Goal: Transaction & Acquisition: Purchase product/service

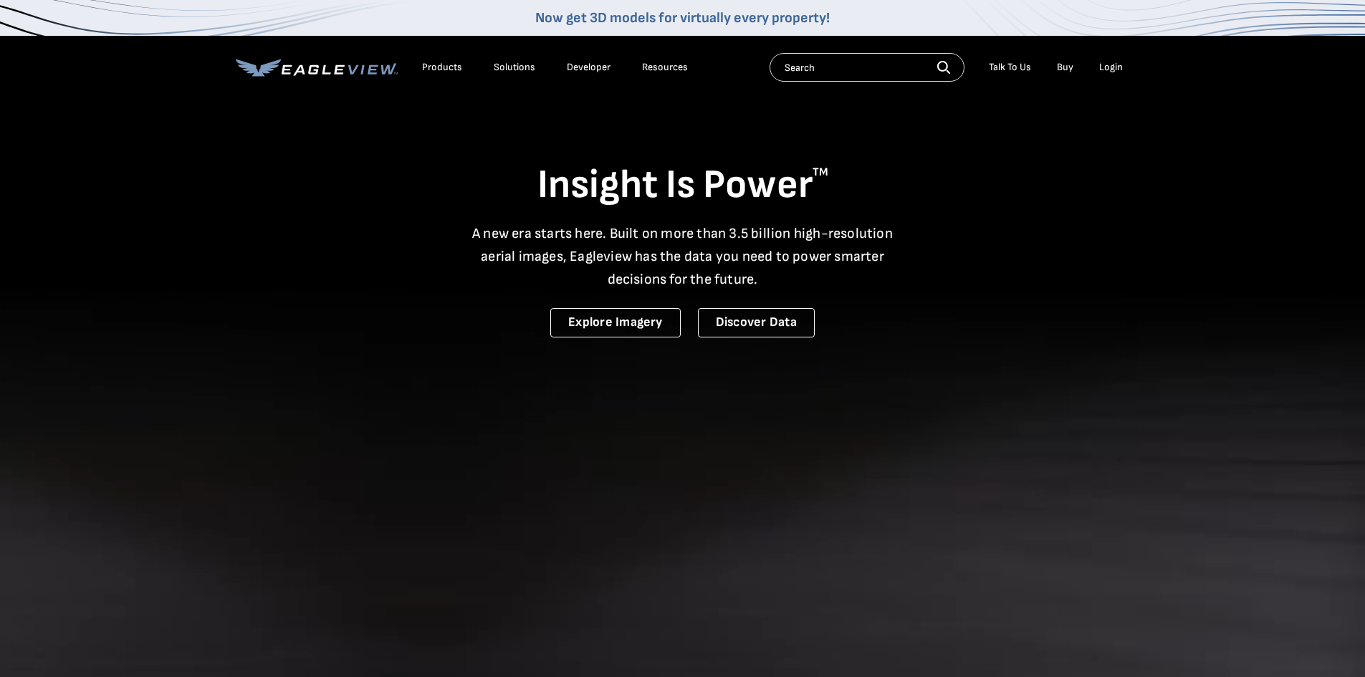
click at [1123, 66] on li "Login" at bounding box center [1111, 67] width 38 height 21
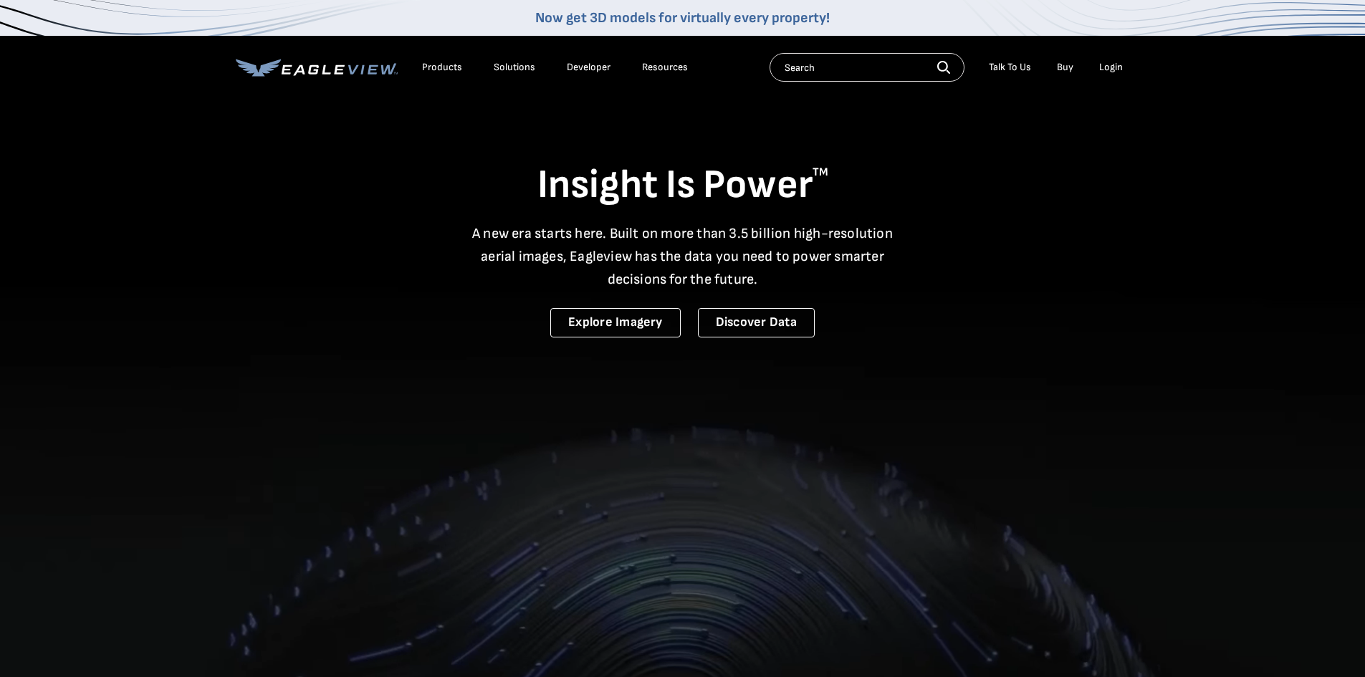
click at [1118, 66] on div "Login" at bounding box center [1111, 67] width 24 height 13
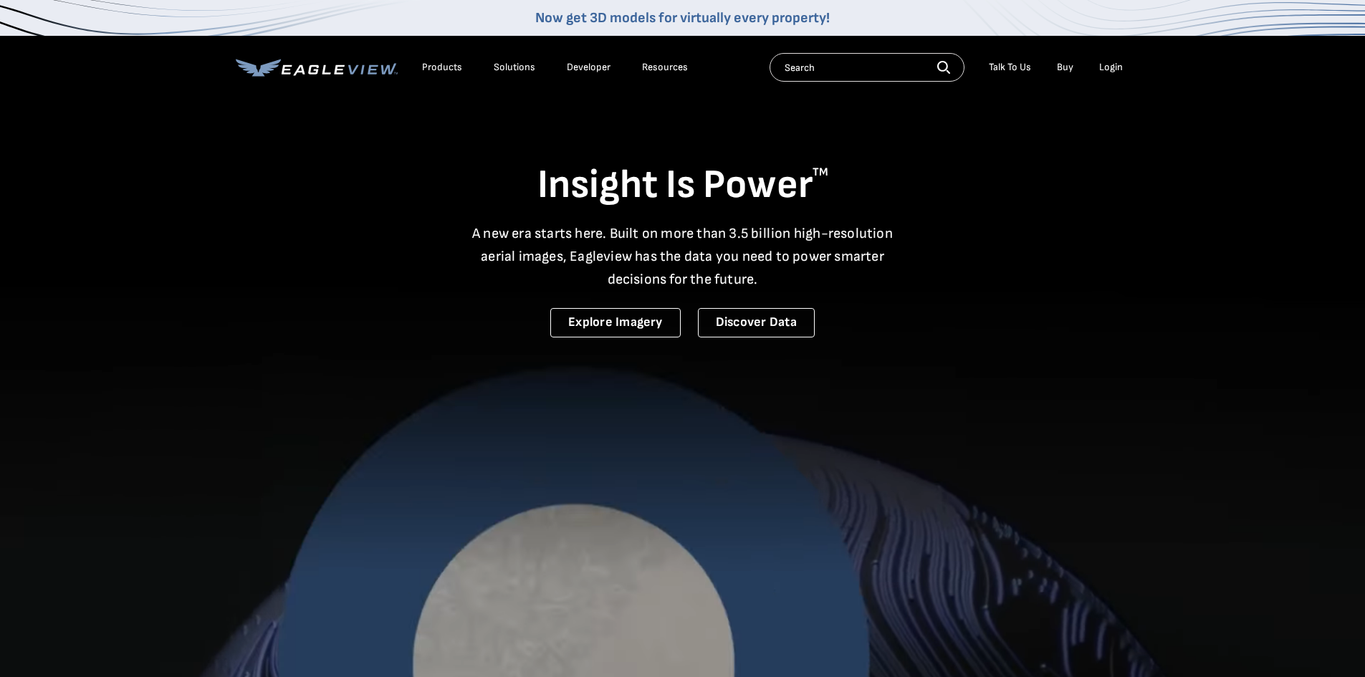
click at [1113, 71] on div "Login" at bounding box center [1111, 67] width 24 height 13
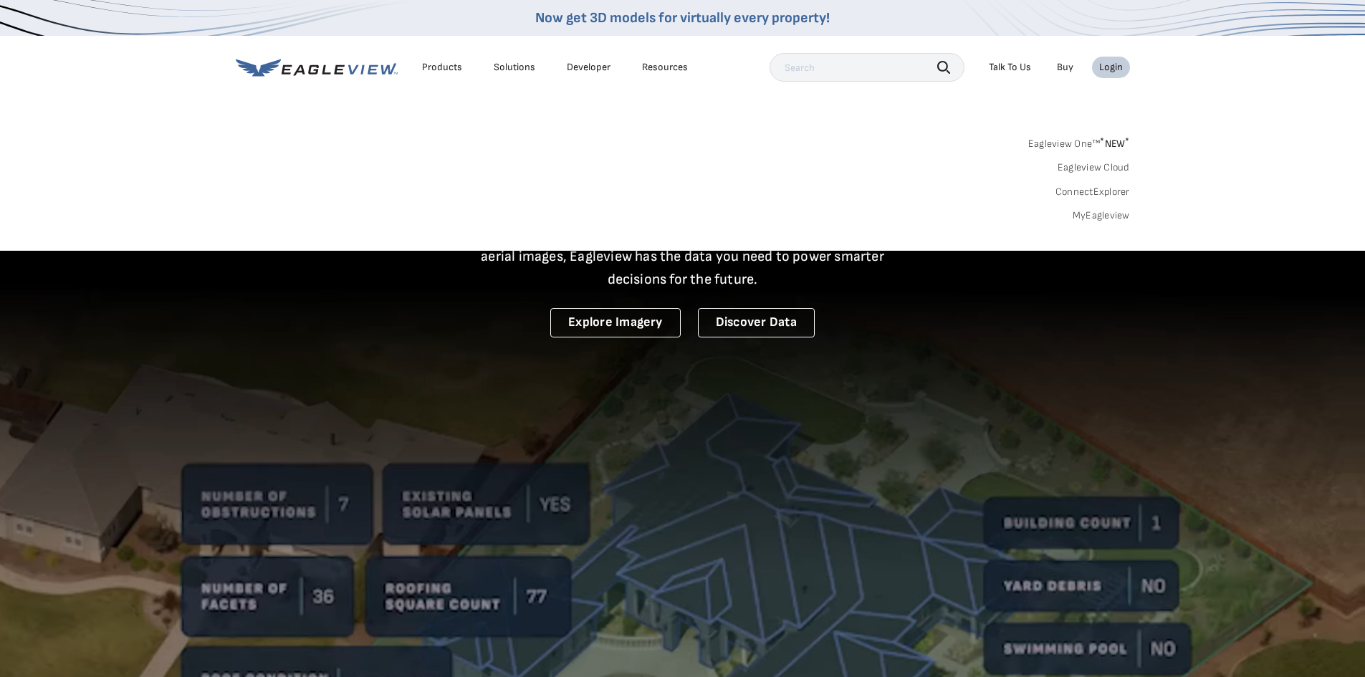
click at [1090, 144] on link "Eagleview One™ * NEW *" at bounding box center [1079, 141] width 102 height 16
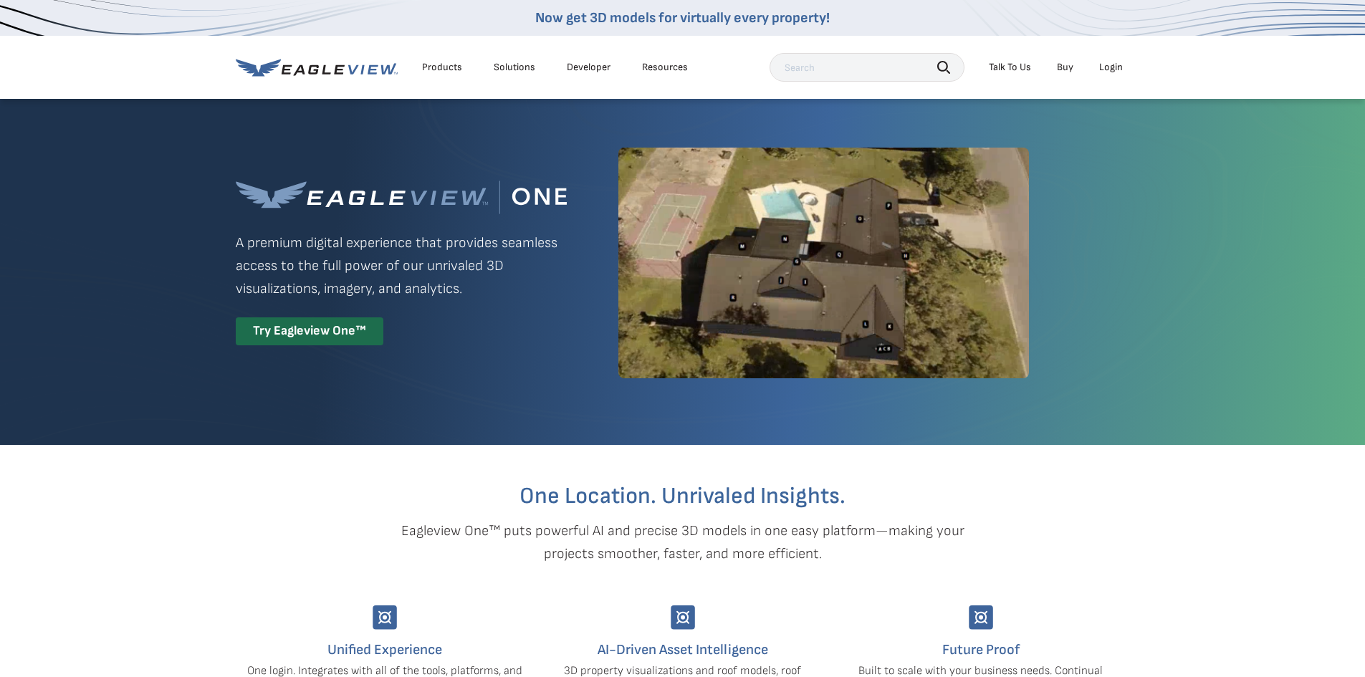
click at [1117, 69] on div "Login" at bounding box center [1111, 67] width 24 height 13
click at [1111, 70] on div "Login" at bounding box center [1111, 67] width 24 height 13
click at [1103, 67] on div "Login" at bounding box center [1111, 67] width 24 height 13
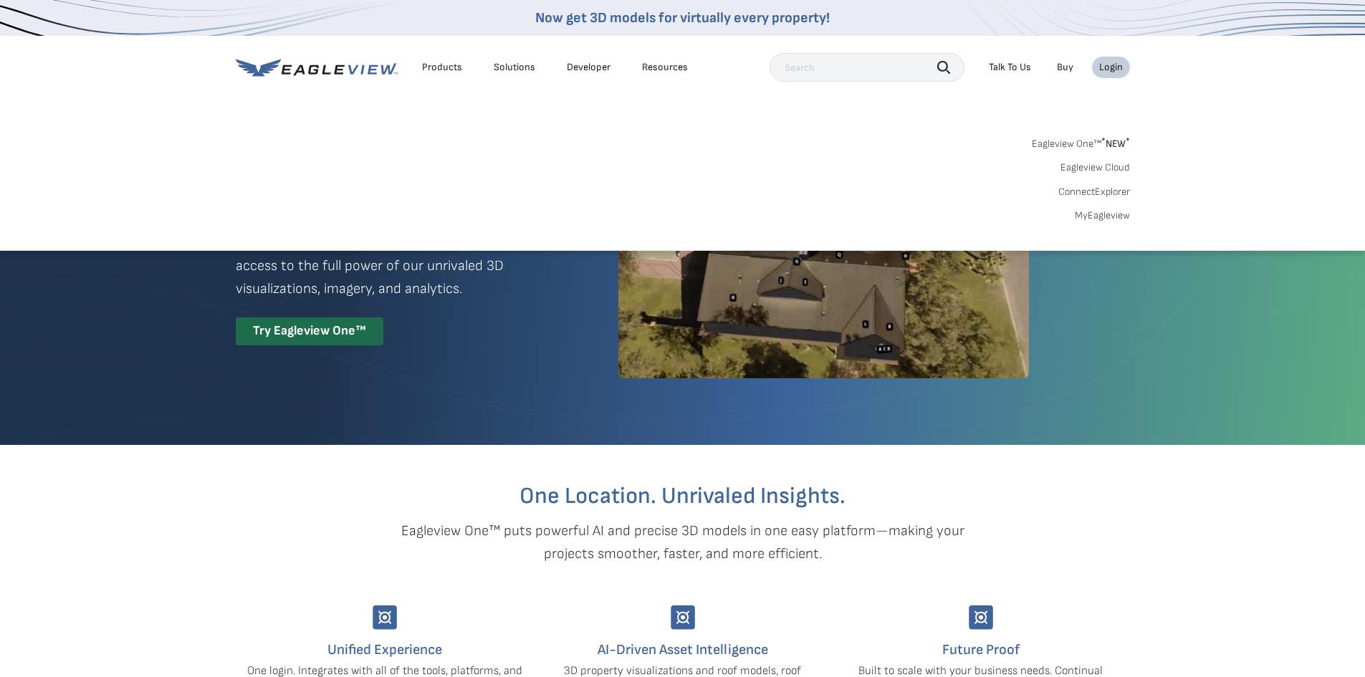
click at [1095, 219] on link "MyEagleview" at bounding box center [1102, 215] width 55 height 13
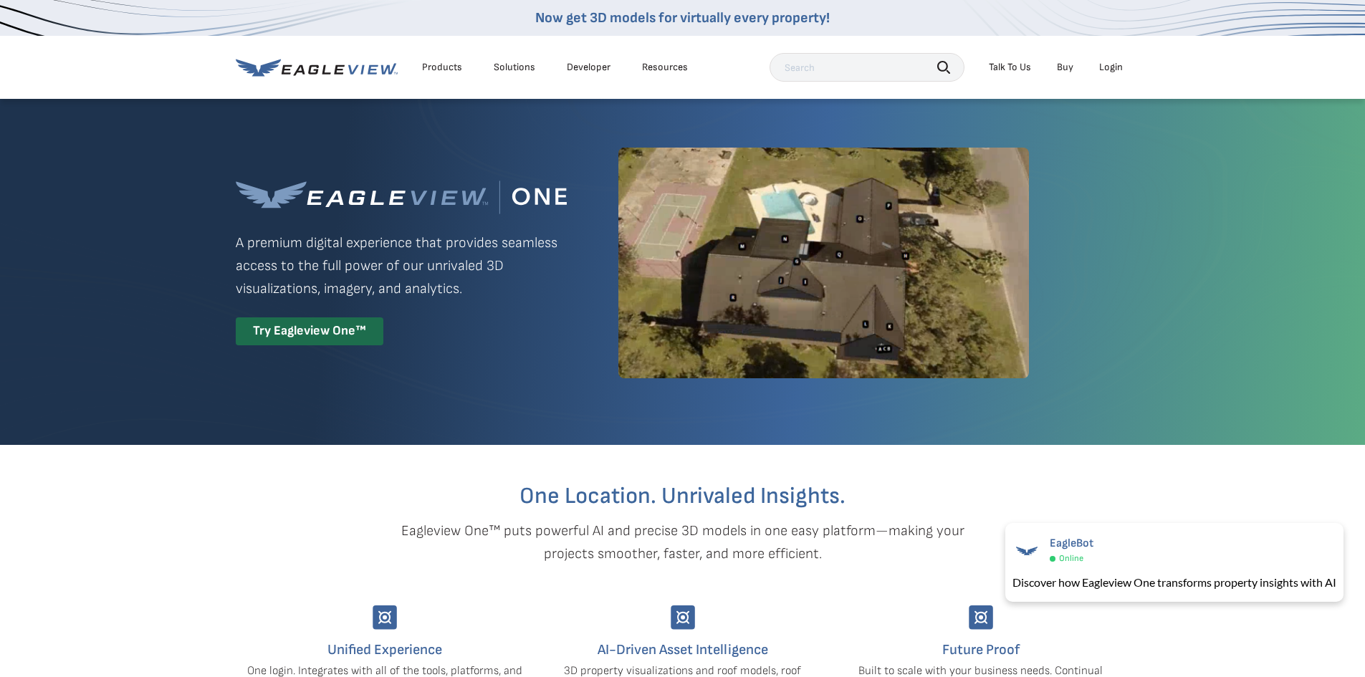
click at [1108, 68] on div "Login" at bounding box center [1111, 67] width 24 height 13
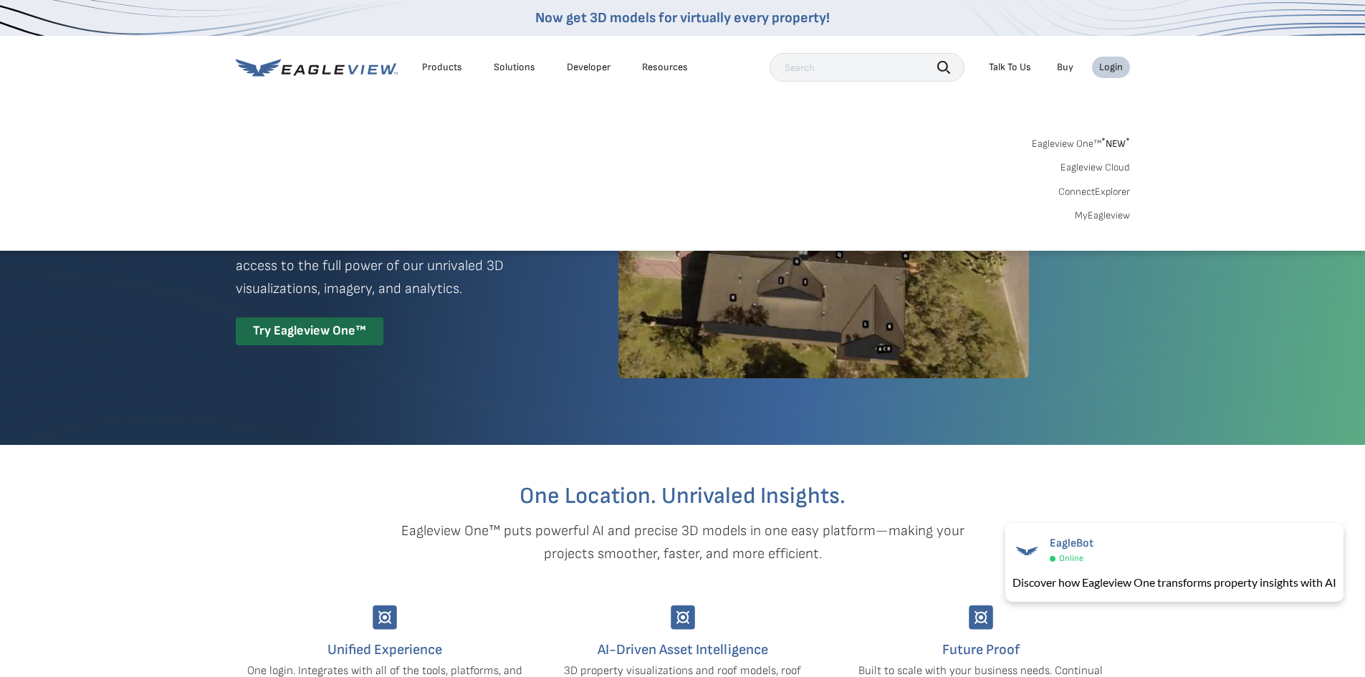
click at [1099, 219] on link "MyEagleview" at bounding box center [1102, 215] width 55 height 13
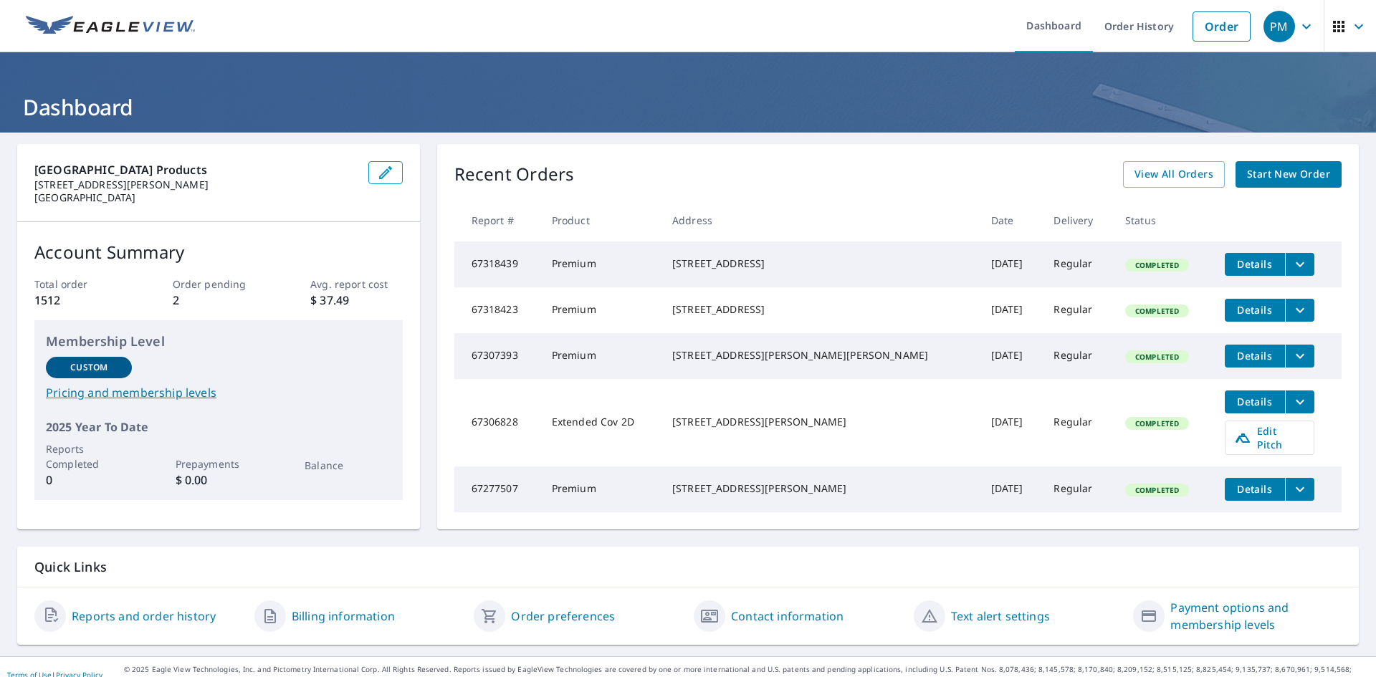
click at [1280, 178] on span "Start New Order" at bounding box center [1288, 175] width 83 height 18
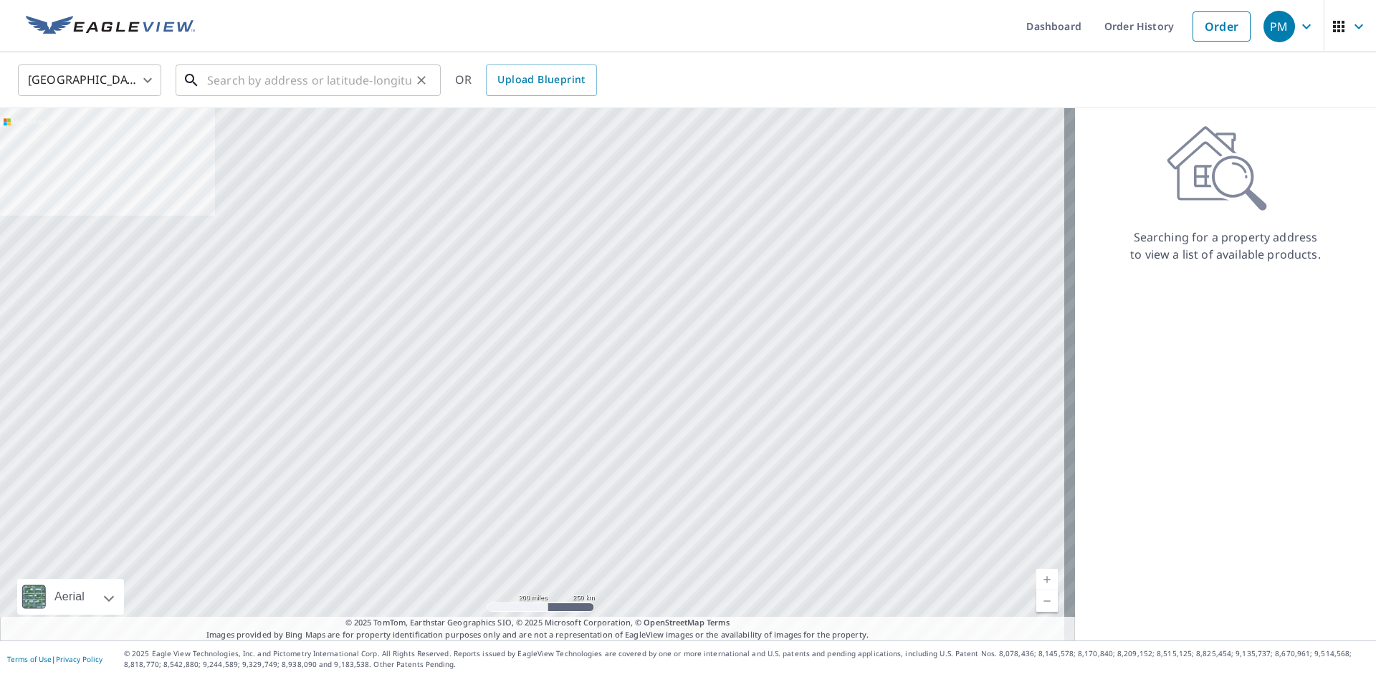
click at [274, 86] on input "text" at bounding box center [309, 80] width 204 height 40
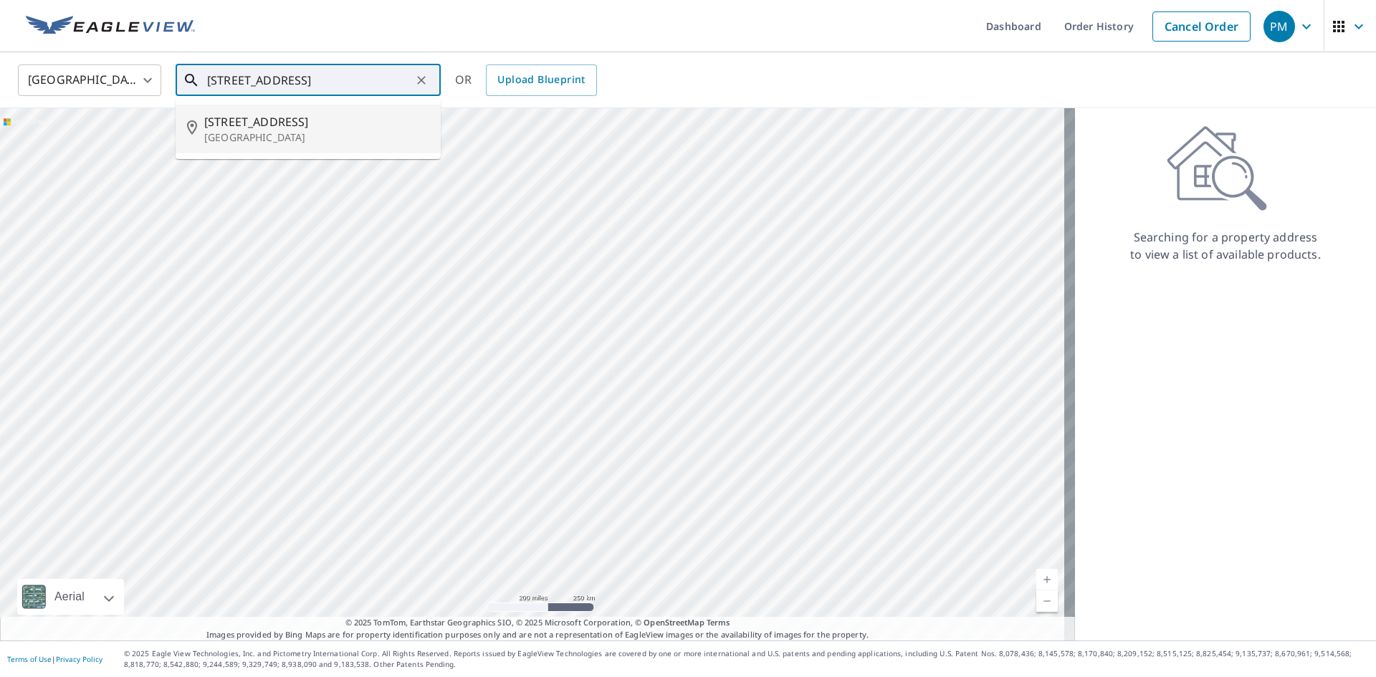
click at [370, 145] on li "405 Prospect St West Boylston, MA 01583" at bounding box center [308, 129] width 265 height 49
type input "405 Prospect St West Boylston, MA 01583"
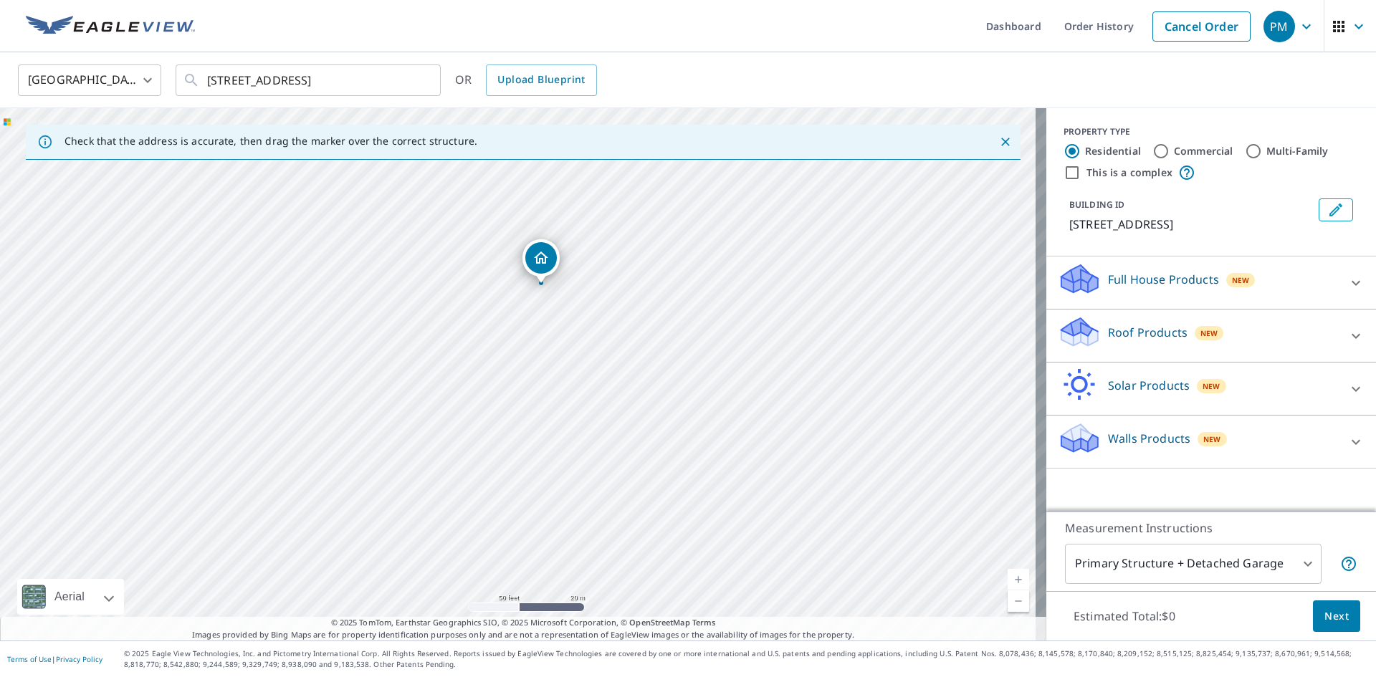
drag, startPoint x: 716, startPoint y: 495, endPoint x: 738, endPoint y: 381, distance: 115.9
click at [738, 381] on div "405 Prospect St West Boylston, MA 01583" at bounding box center [523, 374] width 1046 height 532
drag, startPoint x: 541, startPoint y: 258, endPoint x: 633, endPoint y: 287, distance: 97.0
drag, startPoint x: 352, startPoint y: 323, endPoint x: 402, endPoint y: 457, distance: 142.8
click at [403, 651] on div "Dashboard Order History Cancel Order PM United States US ​ 405 Prospect St West…" at bounding box center [688, 338] width 1376 height 677
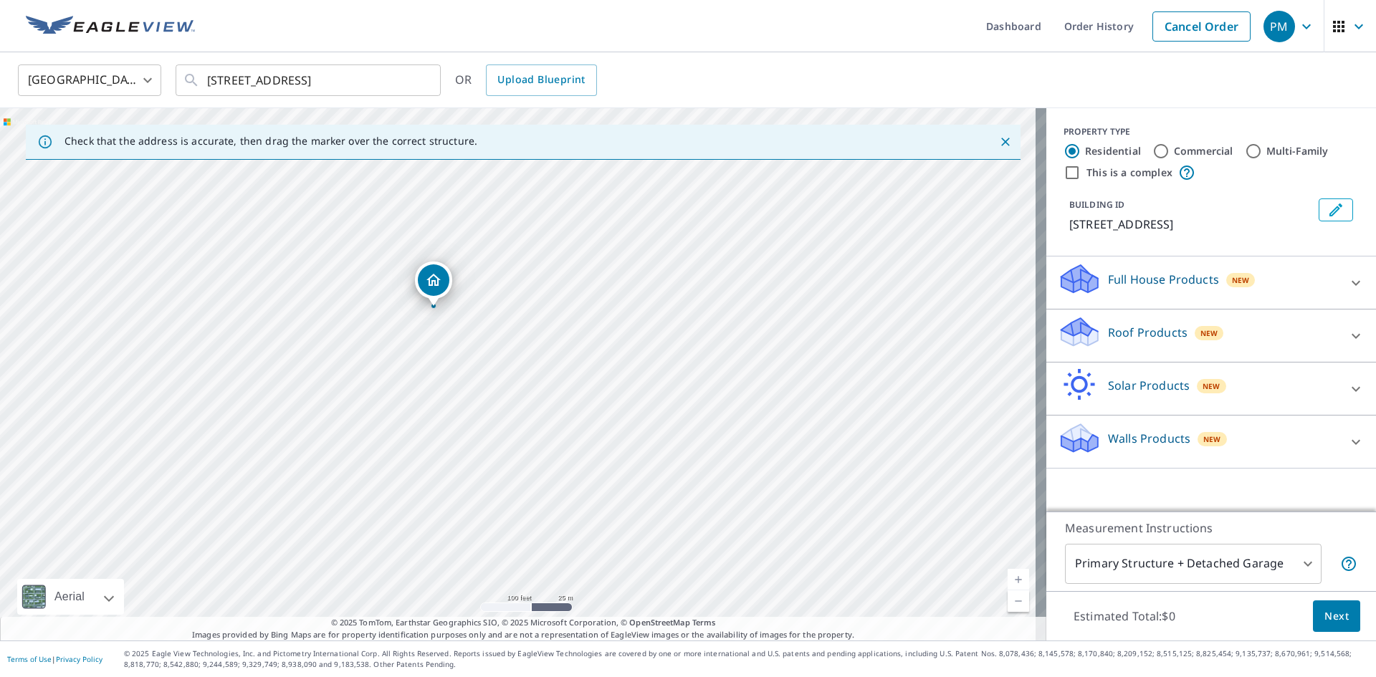
drag, startPoint x: 351, startPoint y: 283, endPoint x: 421, endPoint y: 433, distance: 166.0
click at [389, 365] on div "405 Prospect St West Boylston, MA 01583" at bounding box center [523, 374] width 1046 height 532
drag, startPoint x: 421, startPoint y: 433, endPoint x: 427, endPoint y: 465, distance: 32.0
click at [427, 465] on div "405 Prospect St West Boylston, MA 01583" at bounding box center [523, 374] width 1046 height 532
drag, startPoint x: 320, startPoint y: 310, endPoint x: 365, endPoint y: 311, distance: 45.2
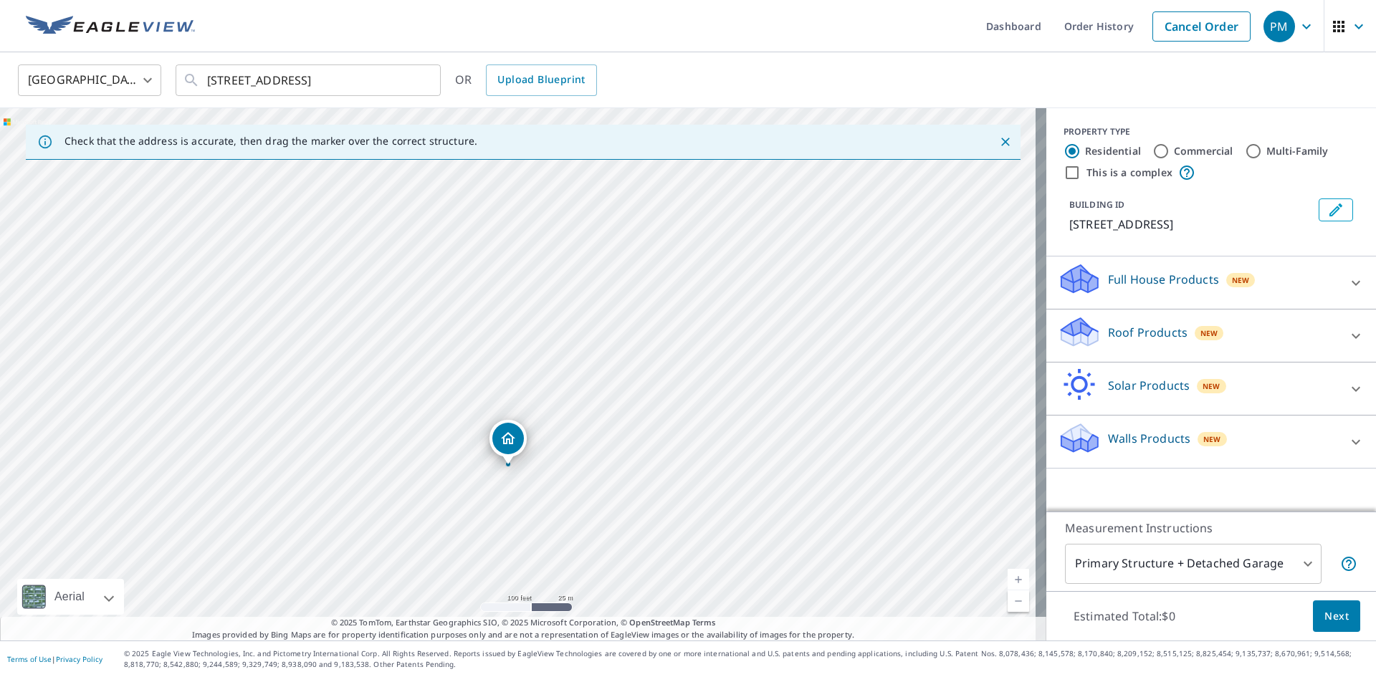
click at [365, 311] on div "405 Prospect St West Boylston, MA 01583" at bounding box center [523, 374] width 1046 height 532
click at [1144, 278] on p "Full House Products" at bounding box center [1163, 279] width 111 height 17
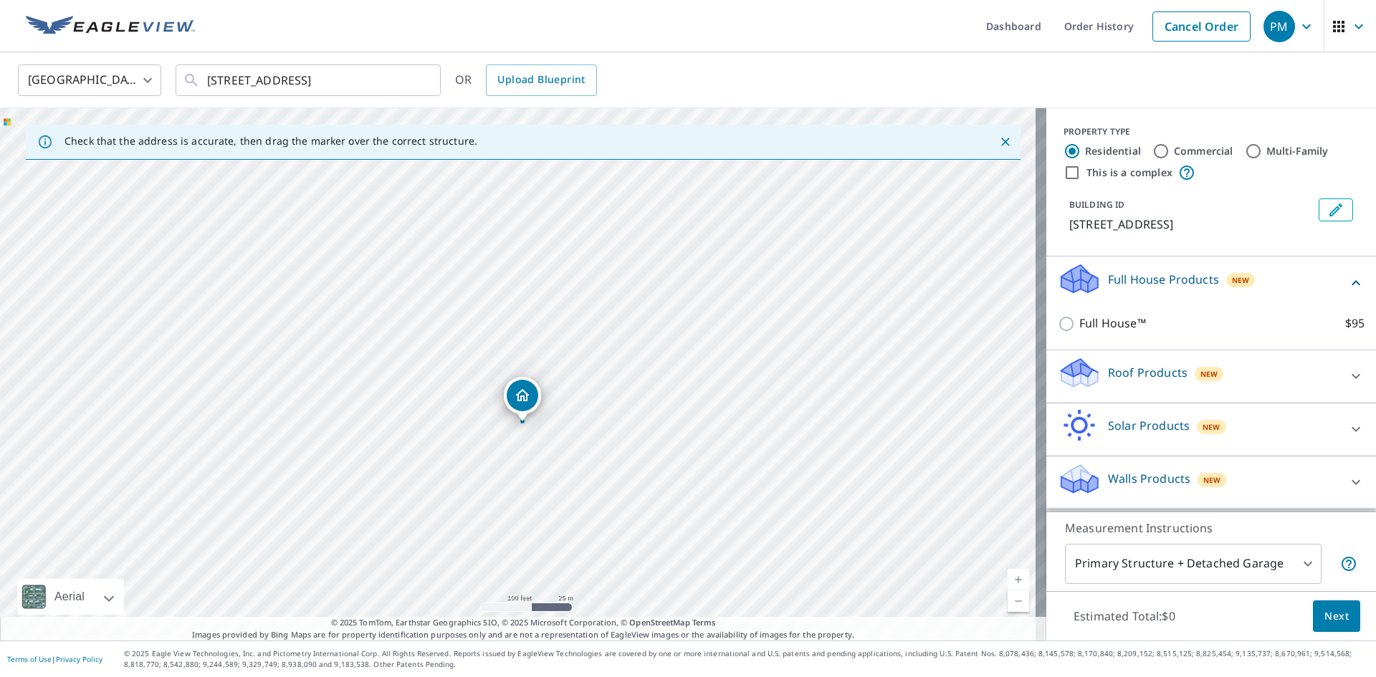
click at [1116, 314] on div "Full House™ $95" at bounding box center [1210, 323] width 307 height 41
click at [1146, 388] on div "Roof Products New" at bounding box center [1197, 376] width 281 height 41
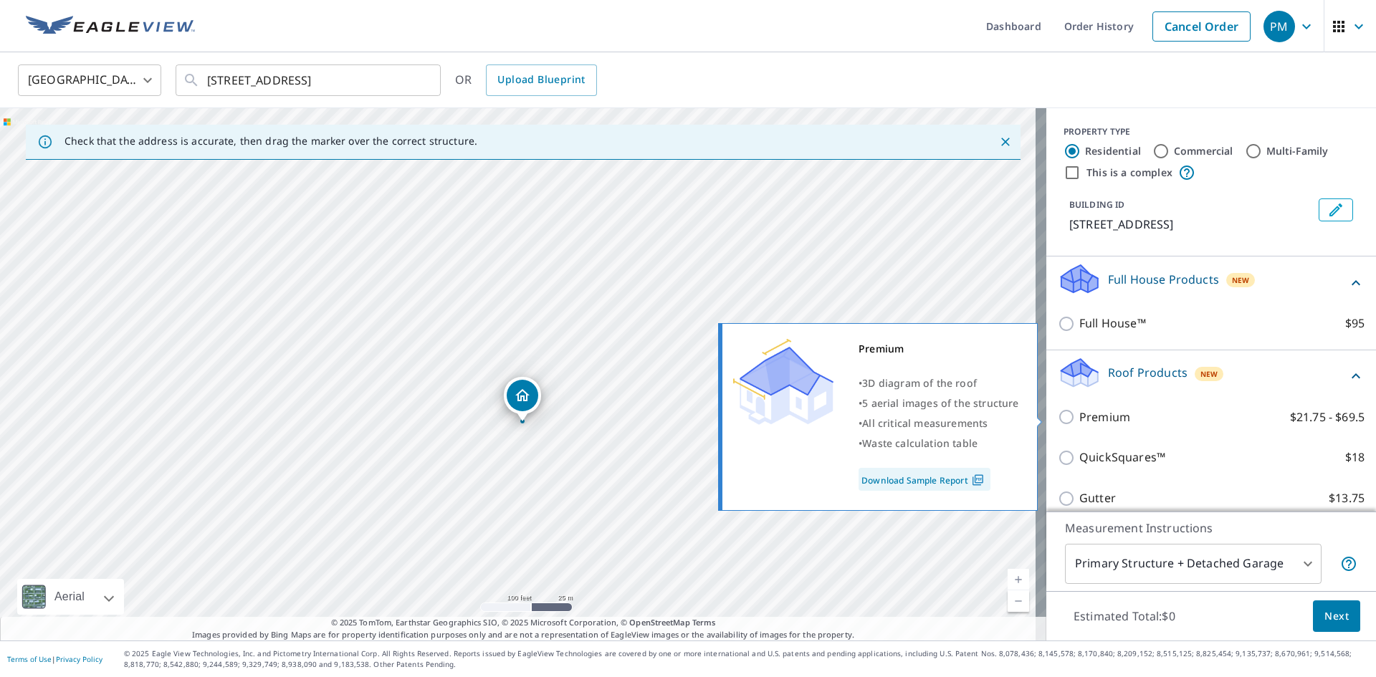
click at [1093, 422] on p "Premium" at bounding box center [1104, 417] width 51 height 18
click at [1079, 422] on input "Premium $21.75 - $69.5" at bounding box center [1067, 416] width 21 height 17
checkbox input "true"
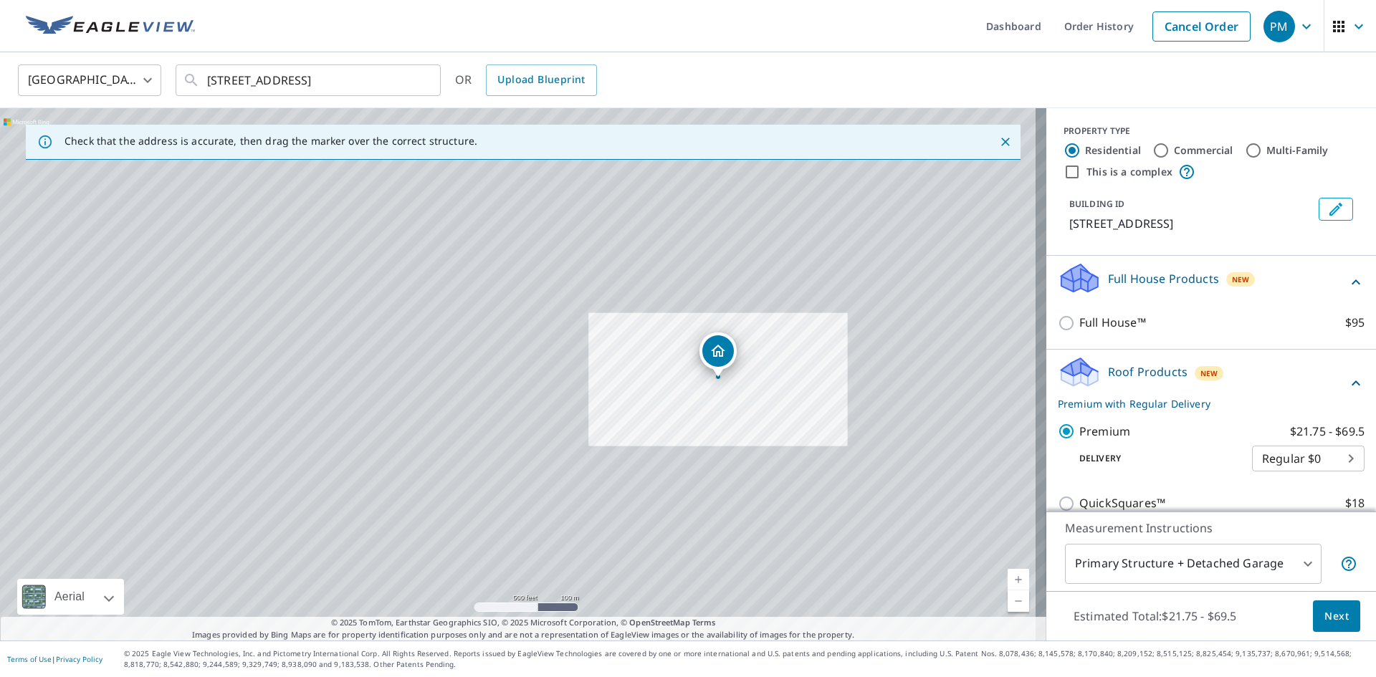
scroll to position [2, 0]
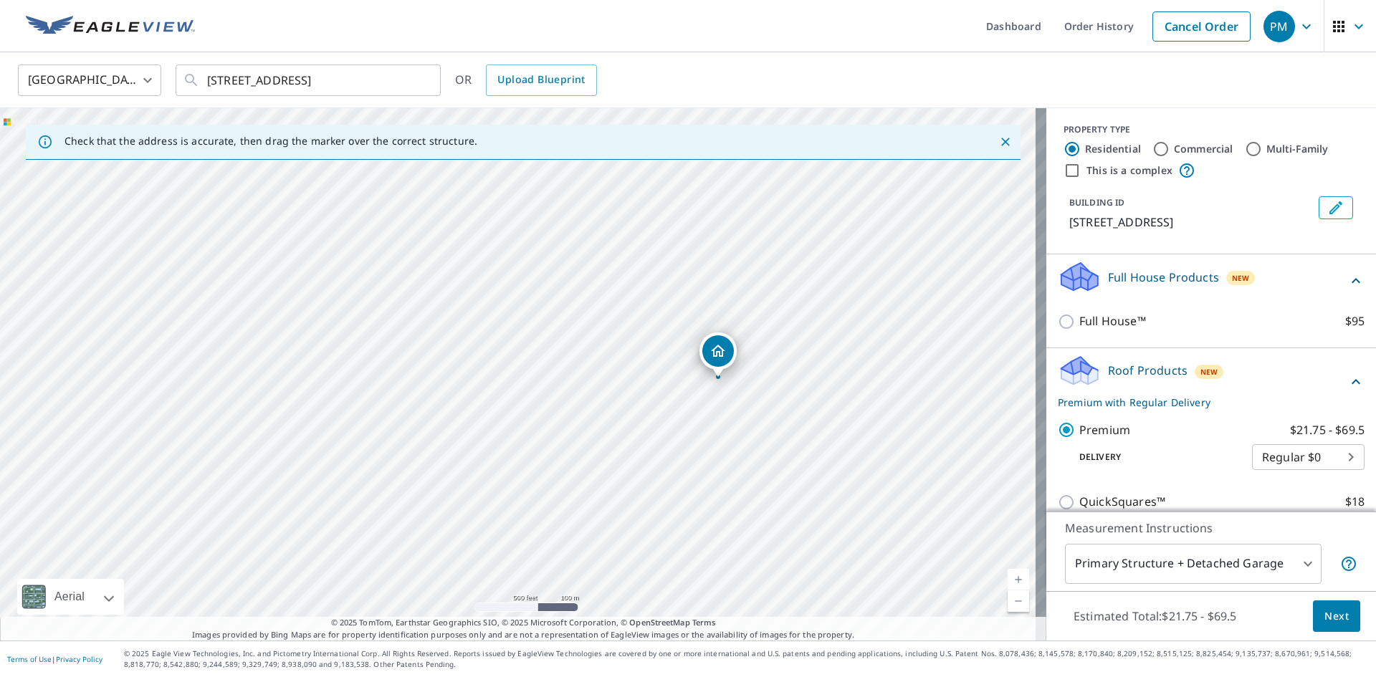
click at [1234, 556] on body "PM PM Dashboard Order History Cancel Order PM United States US ​ 405 Prospect S…" at bounding box center [688, 338] width 1376 height 677
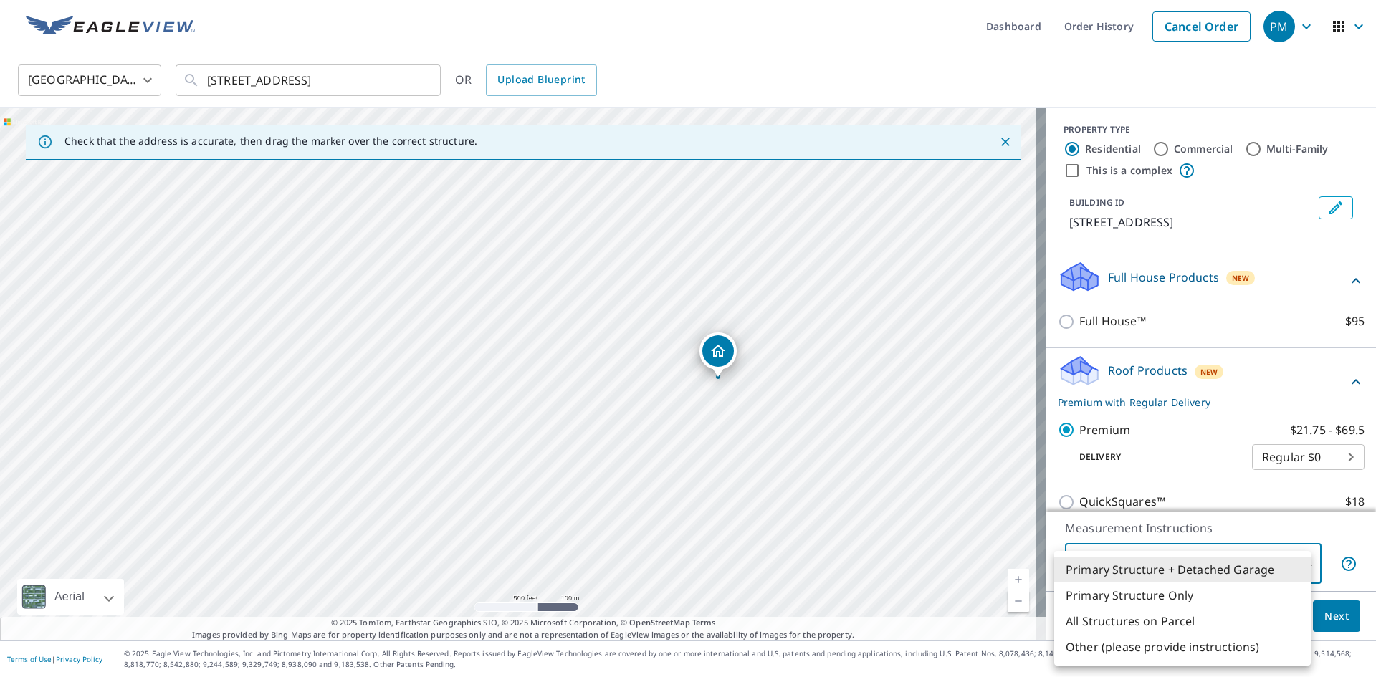
click at [1194, 651] on li "Other (please provide instructions)" at bounding box center [1182, 647] width 256 height 26
type input "5"
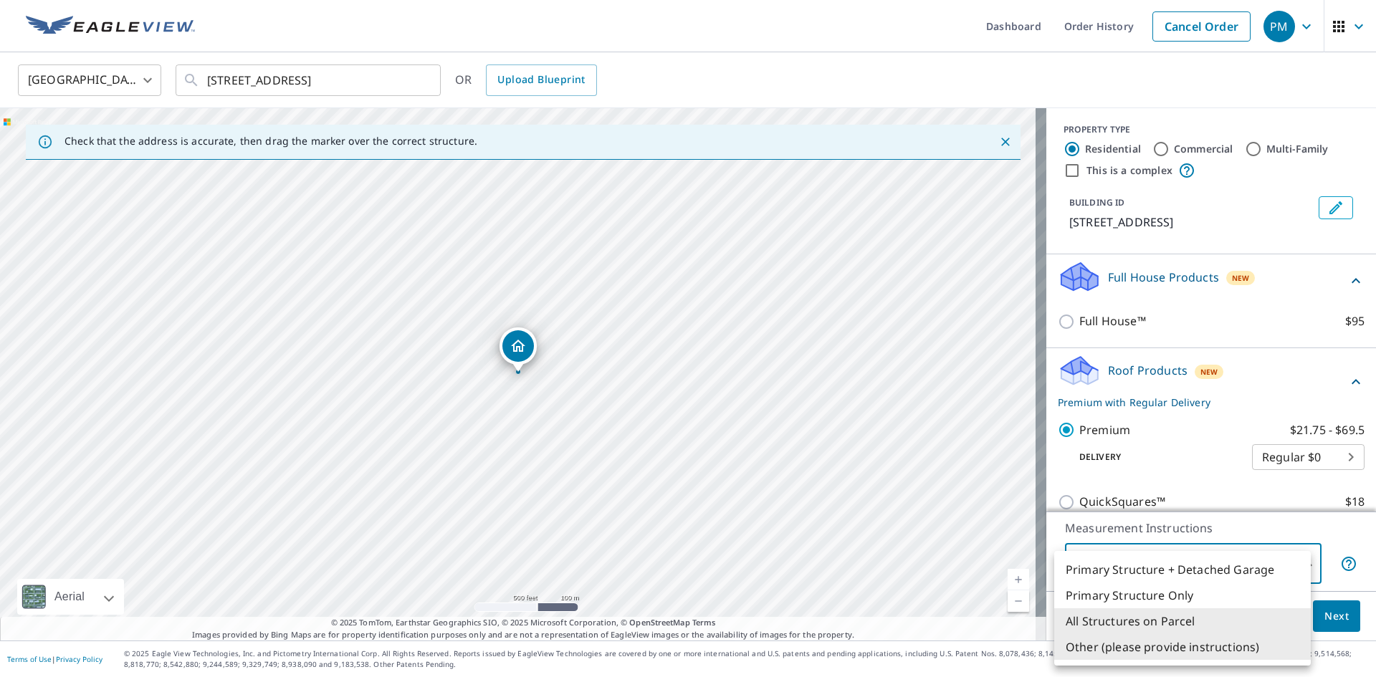
click at [1139, 640] on li "Other (please provide instructions)" at bounding box center [1182, 647] width 256 height 26
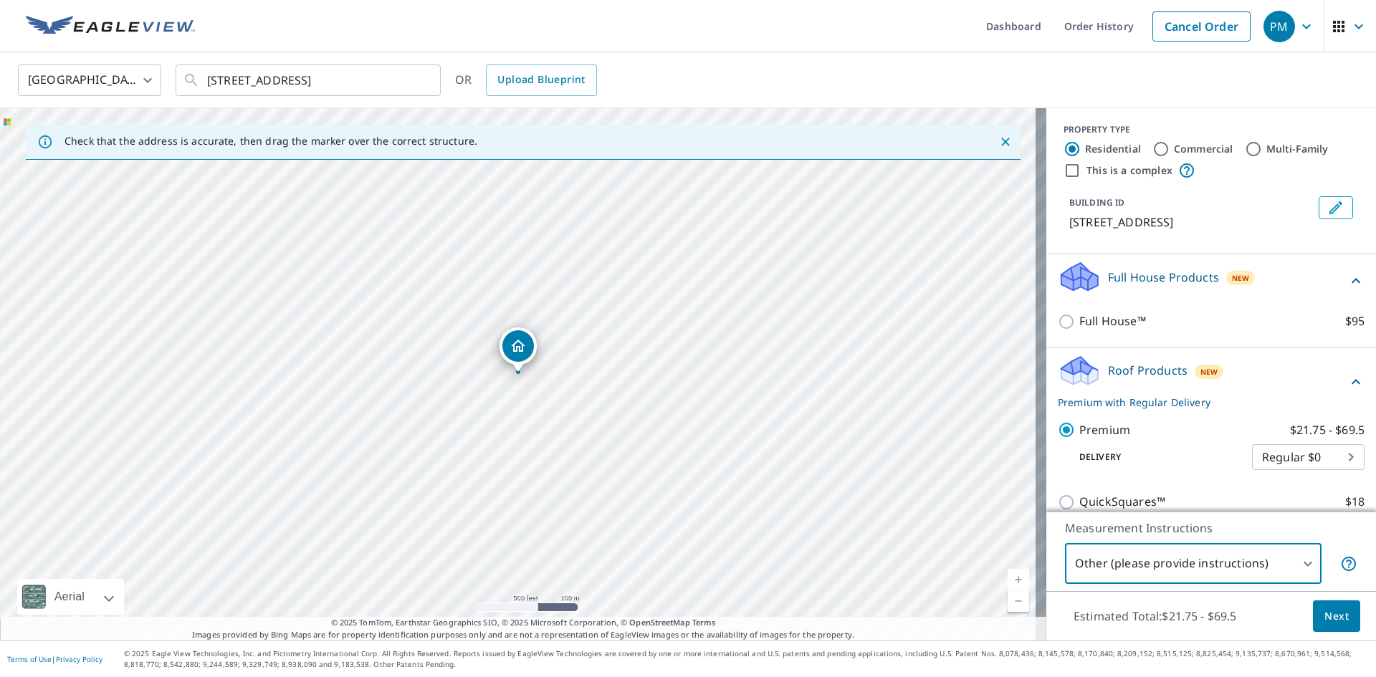
click at [1313, 615] on button "Next" at bounding box center [1336, 616] width 47 height 32
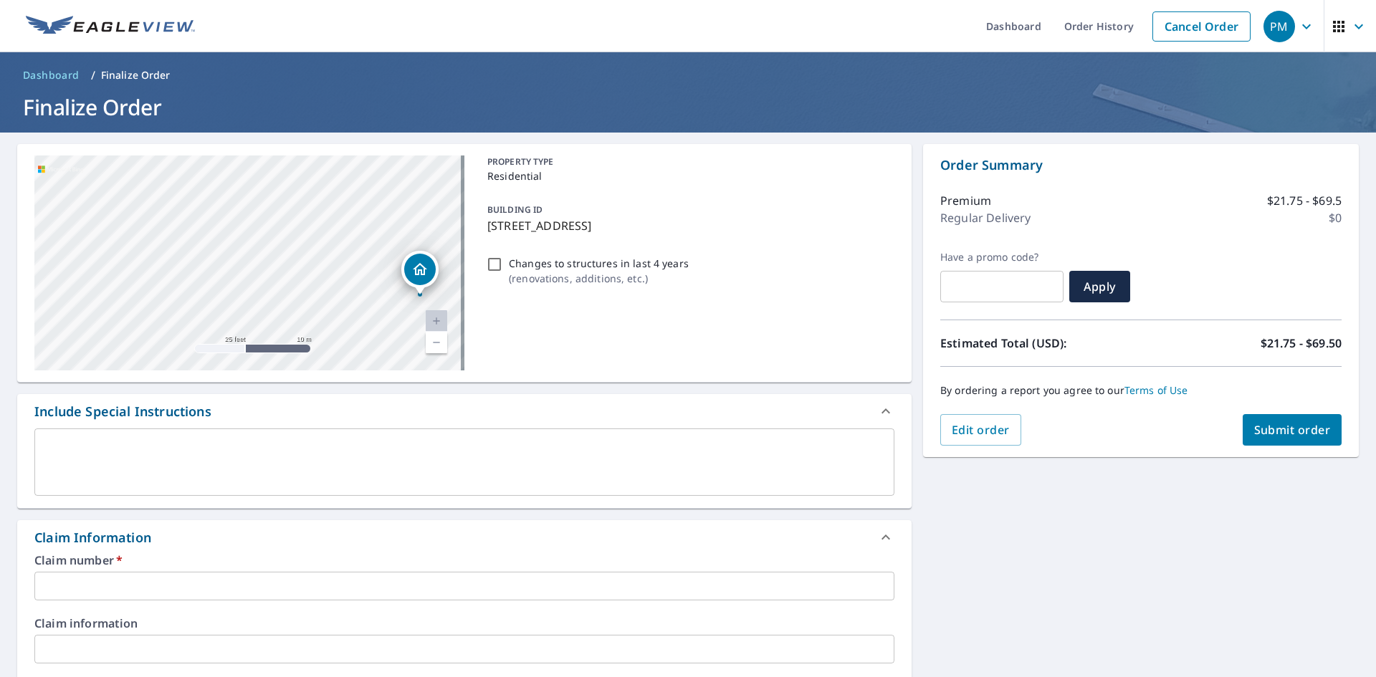
drag, startPoint x: 148, startPoint y: 214, endPoint x: 318, endPoint y: 287, distance: 184.9
click at [318, 287] on div "405 Prospect St West Boylston, MA 01583" at bounding box center [249, 262] width 430 height 215
drag, startPoint x: 373, startPoint y: 307, endPoint x: 368, endPoint y: 393, distance: 86.1
click at [368, 393] on div "405 Prospect St West Boylston, MA 01583 Aerial Road A standard road map Aerial …" at bounding box center [464, 658] width 894 height 1028
drag, startPoint x: 390, startPoint y: 248, endPoint x: 310, endPoint y: 413, distance: 183.0
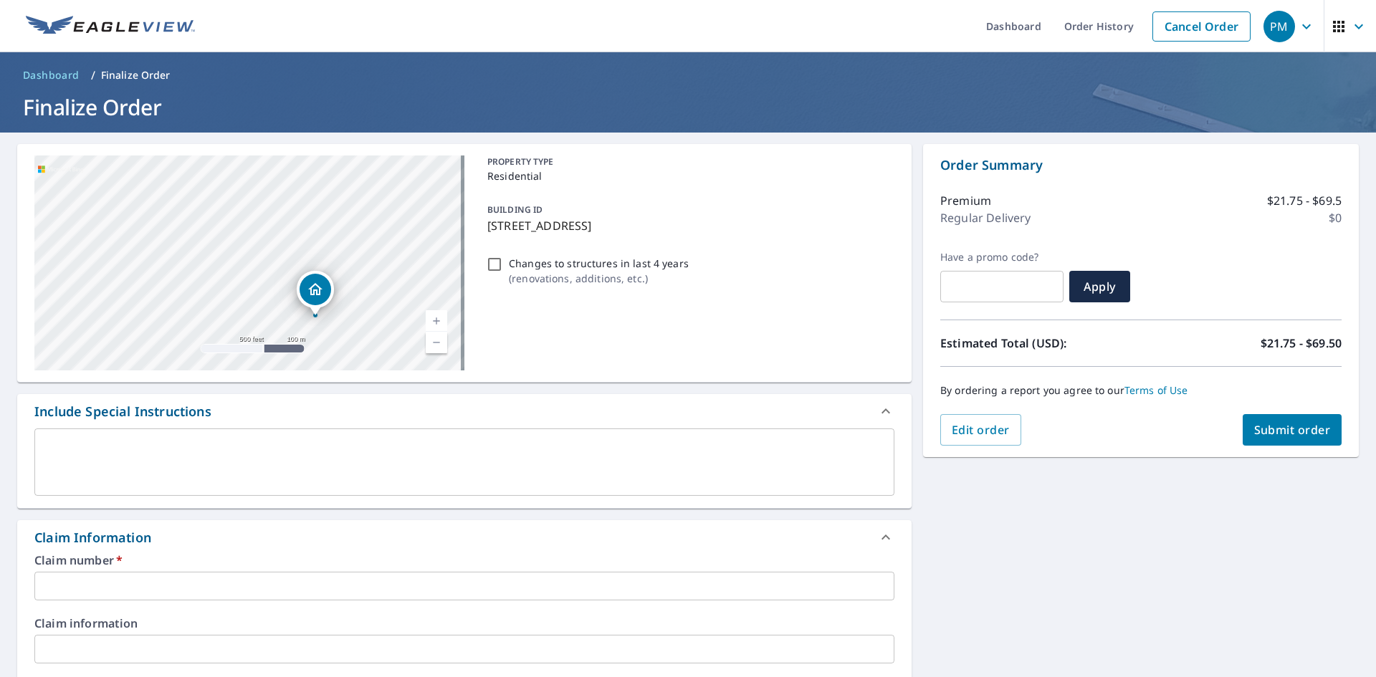
click at [310, 413] on div "405 Prospect St West Boylston, MA 01583 Aerial Road A standard road map Aerial …" at bounding box center [464, 658] width 894 height 1028
click at [330, 288] on div "405 Prospect St West Boylston, MA 01583" at bounding box center [249, 262] width 430 height 215
click at [426, 317] on link "Current Level 16, Zoom In" at bounding box center [436, 320] width 21 height 21
click at [431, 317] on link "Current Level 17, Zoom In" at bounding box center [436, 320] width 21 height 21
drag, startPoint x: 383, startPoint y: 221, endPoint x: 153, endPoint y: 363, distance: 270.4
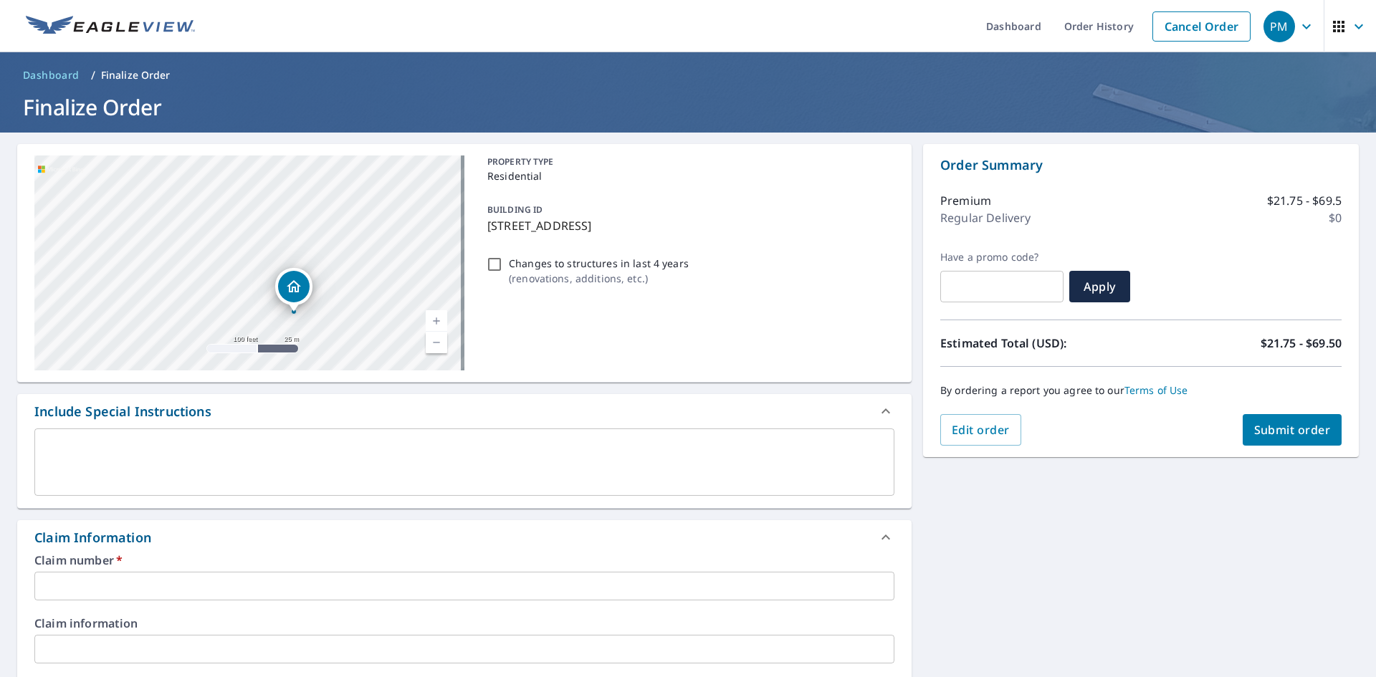
click at [153, 363] on div "405 Prospect St West Boylston, MA 01583" at bounding box center [249, 262] width 430 height 215
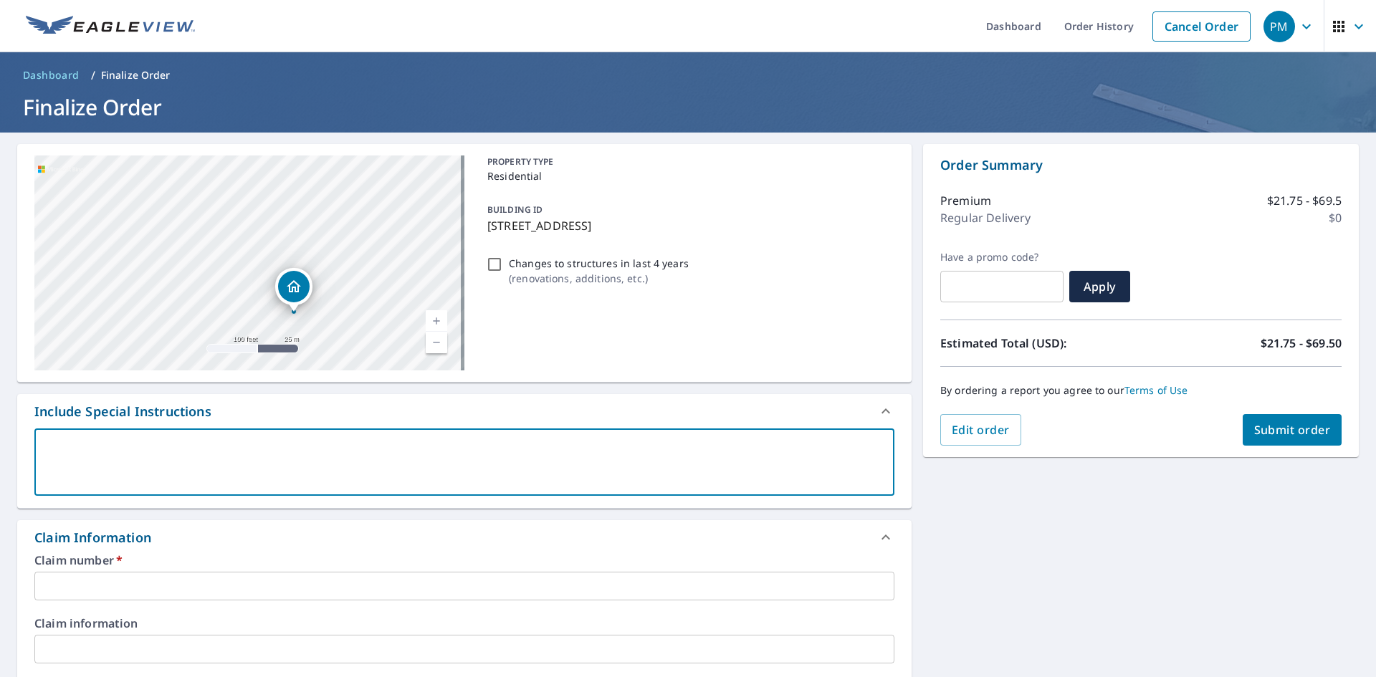
click at [244, 460] on textarea at bounding box center [464, 462] width 840 height 41
type textarea "t"
type textarea "x"
checkbox input "true"
type textarea "th"
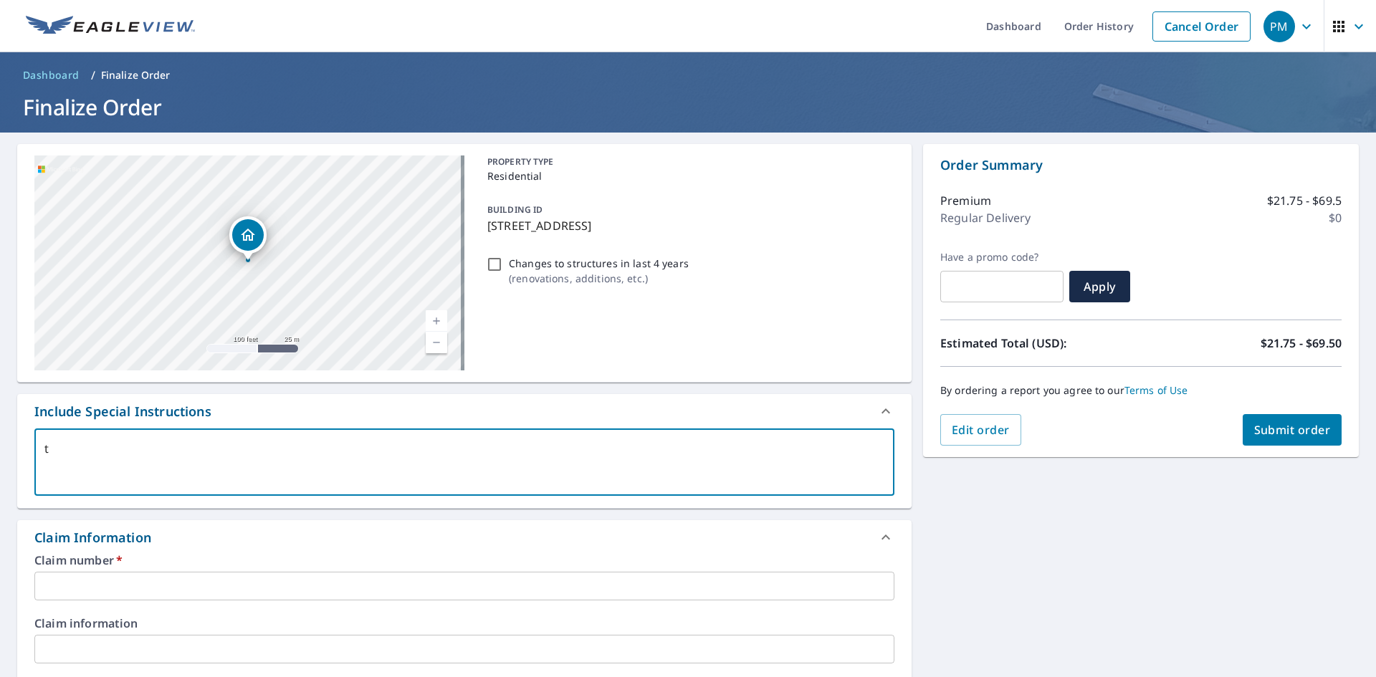
type textarea "x"
checkbox input "true"
type textarea "the"
type textarea "x"
checkbox input "true"
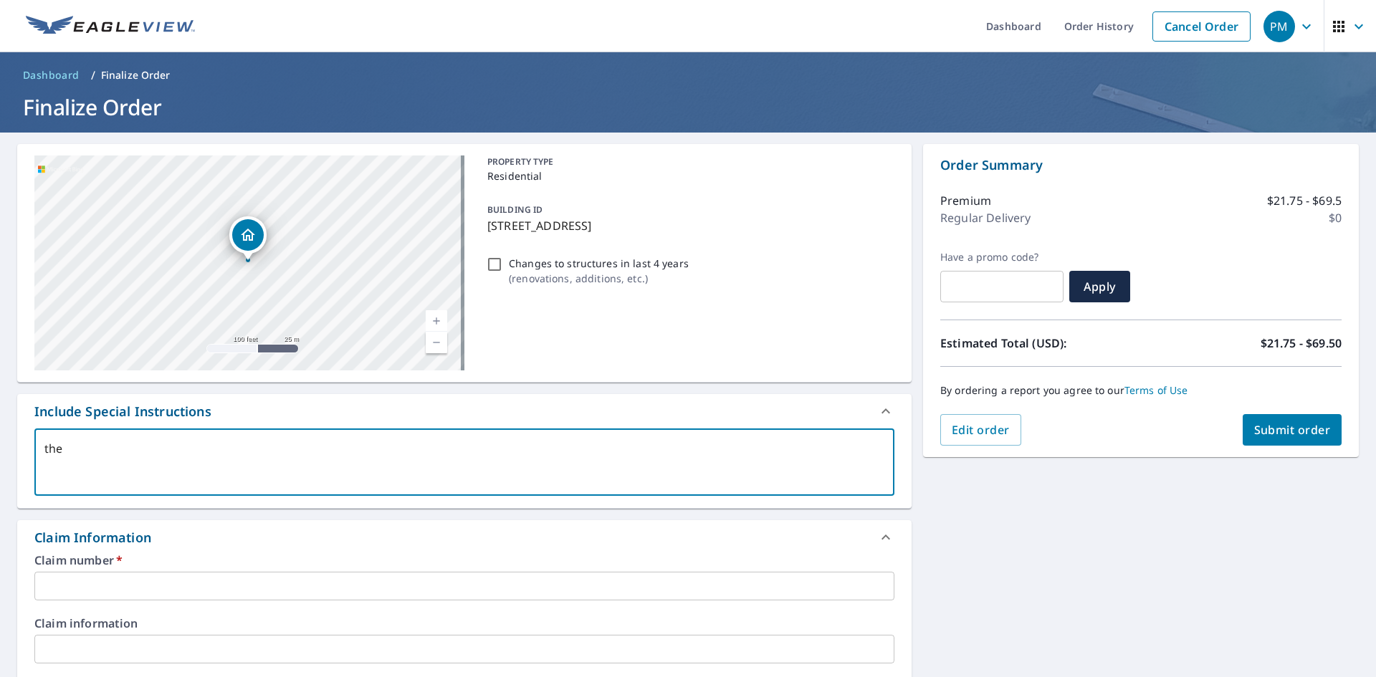
type textarea "ther"
type textarea "x"
checkbox input "true"
type textarea "there"
type textarea "x"
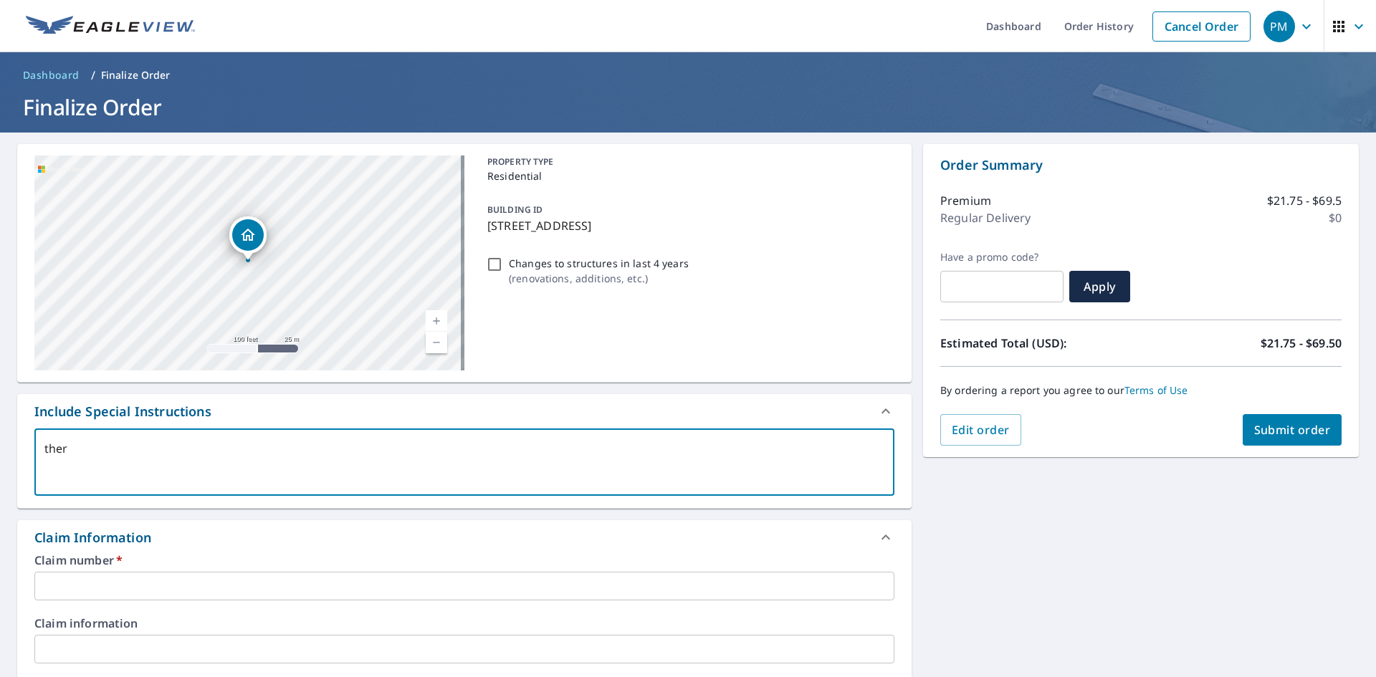
checkbox input "true"
type textarea "there"
type textarea "x"
checkbox input "true"
type textarea "there a"
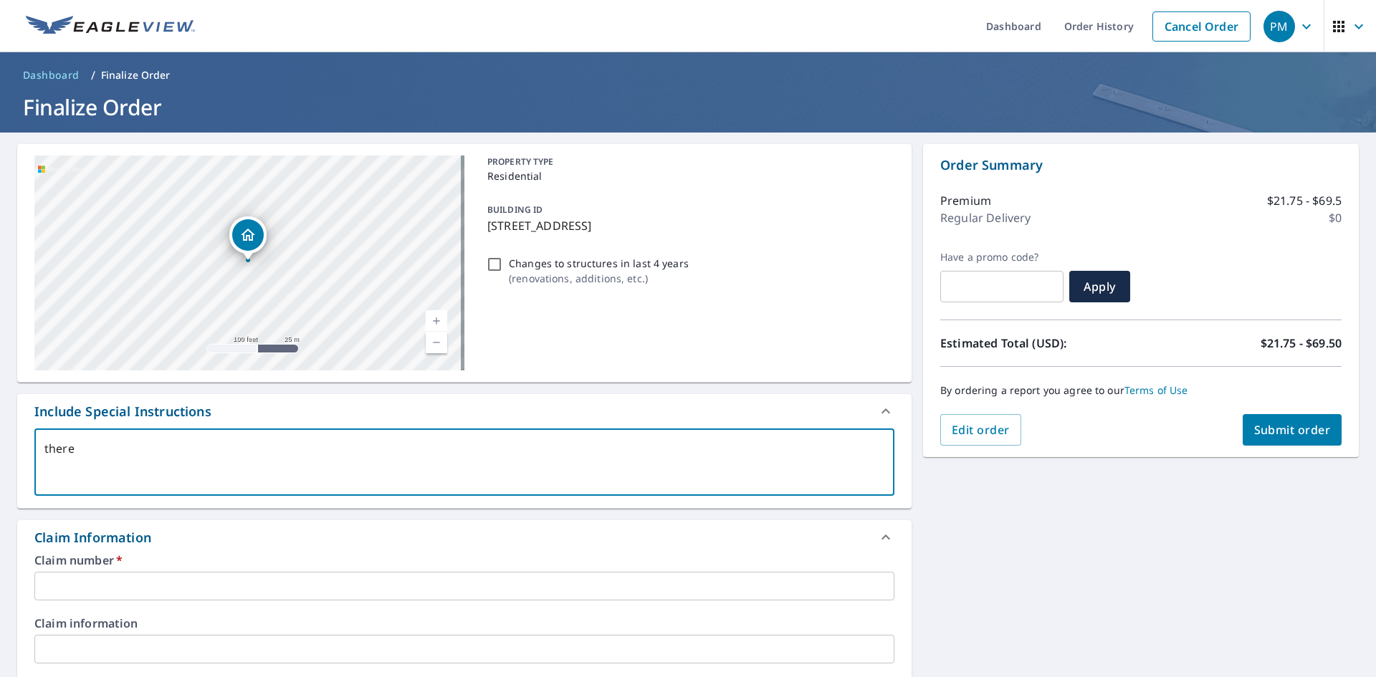
type textarea "x"
checkbox input "true"
type textarea "there ar"
type textarea "x"
checkbox input "true"
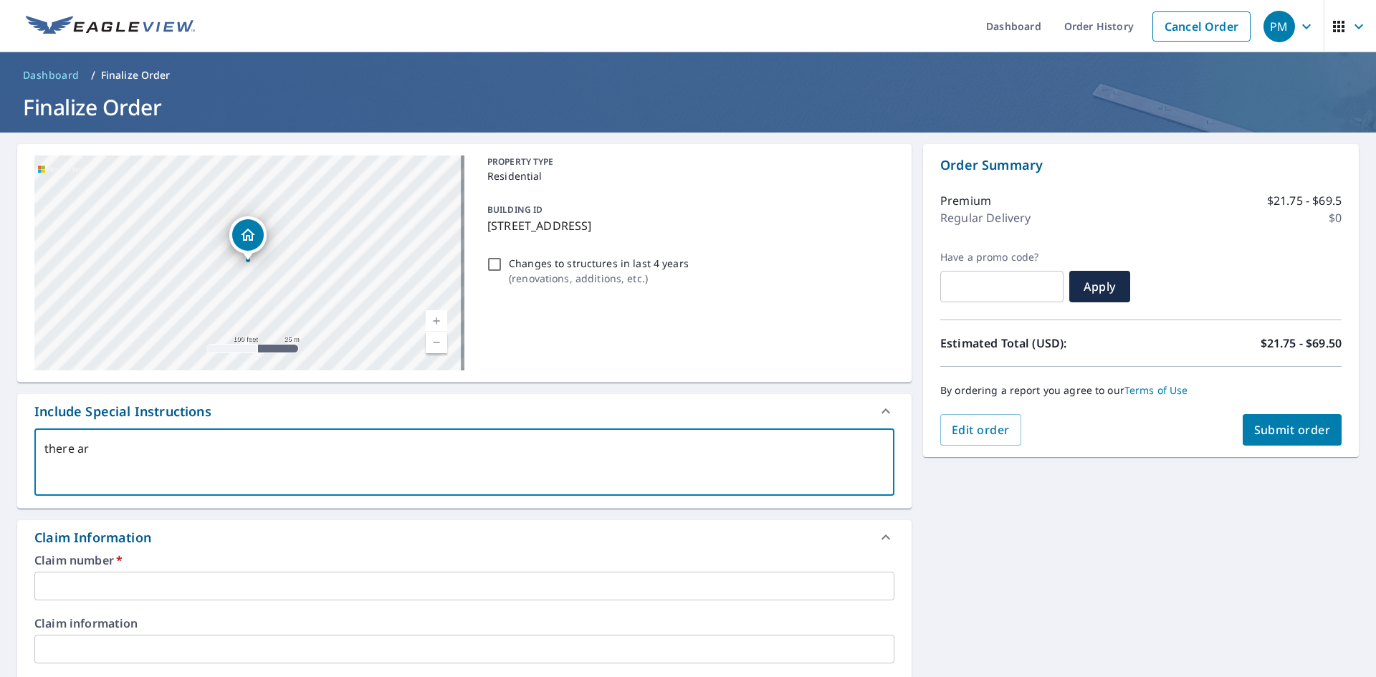
type textarea "there are"
type textarea "x"
checkbox input "true"
type textarea "there are"
type textarea "x"
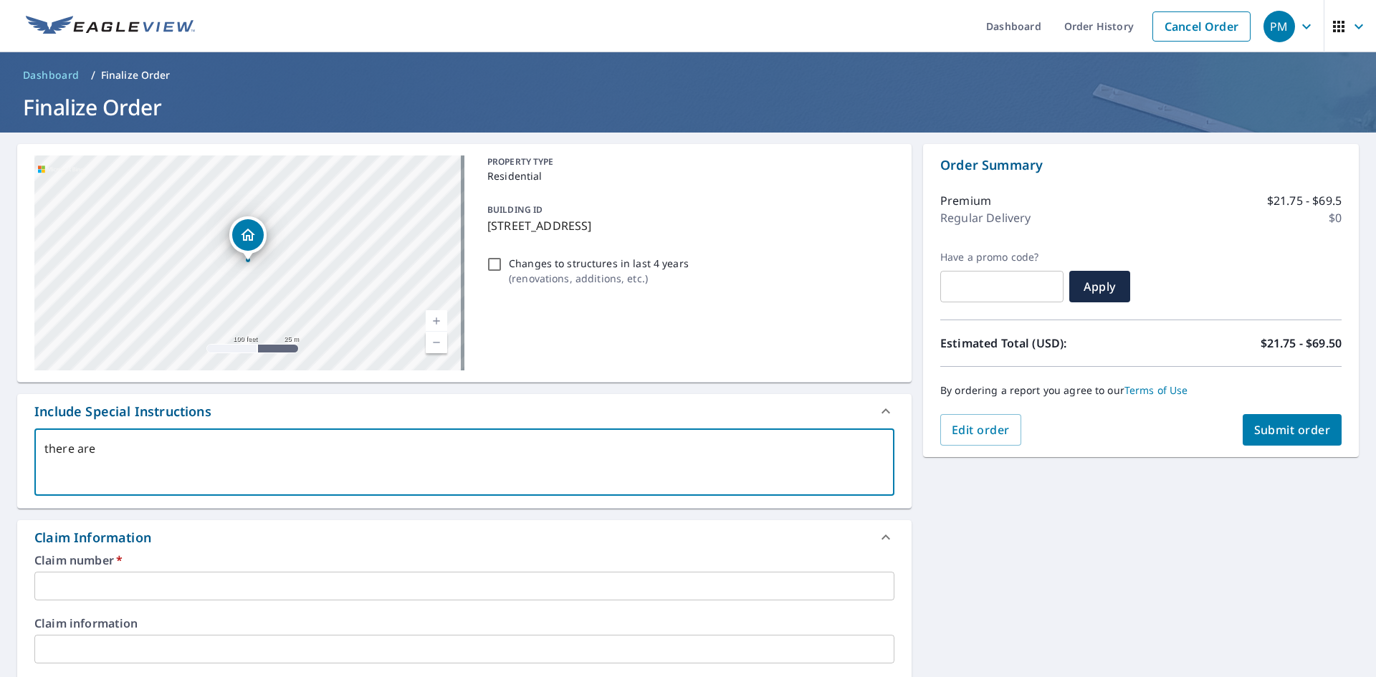
checkbox input "true"
type textarea "there are 3"
type textarea "x"
checkbox input "true"
type textarea "there are 3"
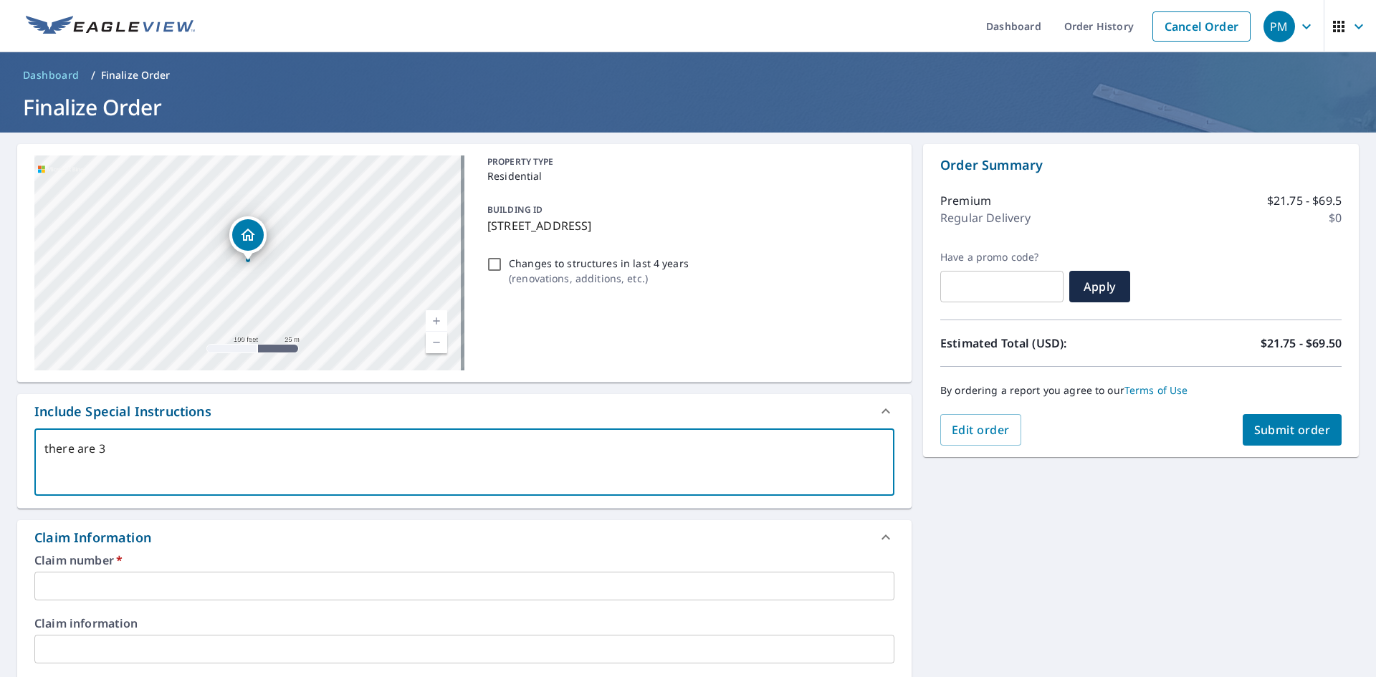
type textarea "x"
checkbox input "true"
type textarea "there are 3 b"
type textarea "x"
checkbox input "true"
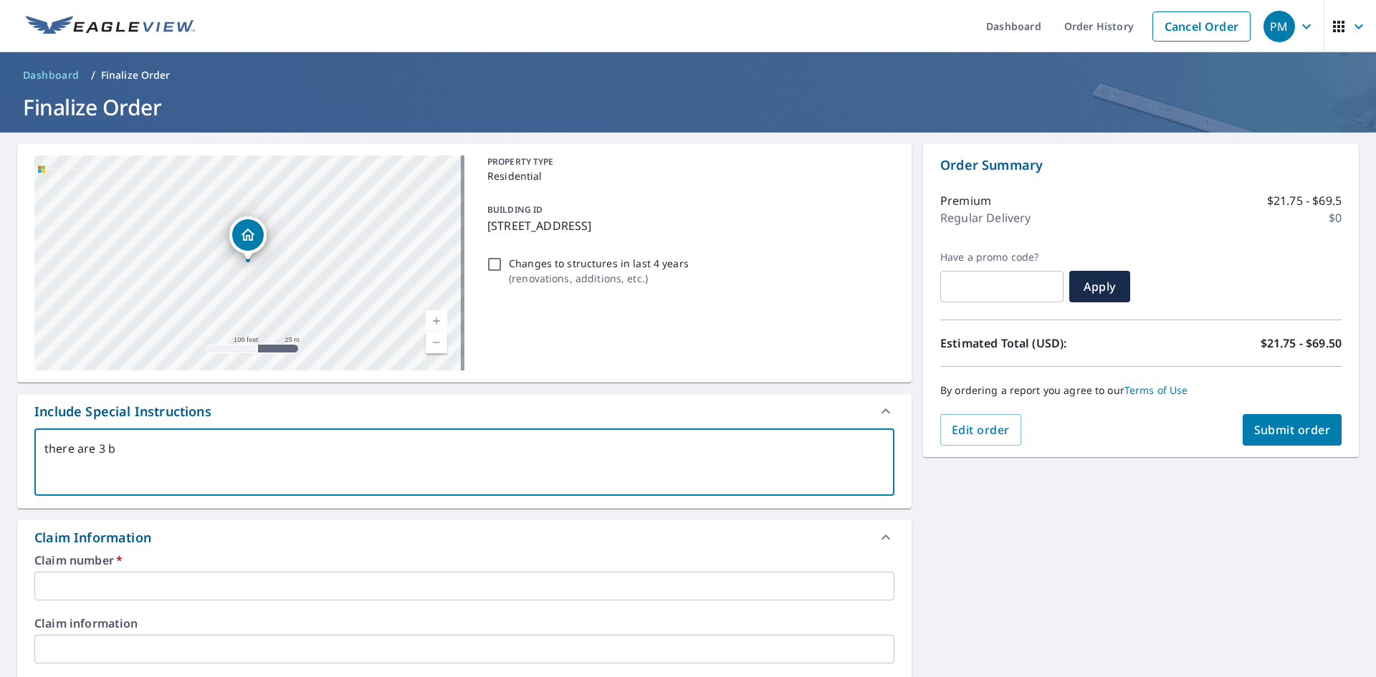
type textarea "there are 3 bu"
type textarea "x"
checkbox input "true"
type textarea "there are 3 bui"
type textarea "x"
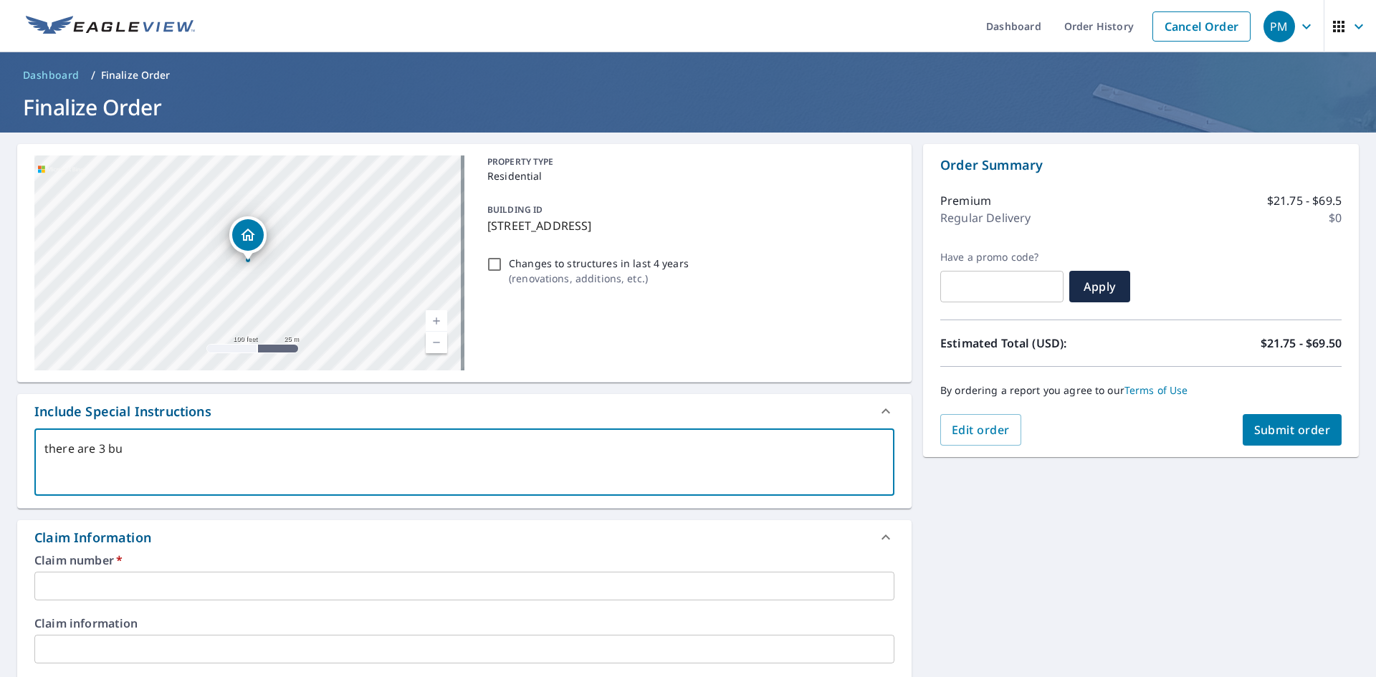
checkbox input "true"
type textarea "there are 3 buil"
type textarea "x"
checkbox input "true"
type textarea "there are 3 build"
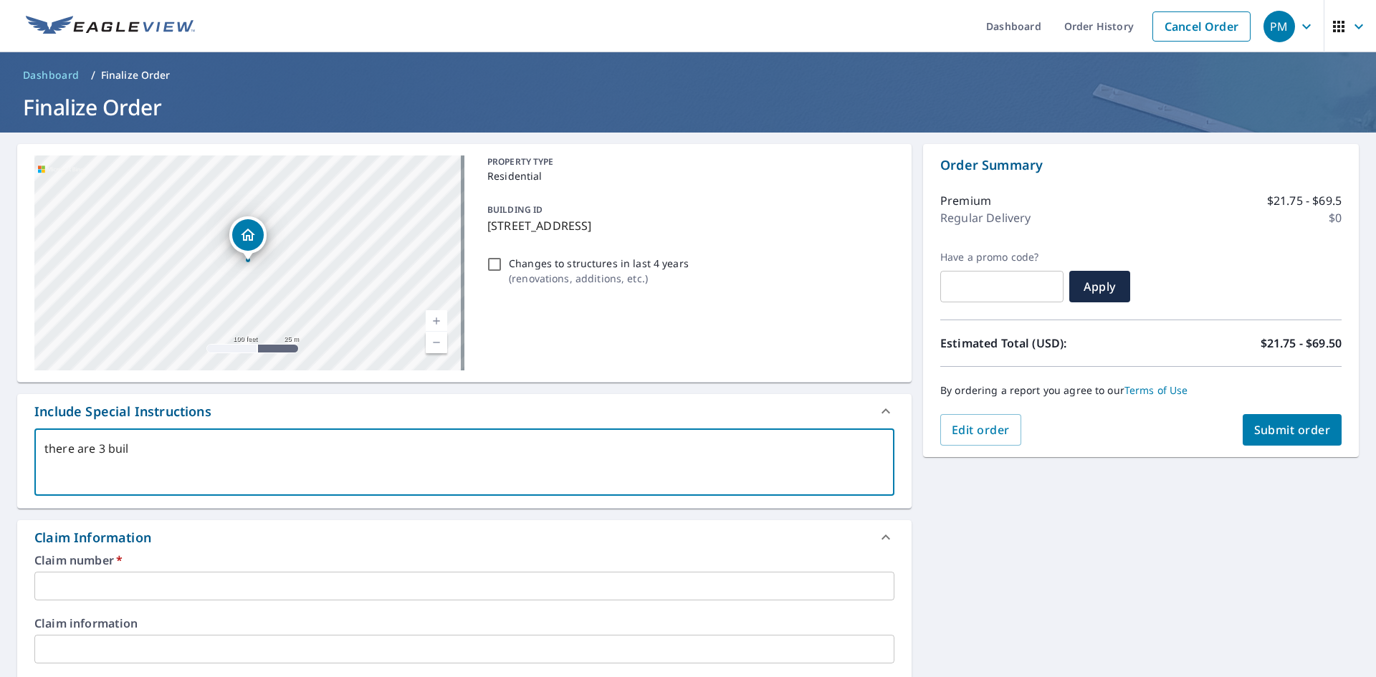
type textarea "x"
checkbox input "true"
type textarea "there are 3 buildi"
type textarea "x"
checkbox input "true"
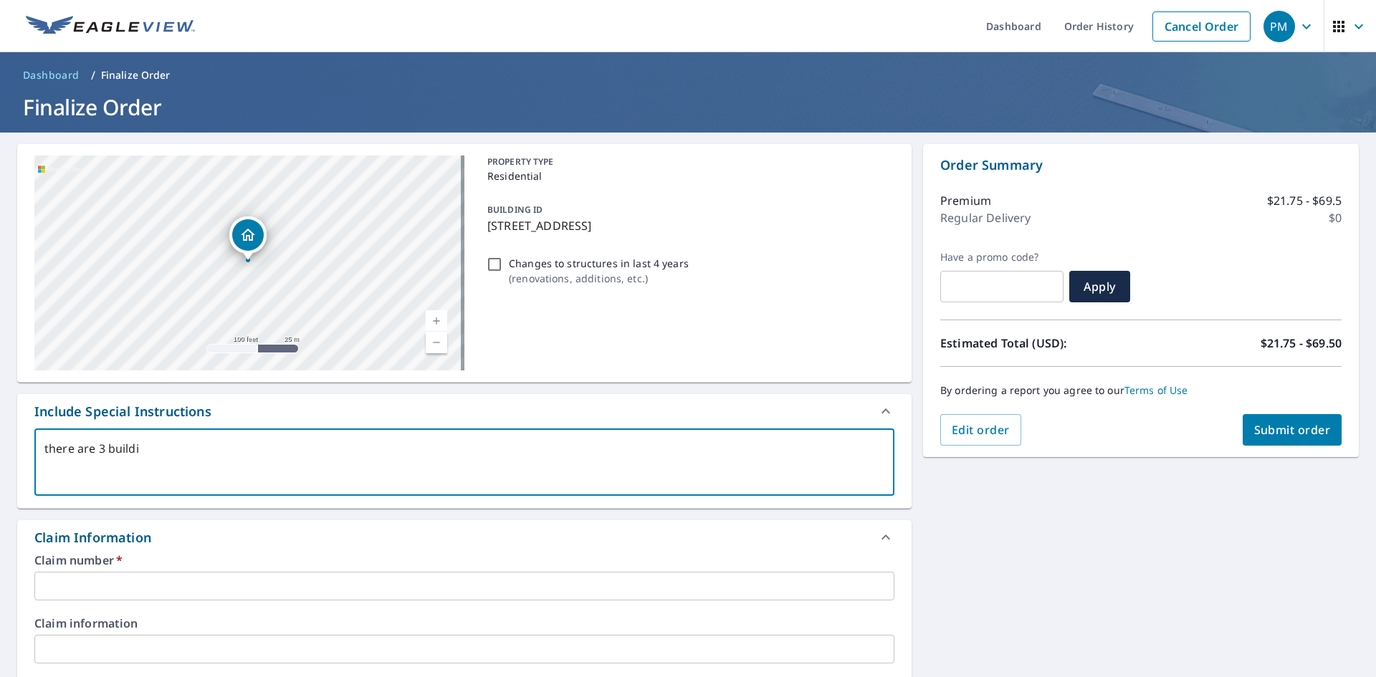
type textarea "there are 3 buildin"
type textarea "x"
checkbox input "true"
type textarea "there are 3 building"
type textarea "x"
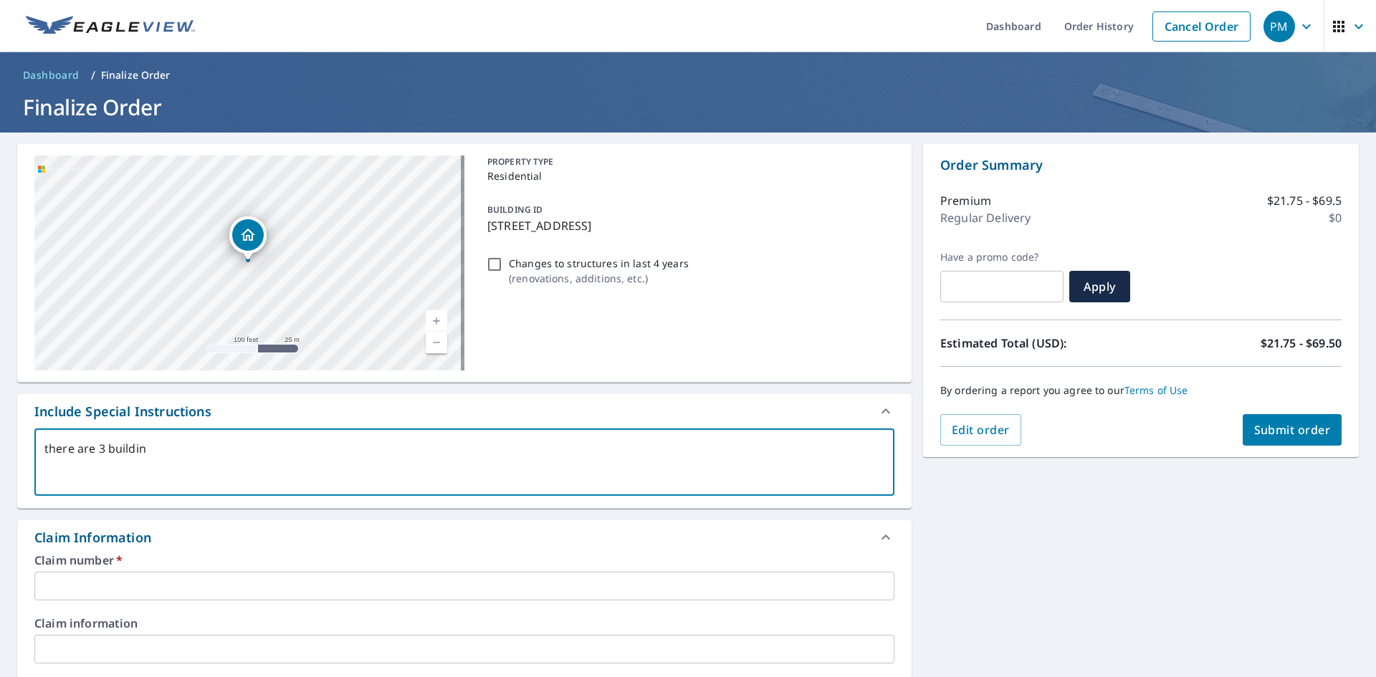
checkbox input "true"
type textarea "there are 3 buildings"
type textarea "x"
checkbox input "true"
type textarea "there are 3 buildings"
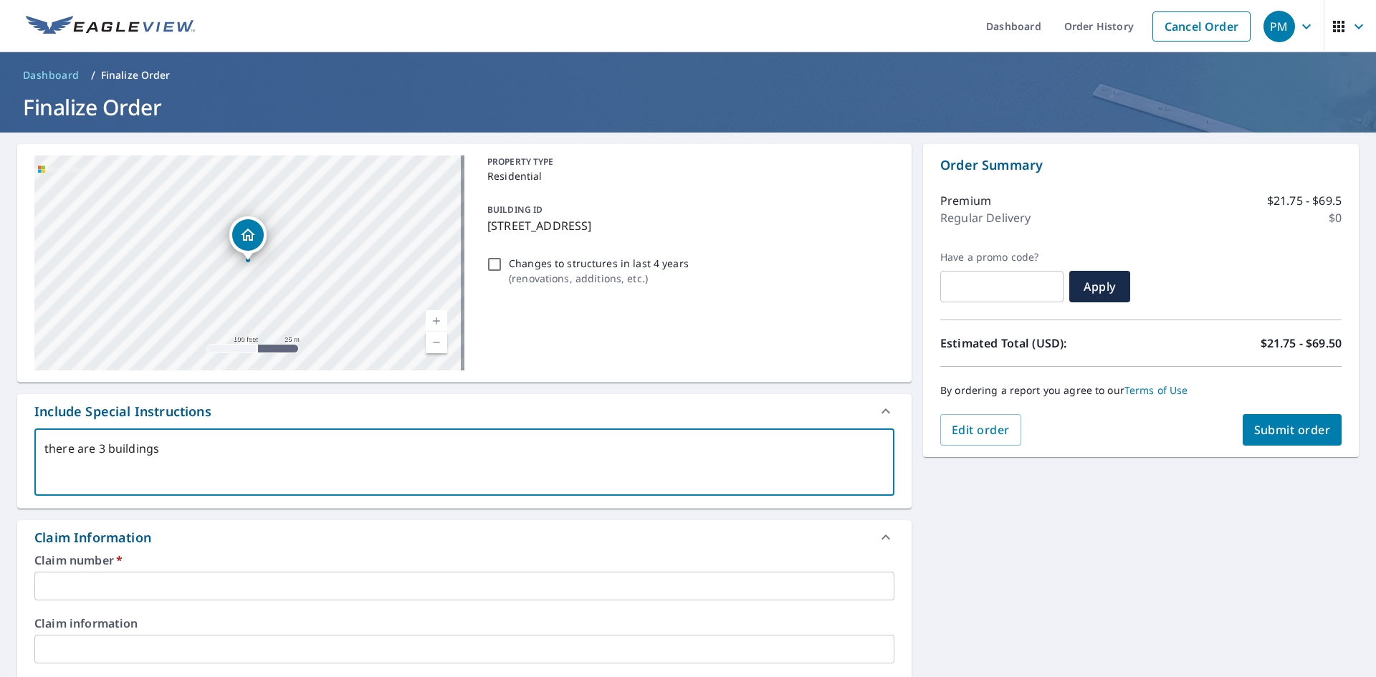
type textarea "x"
checkbox input "true"
type textarea "there are 3 buildings o"
type textarea "x"
checkbox input "true"
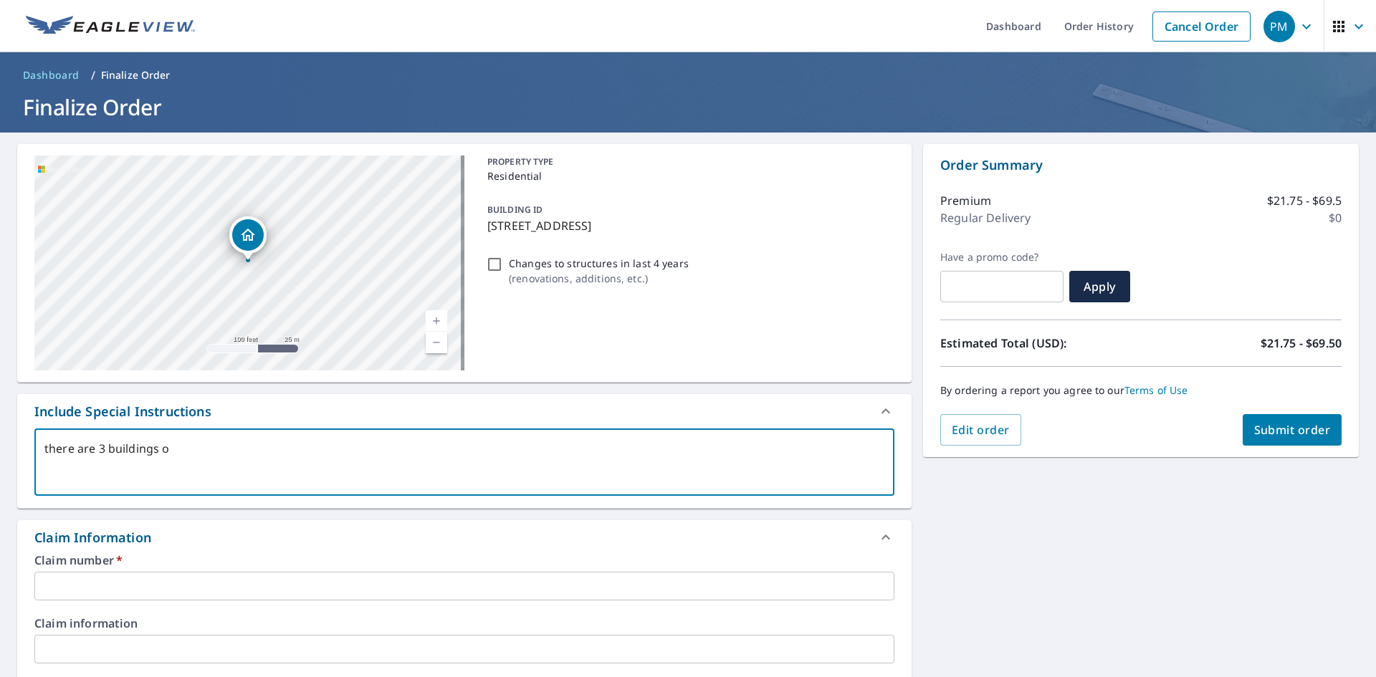
type textarea "there are 3 buildings on"
type textarea "x"
checkbox input "true"
type textarea "there are 3 buildings on"
type textarea "x"
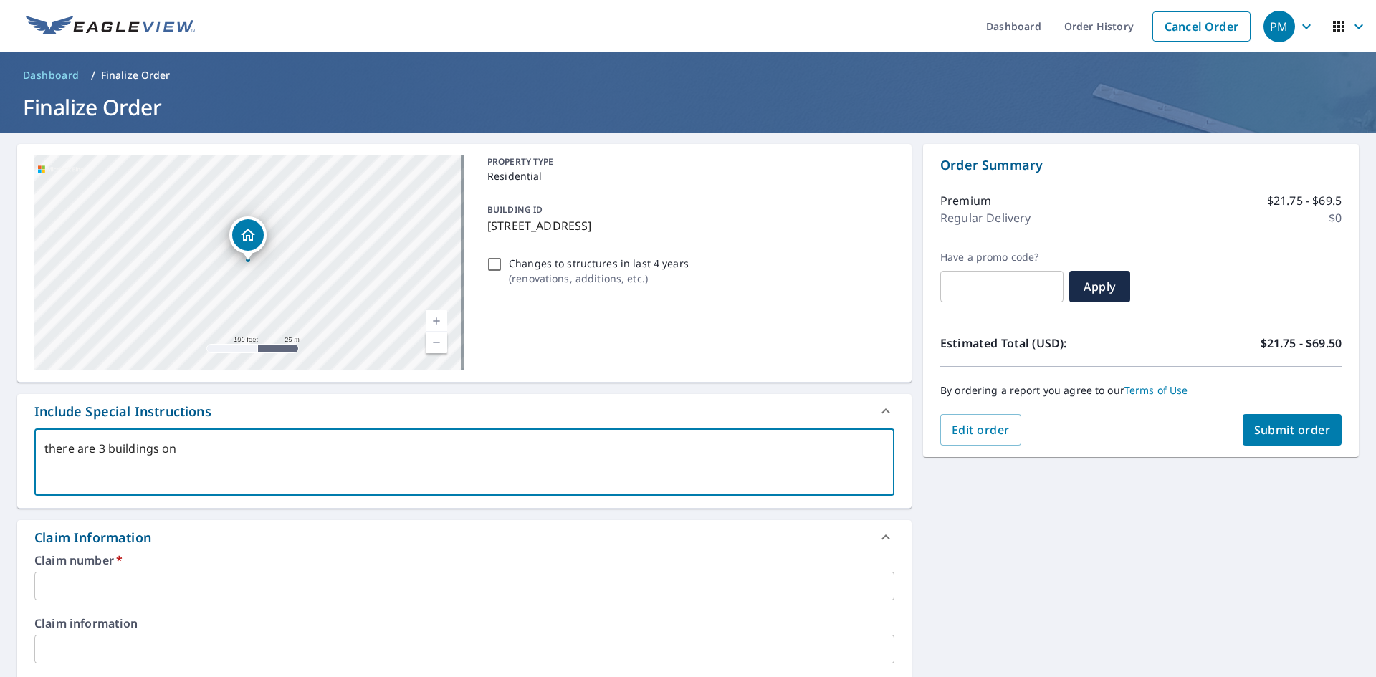
checkbox input "true"
type textarea "there are 3 buildings on t"
type textarea "x"
checkbox input "true"
type textarea "there are 3 buildings on th"
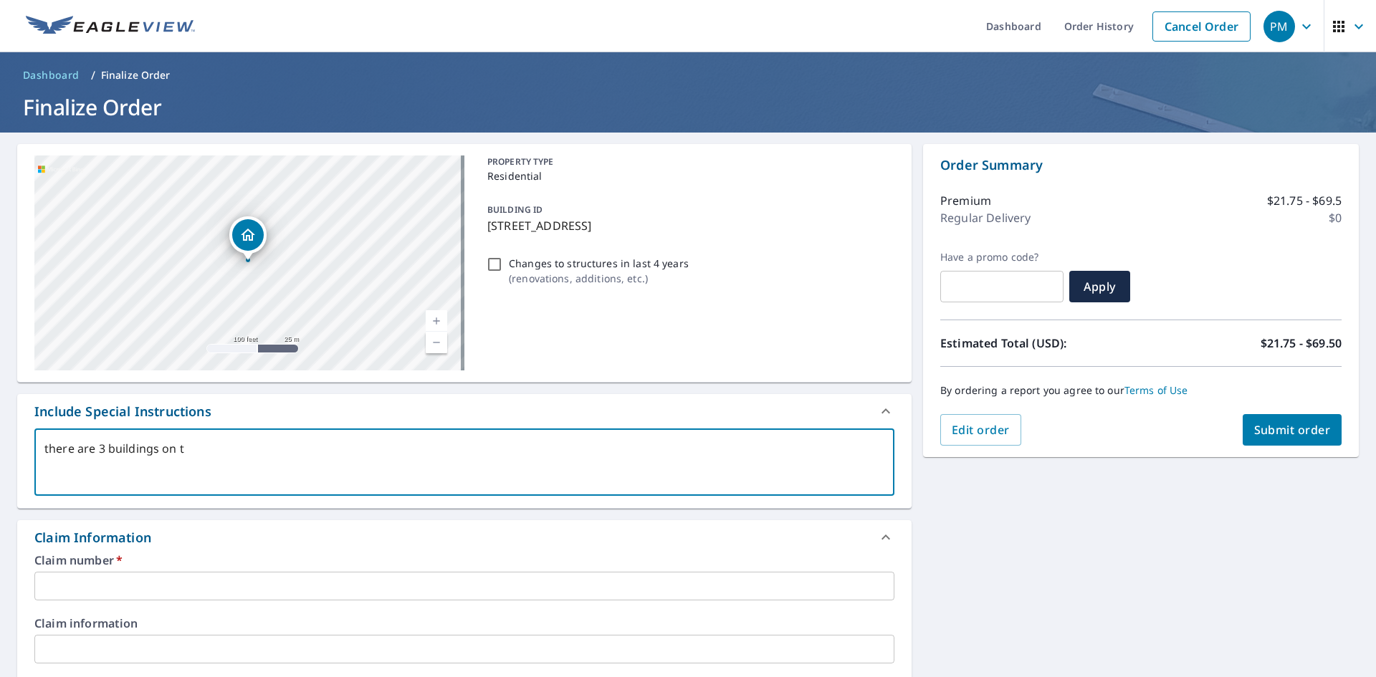
type textarea "x"
checkbox input "true"
type textarea "there are 3 buildings on the"
type textarea "x"
checkbox input "true"
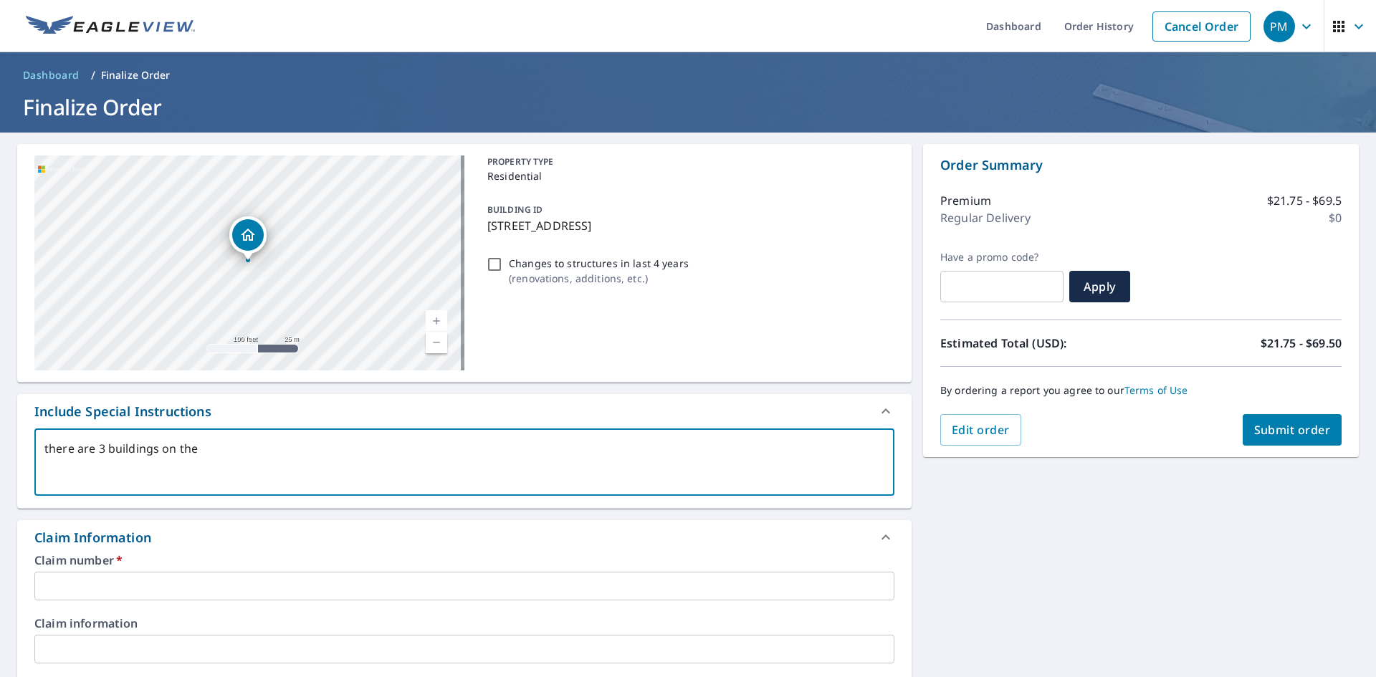
type textarea "there are 3 buildings on the"
type textarea "x"
checkbox input "true"
type textarea "there are 3 buildings on the p"
type textarea "x"
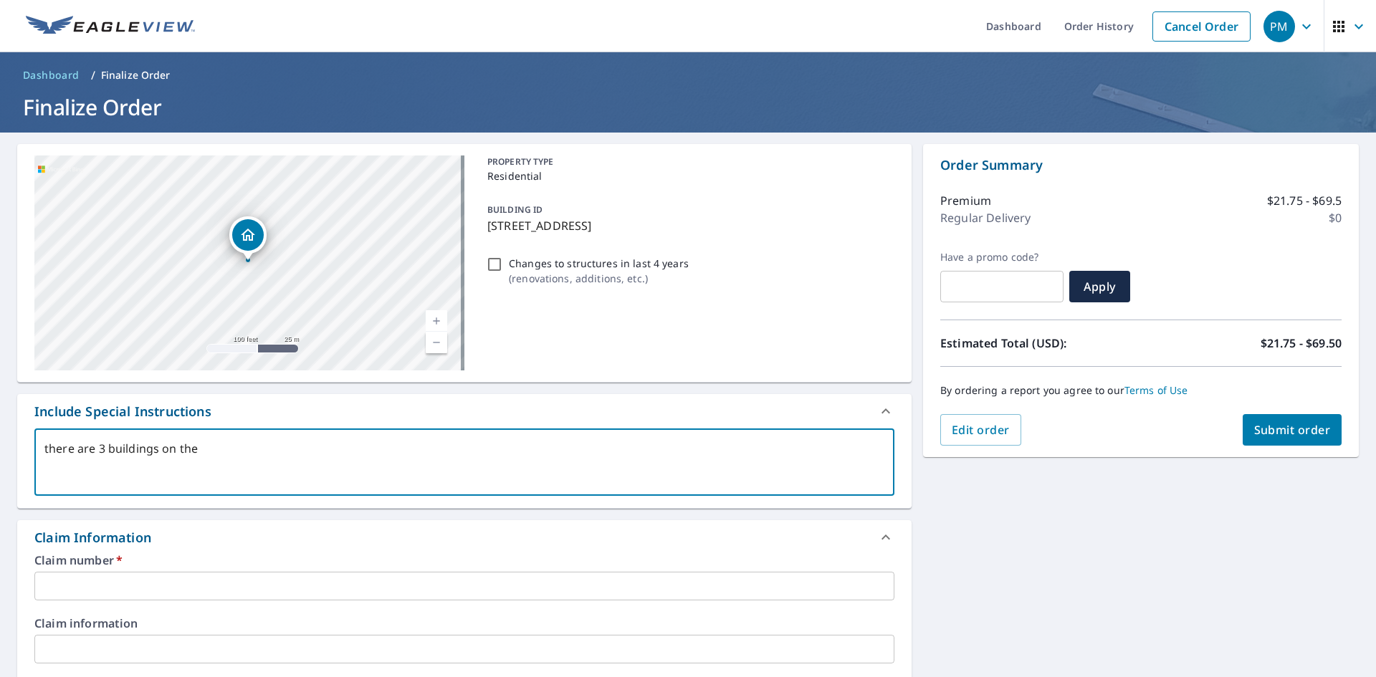
checkbox input "true"
type textarea "there are 3 buildings on the pr"
type textarea "x"
checkbox input "true"
type textarea "there are 3 buildings on the pro"
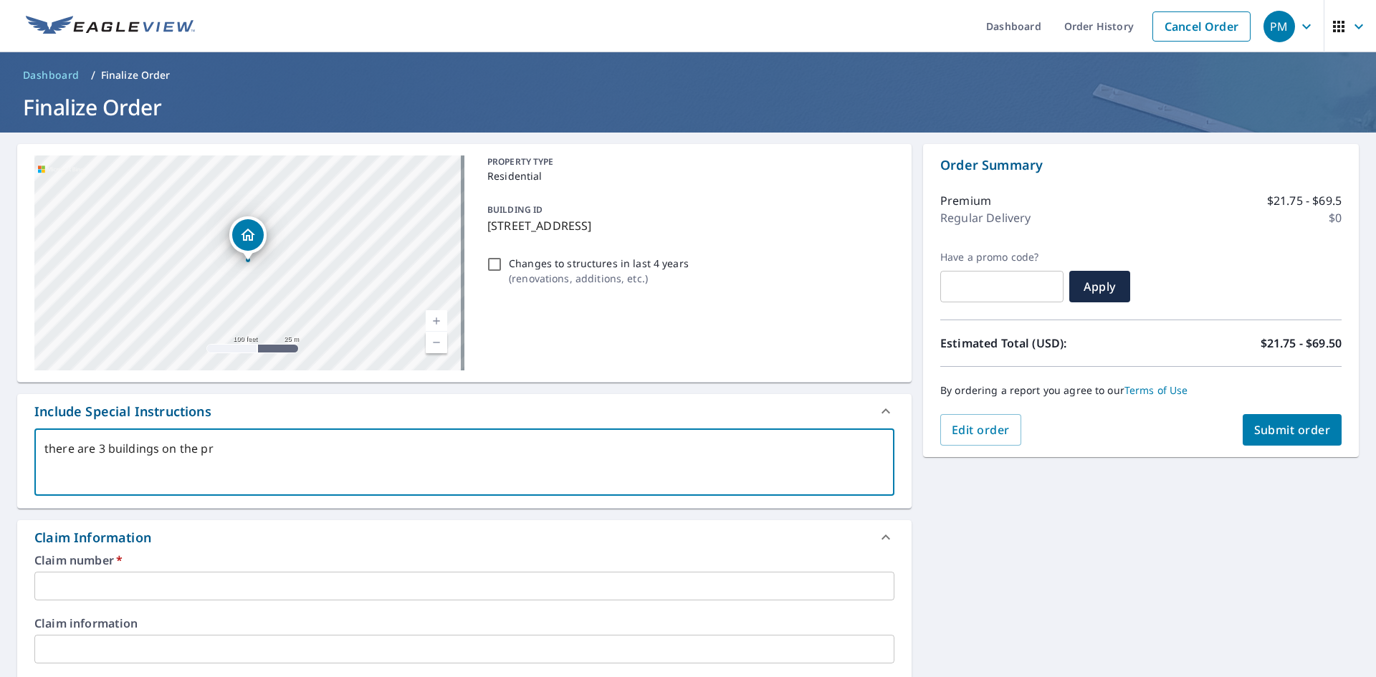
type textarea "x"
checkbox input "true"
type textarea "there are 3 buildings on the prop"
type textarea "x"
checkbox input "true"
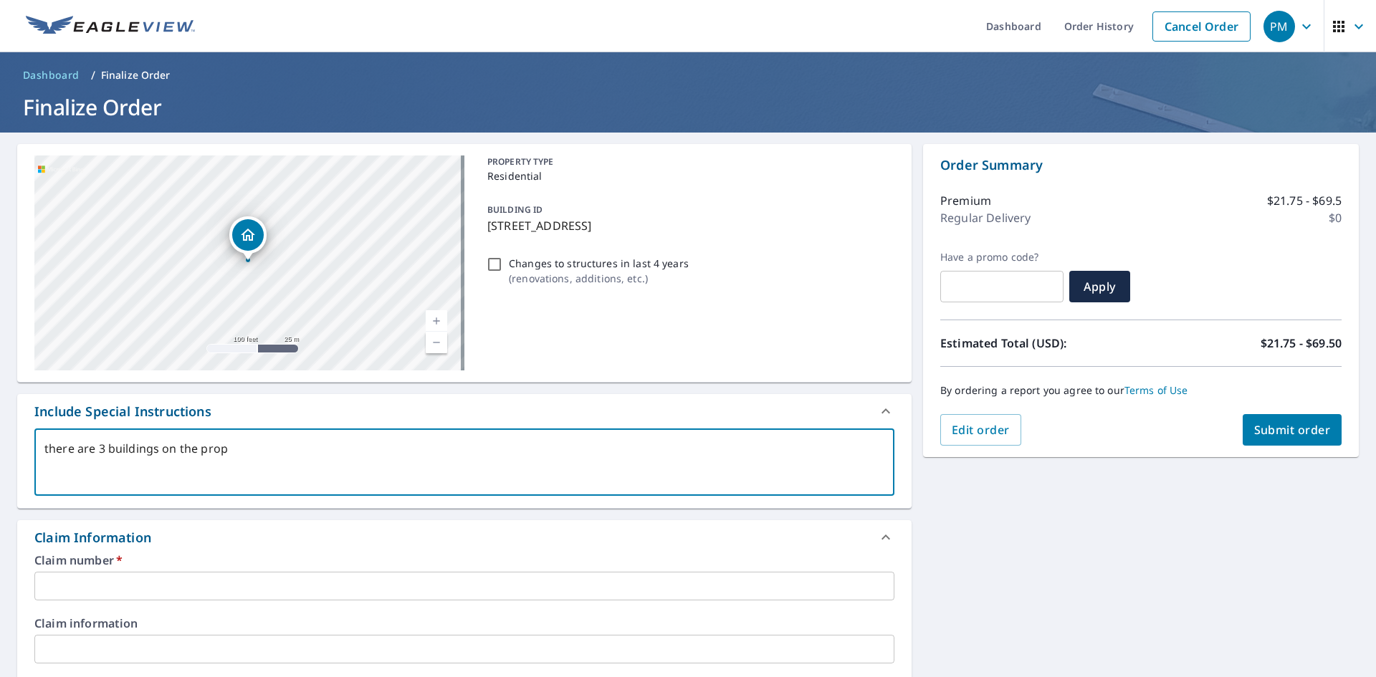
type textarea "there are 3 buildings on the prope"
type textarea "x"
checkbox input "true"
type textarea "there are 3 buildings on the proper"
type textarea "x"
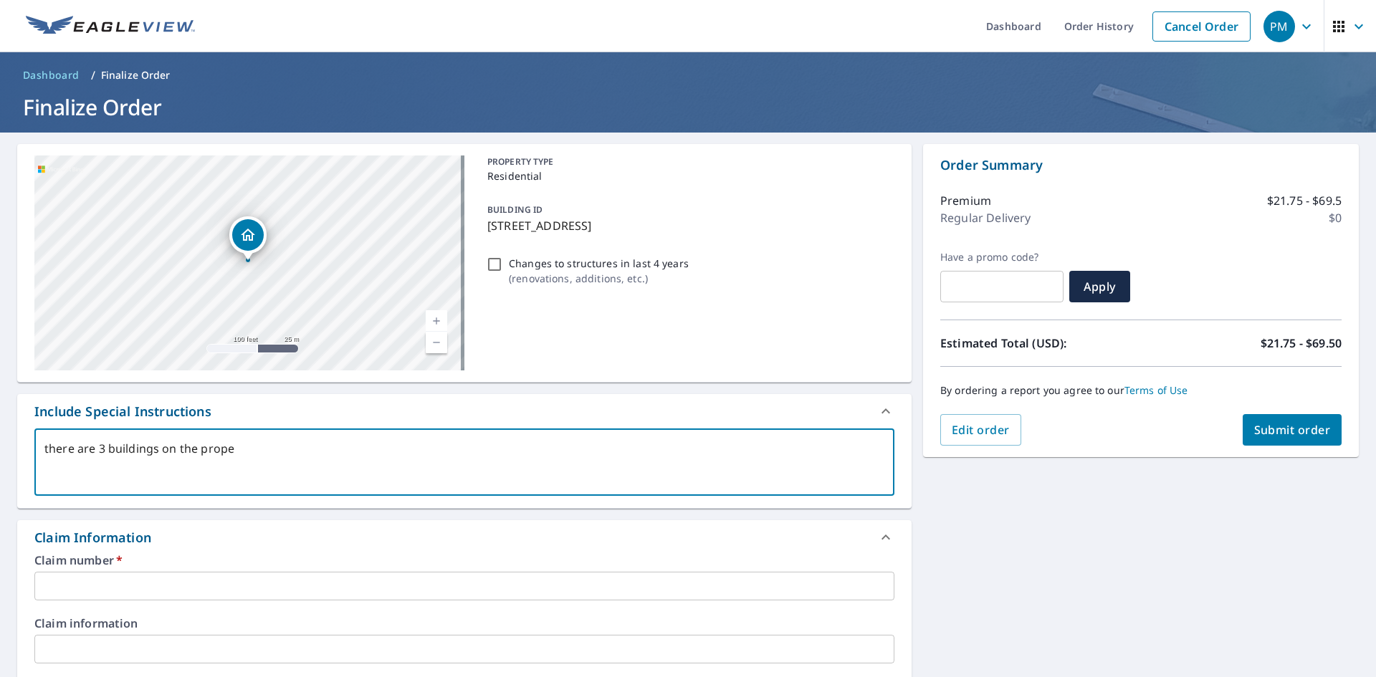
checkbox input "true"
type textarea "there are 3 buildings on the propert"
type textarea "x"
checkbox input "true"
type textarea "there are 3 buildings on the property"
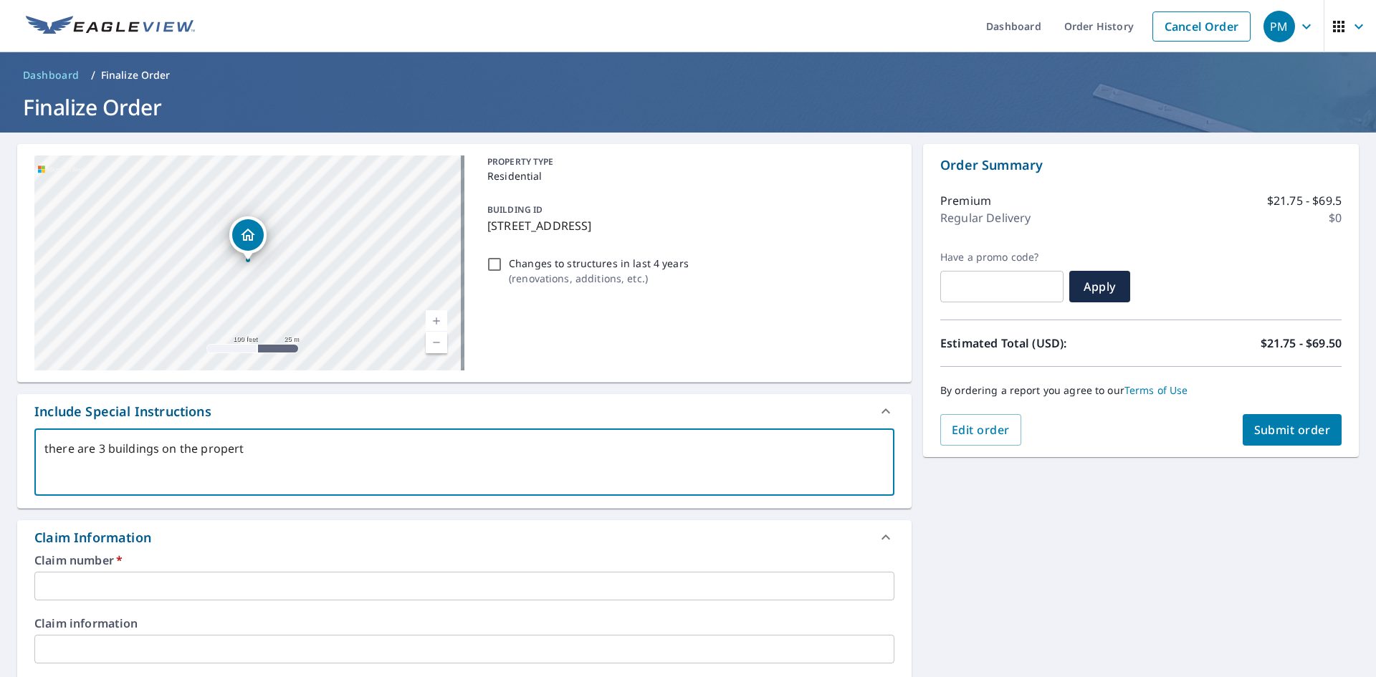
type textarea "x"
checkbox input "true"
type textarea "there are 3 buildings on the property,"
type textarea "x"
checkbox input "true"
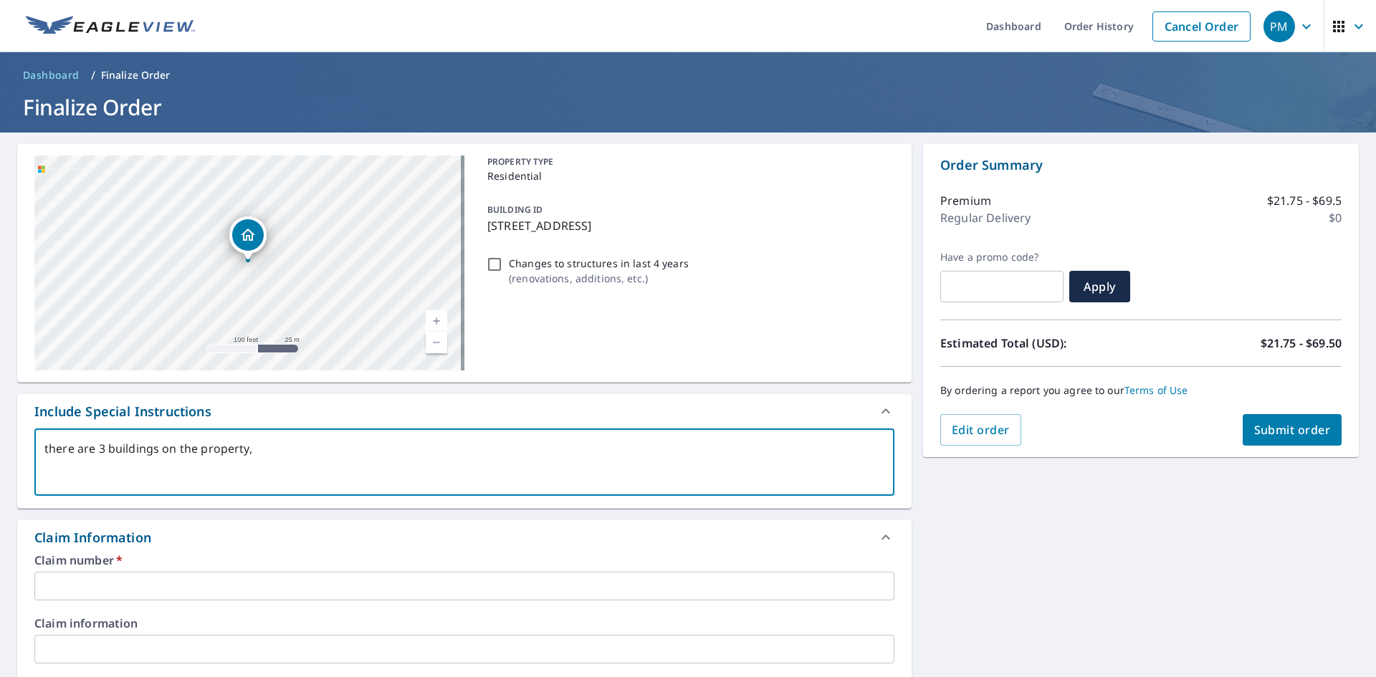
type textarea "there are 3 buildings on the property,"
type textarea "x"
checkbox input "true"
type textarea "there are 3 buildings on the property, w"
type textarea "x"
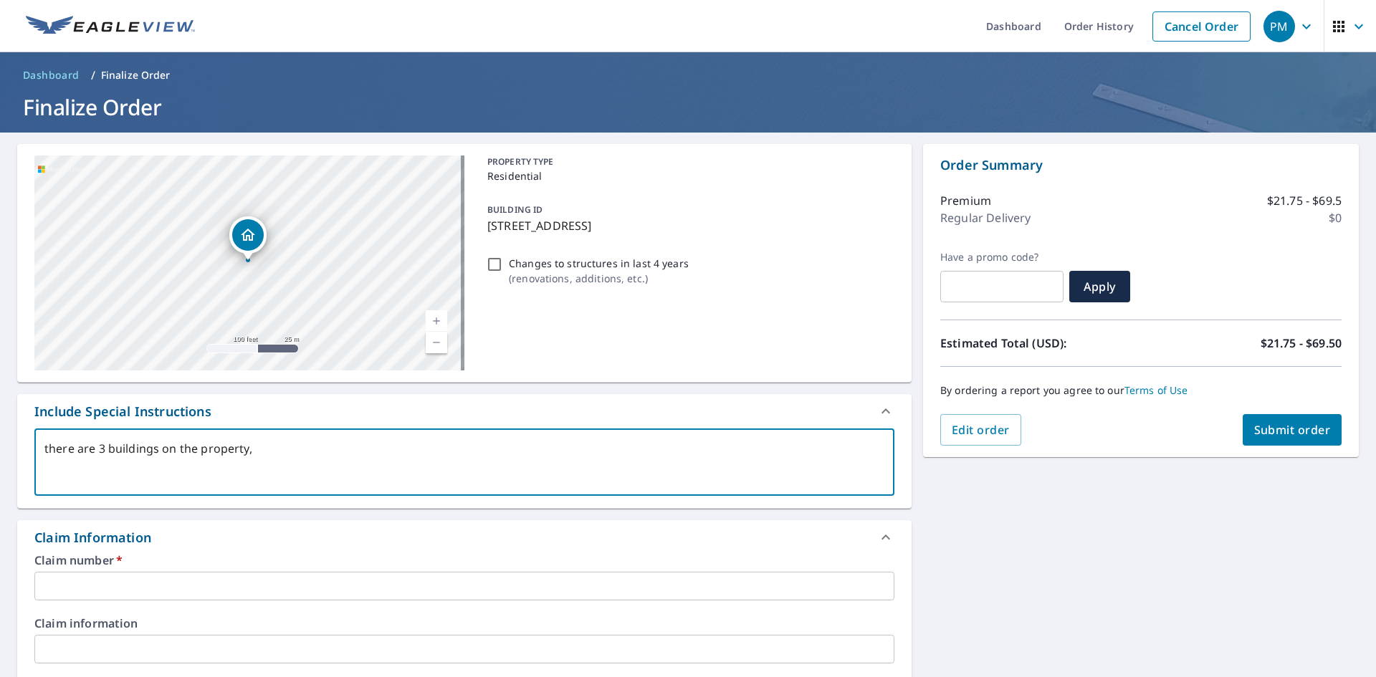
checkbox input "true"
type textarea "there are 3 buildings on the property, we"
type textarea "x"
checkbox input "true"
type textarea "there are 3 buildings on the property, we"
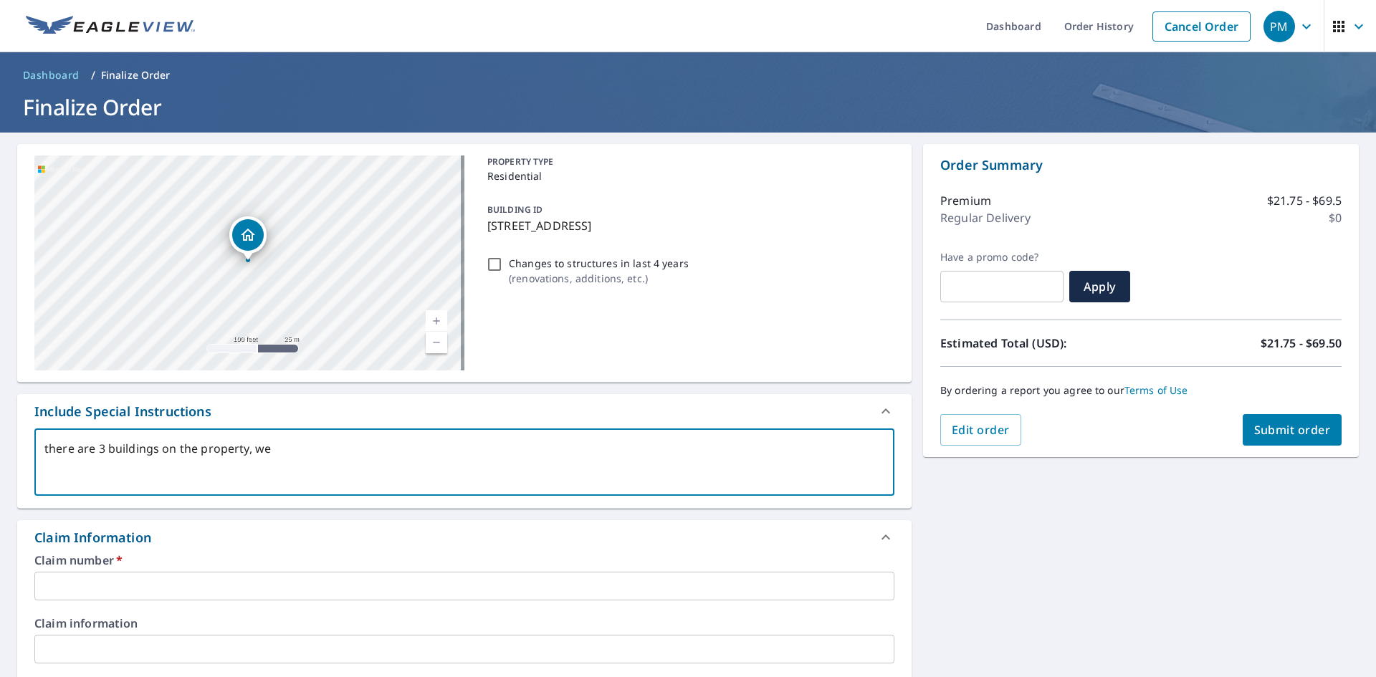
type textarea "x"
checkbox input "true"
type textarea "there are 3 buildings on the property, we a"
type textarea "x"
checkbox input "true"
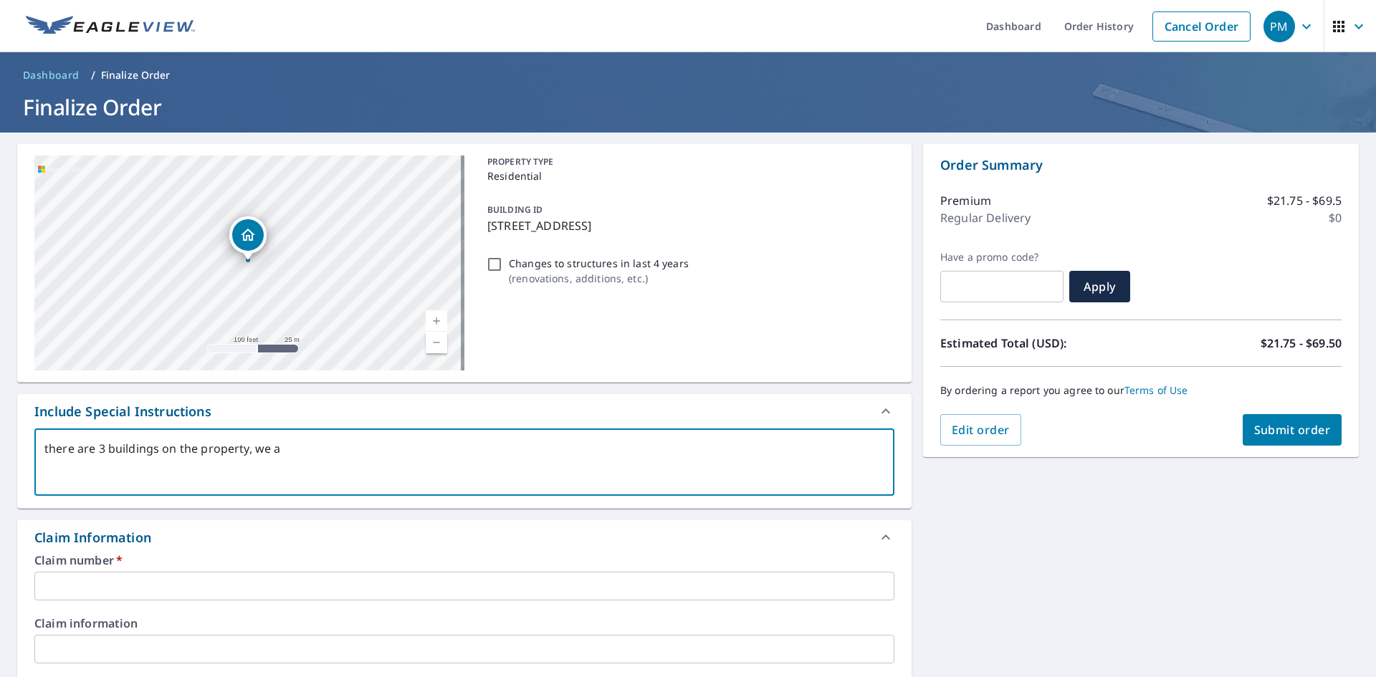
type textarea "there are 3 buildings on the property, we ar"
type textarea "x"
checkbox input "true"
type textarea "there are 3 buildings on the property, we are"
type textarea "x"
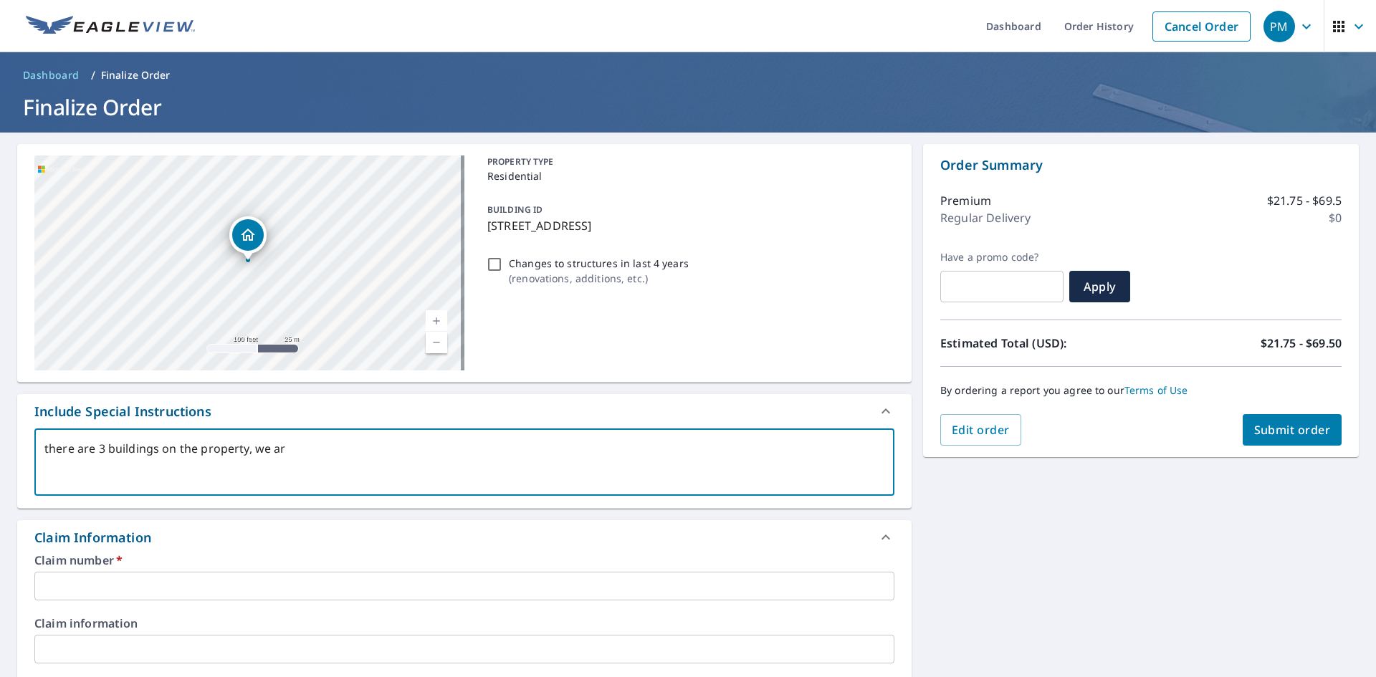
checkbox input "true"
type textarea "there are 3 buildings on the property, we are"
type textarea "x"
checkbox input "true"
type textarea "there are 3 buildings on the property, we are l"
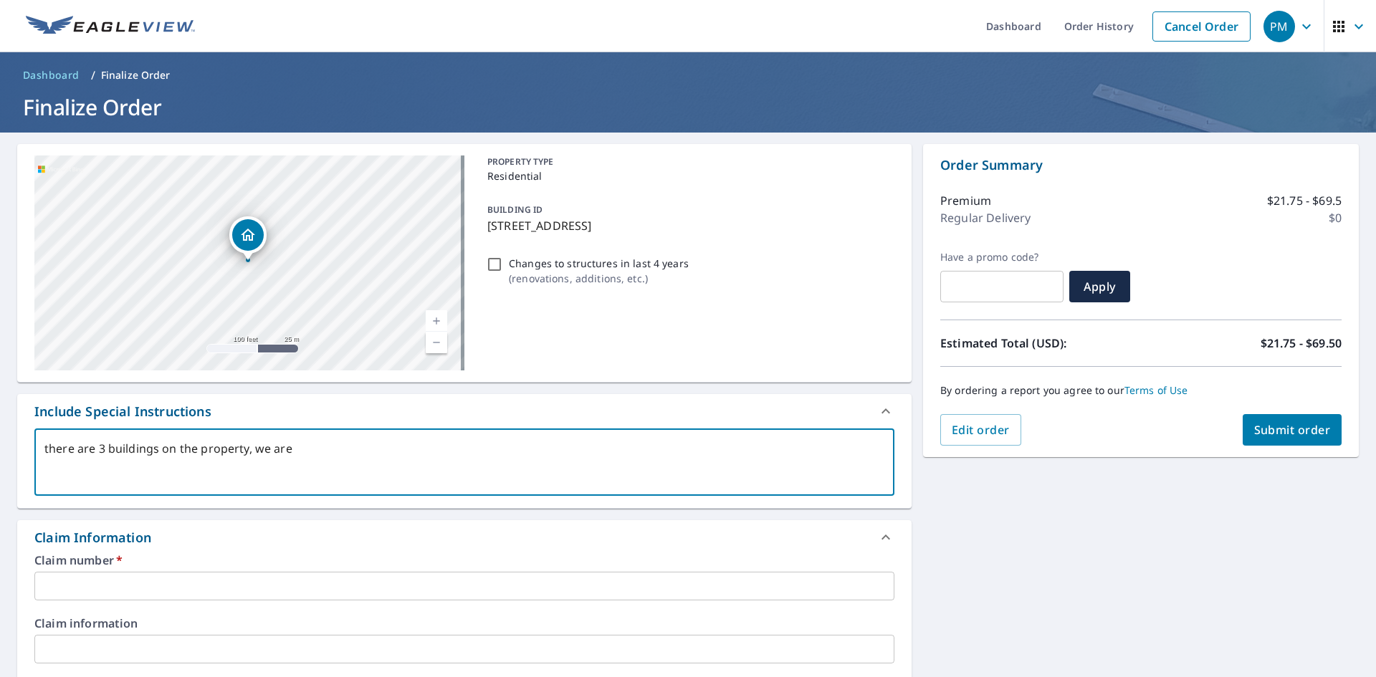
type textarea "x"
checkbox input "true"
type textarea "there are 3 buildings on the property, we are lo"
type textarea "x"
checkbox input "true"
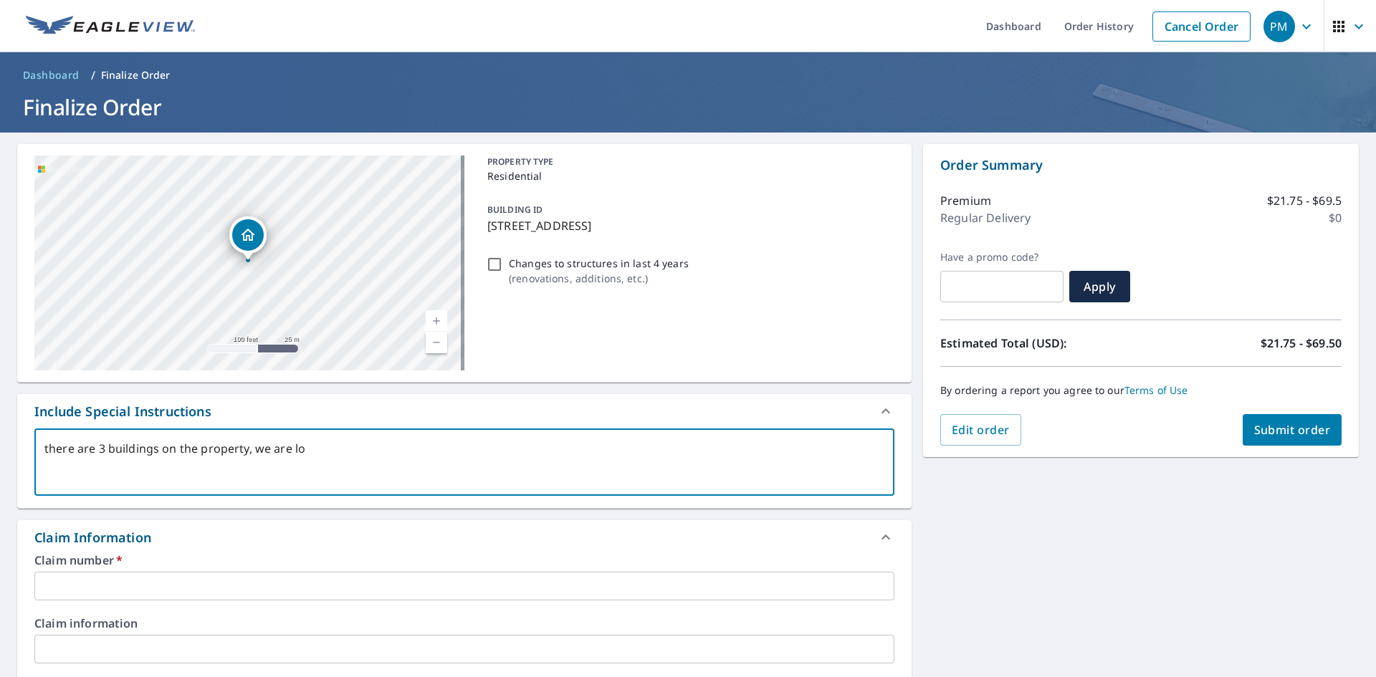
type textarea "there are 3 buildings on the property, we are loo"
type textarea "x"
checkbox input "true"
type textarea "there are 3 buildings on the property, we are look"
type textarea "x"
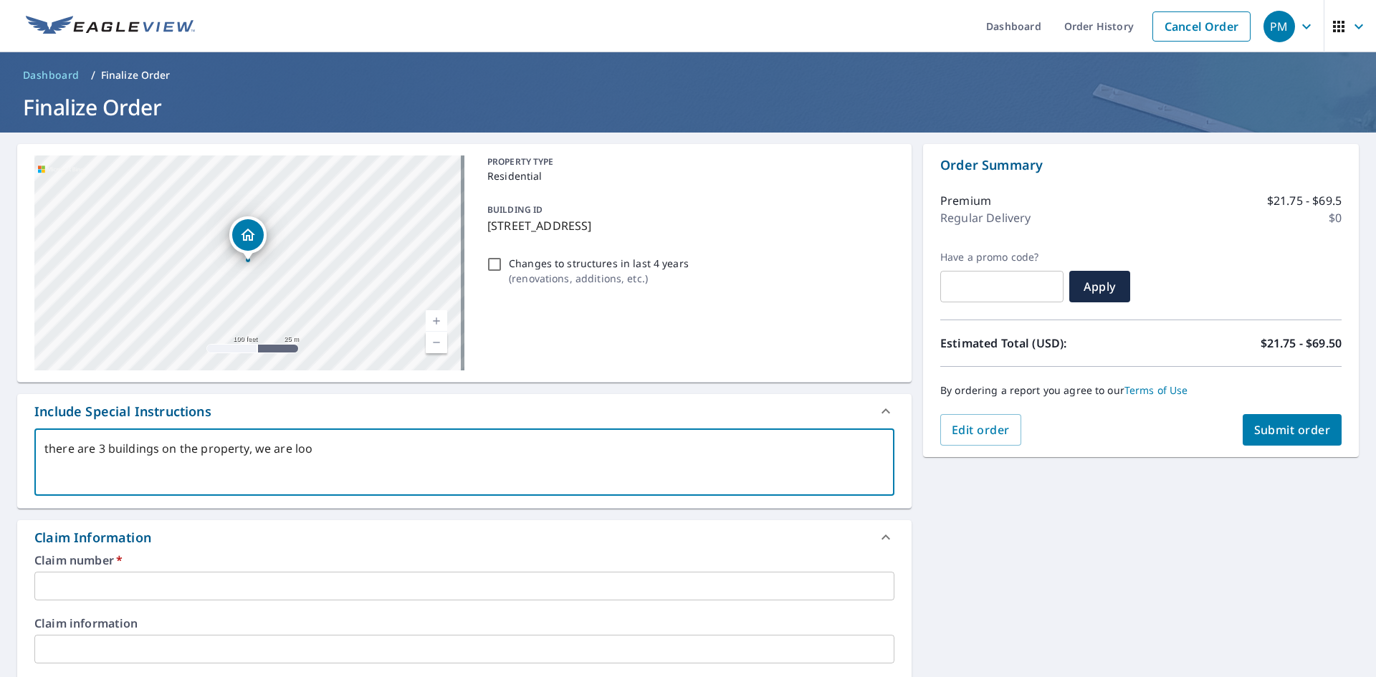
checkbox input "true"
type textarea "there are 3 buildings on the property, we are looki"
type textarea "x"
checkbox input "true"
type textarea "there are 3 buildings on the property, we are lookin"
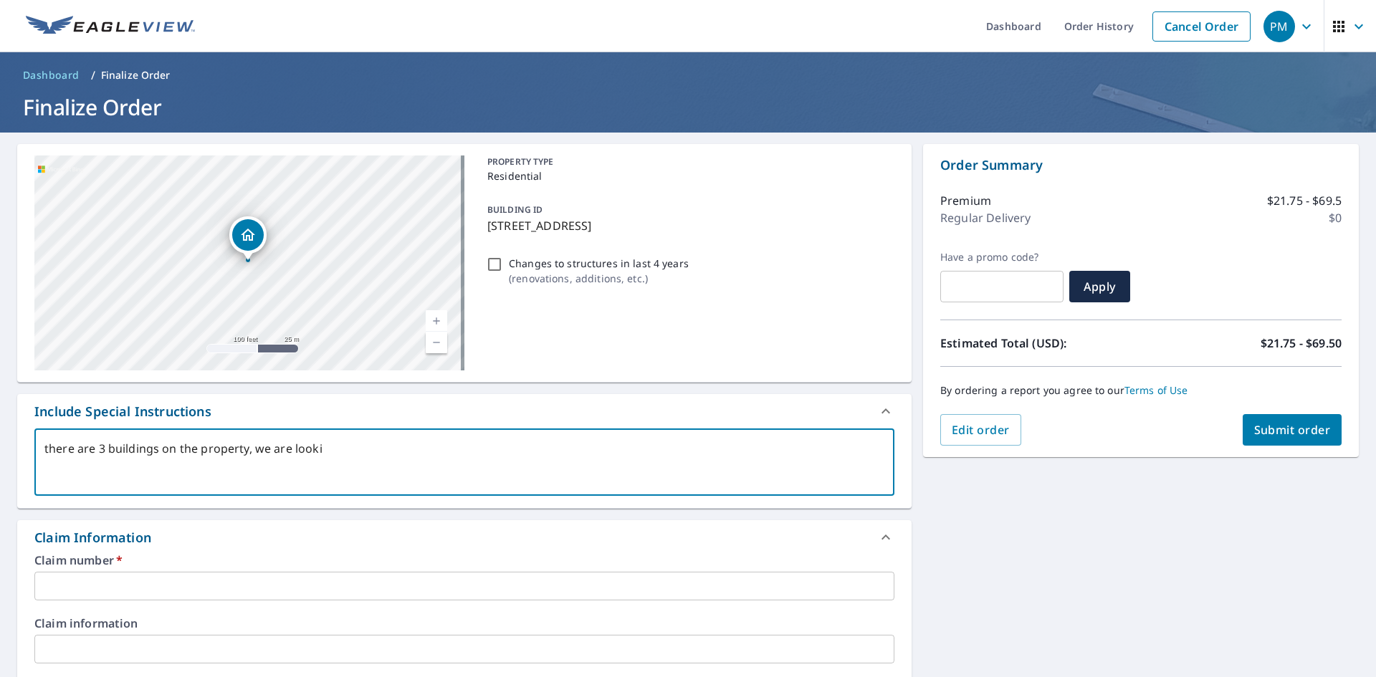
type textarea "x"
checkbox input "true"
type textarea "there are 3 buildings on the property, we are looking"
type textarea "x"
checkbox input "true"
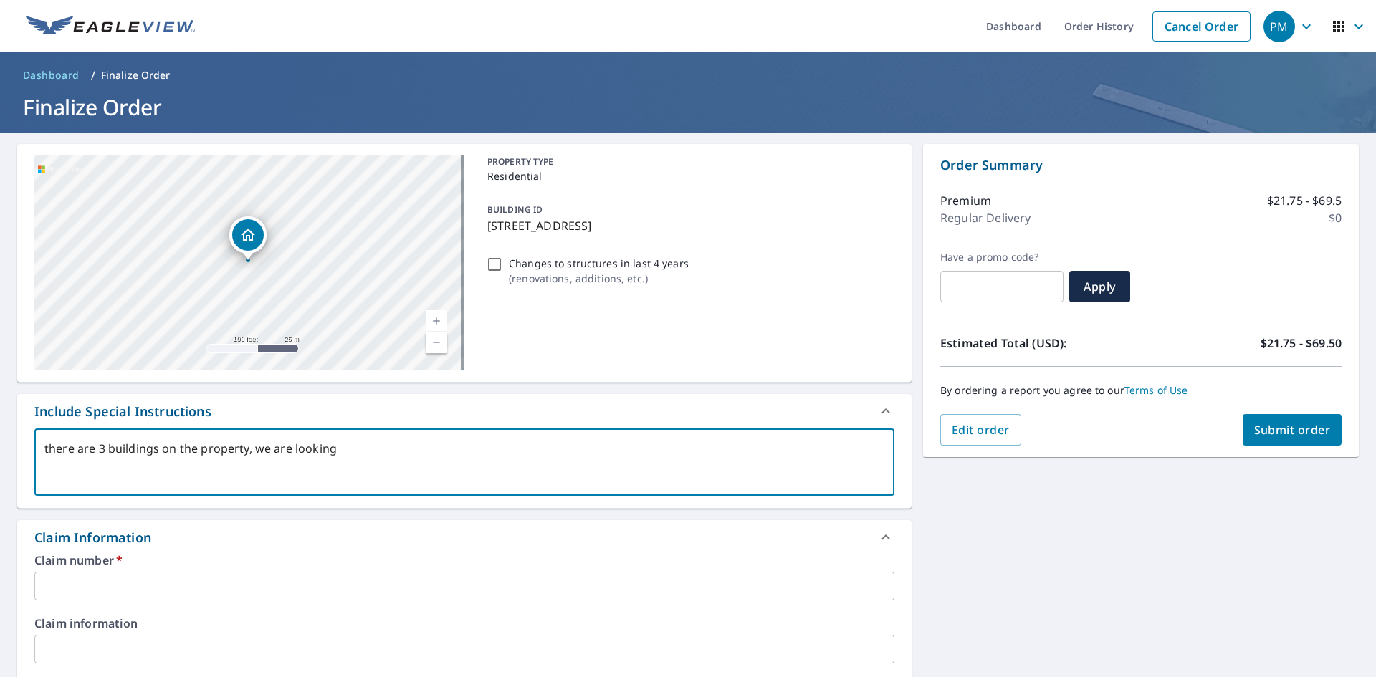
type textarea "there are 3 buildings on the property, we are looking"
type textarea "x"
checkbox input "true"
type textarea "there are 3 buildings on the property, we are looking f"
type textarea "x"
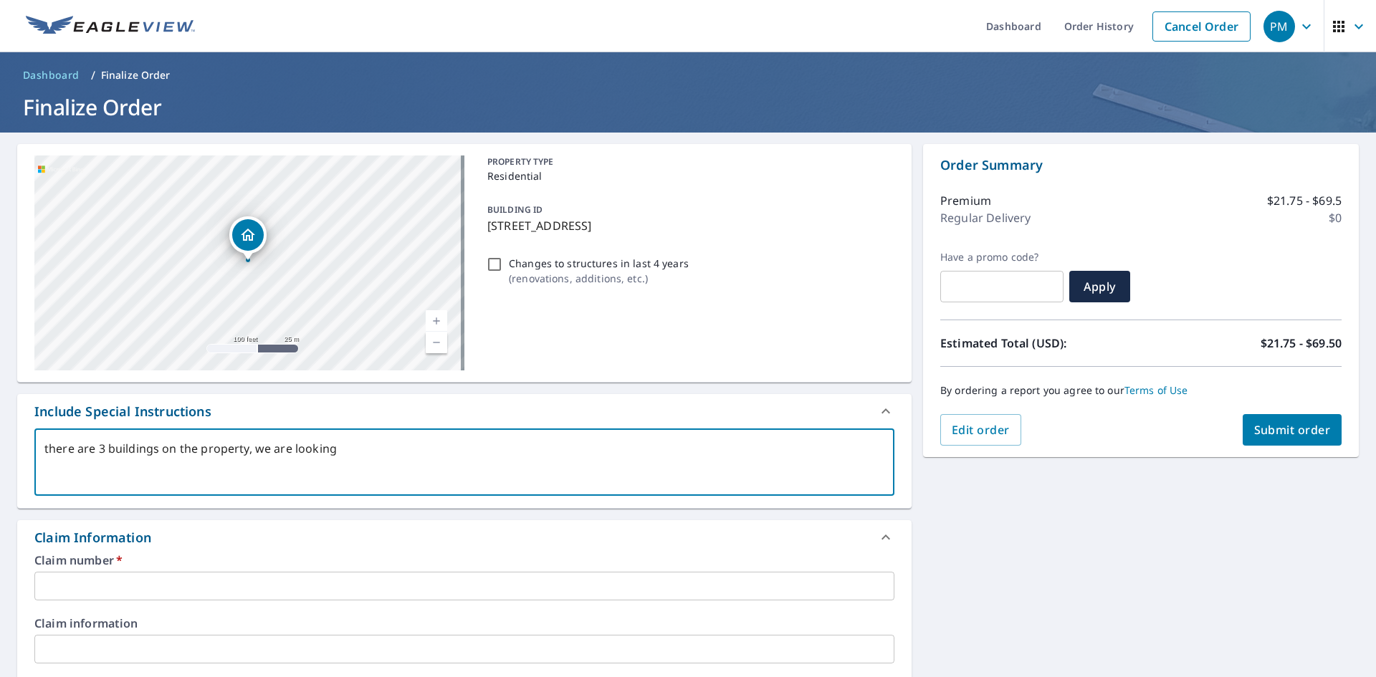
checkbox input "true"
type textarea "there are 3 buildings on the property, we are looking fo"
type textarea "x"
checkbox input "true"
type textarea "there are 3 buildings on the property, we are looking for"
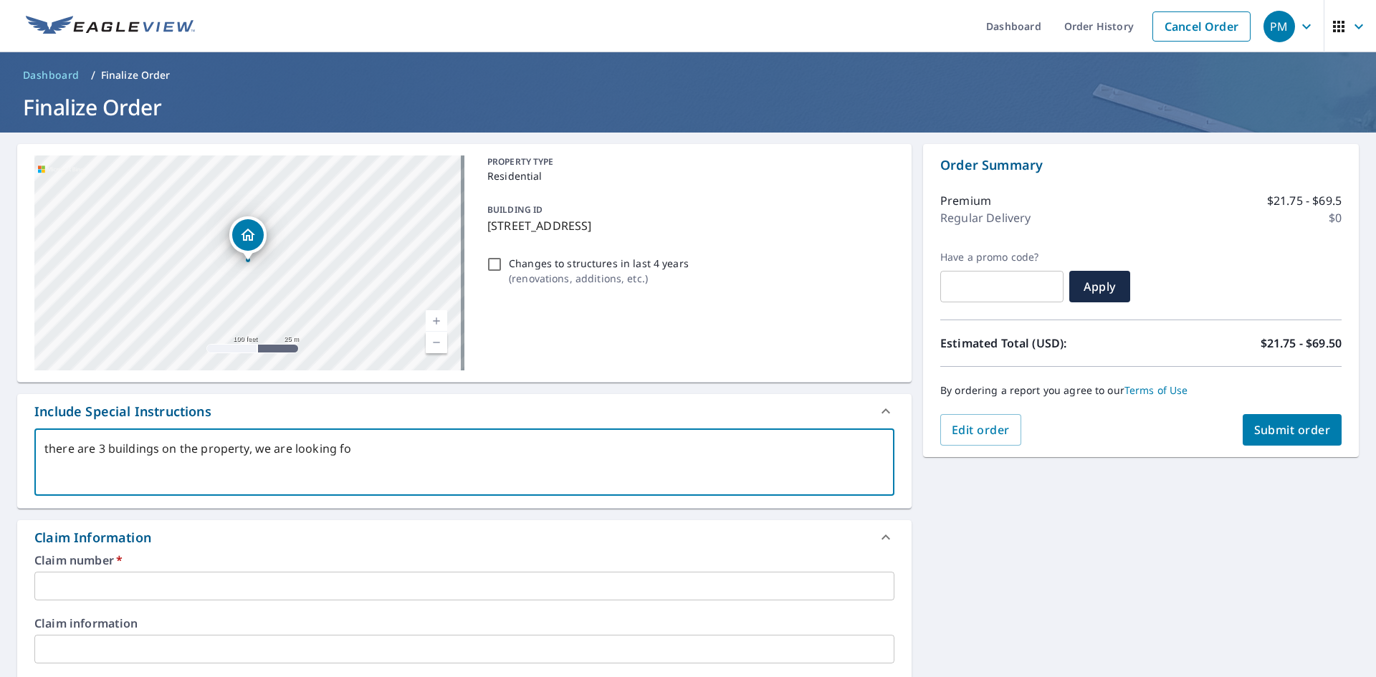
type textarea "x"
checkbox input "true"
type textarea "there are 3 buildings on the property, we are looking for"
type textarea "x"
checkbox input "true"
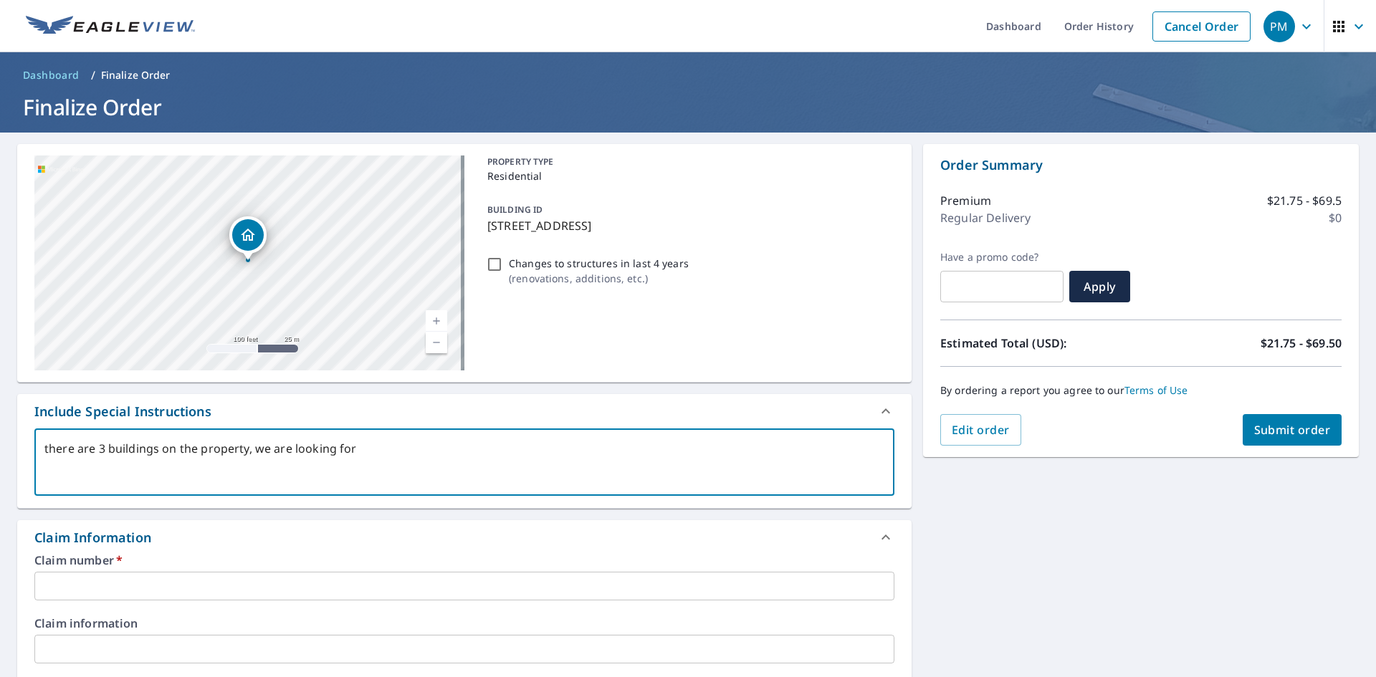
type textarea "there are 3 buildings on the property, we are looking for t"
type textarea "x"
checkbox input "true"
type textarea "there are 3 buildings on the property, we are looking for th"
type textarea "x"
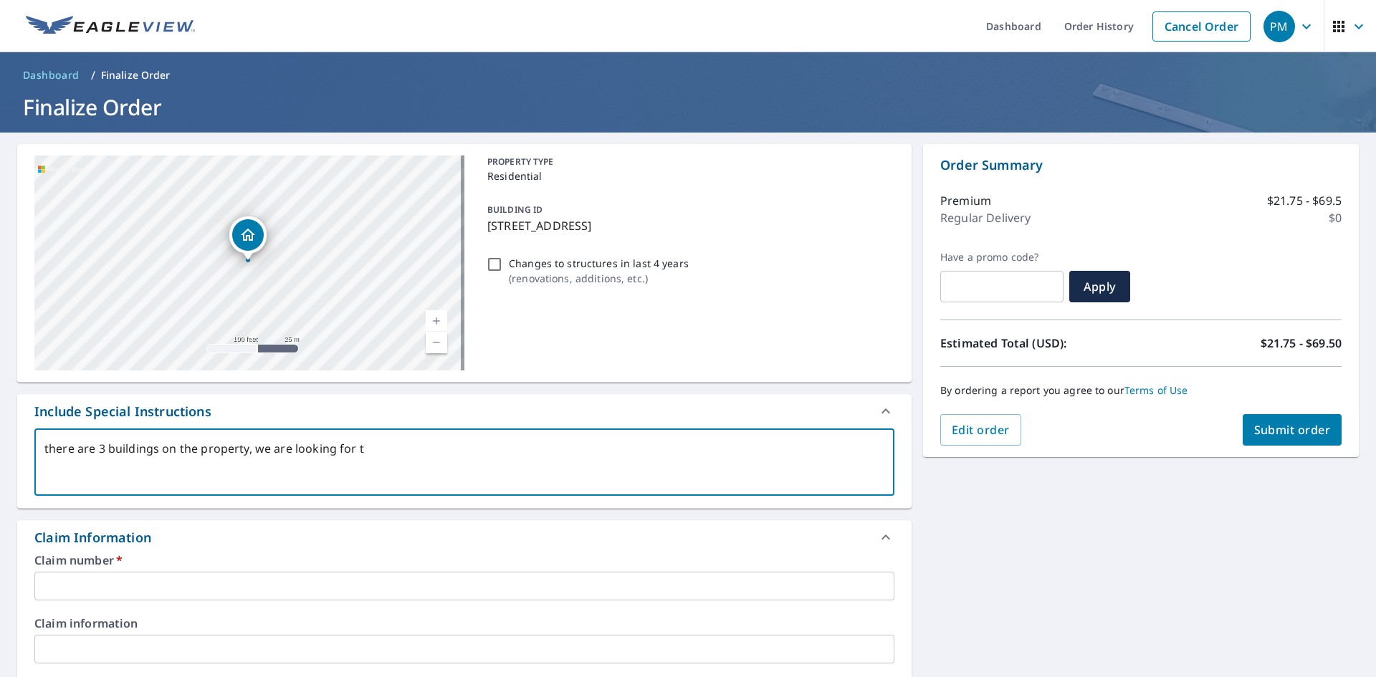
checkbox input "true"
type textarea "there are 3 buildings on the property, we are looking for the"
type textarea "x"
checkbox input "true"
type textarea "there are 3 buildings on the property, we are looking for the"
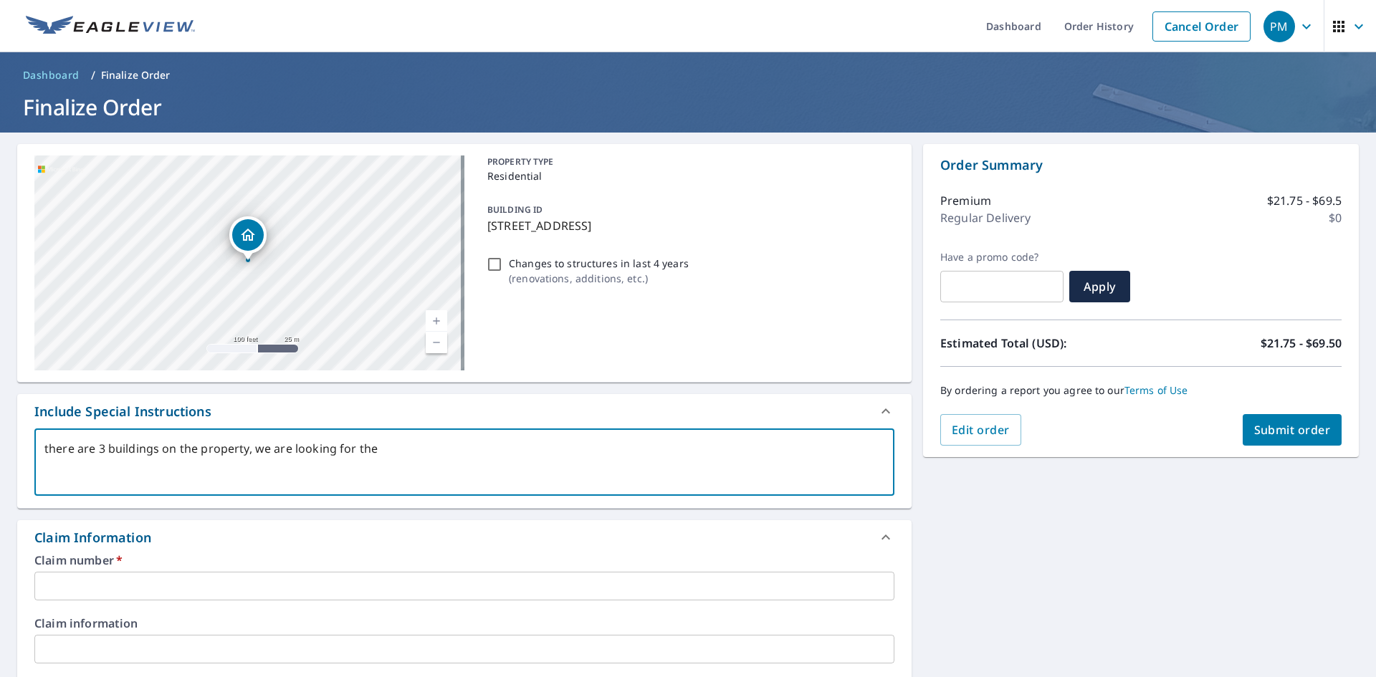
type textarea "x"
checkbox input "true"
type textarea "there are 3 buildings on the property, we are looking for the b"
type textarea "x"
checkbox input "true"
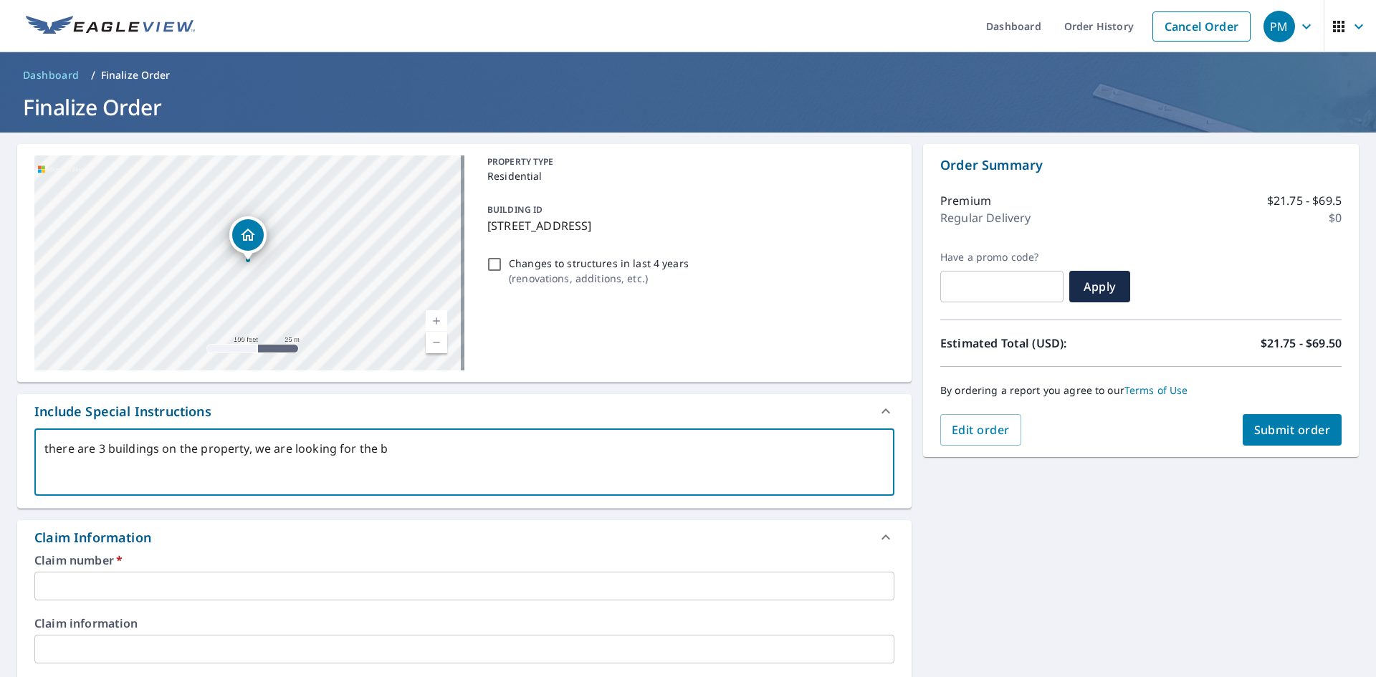
type textarea "there are 3 buildings on the property, we are looking for the ba"
type textarea "x"
checkbox input "true"
type textarea "there are 3 buildings on the property, we are looking for the bar"
type textarea "x"
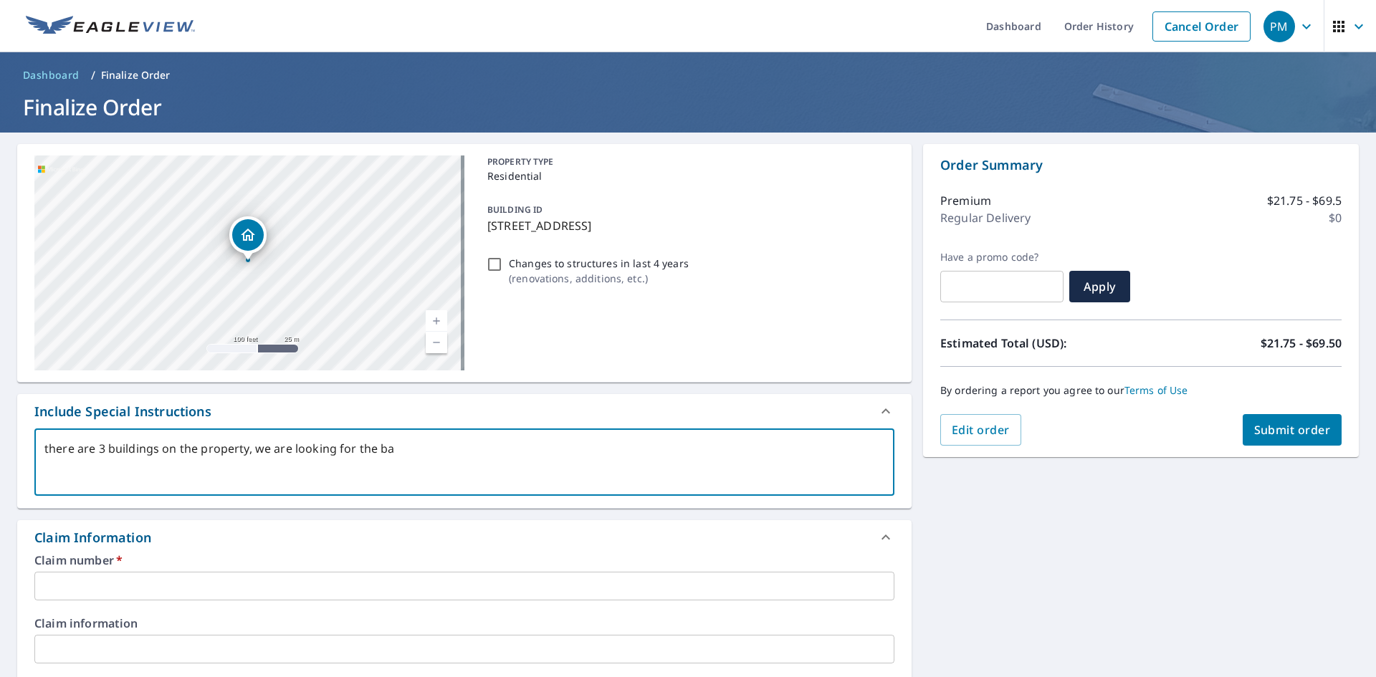
checkbox input "true"
type textarea "there are 3 buildings on the property, we are looking for the barn"
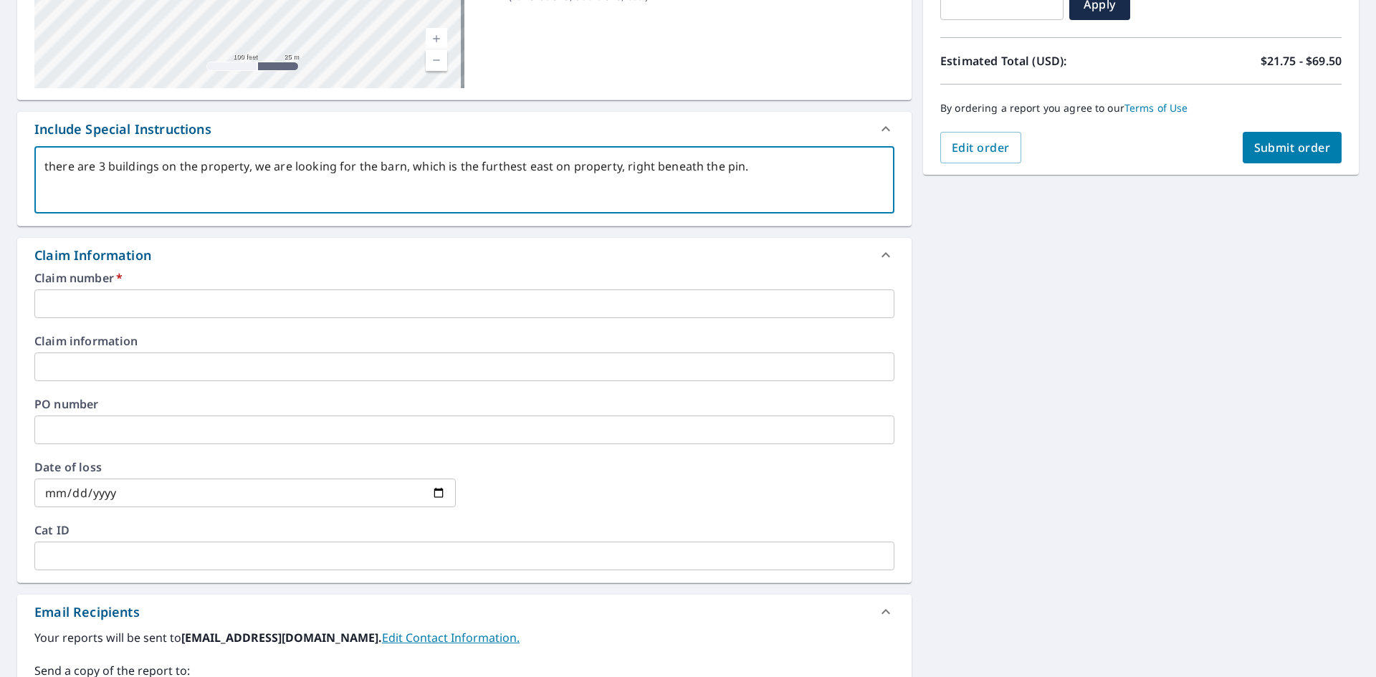
scroll to position [283, 0]
click at [160, 303] on input "text" at bounding box center [464, 303] width 860 height 29
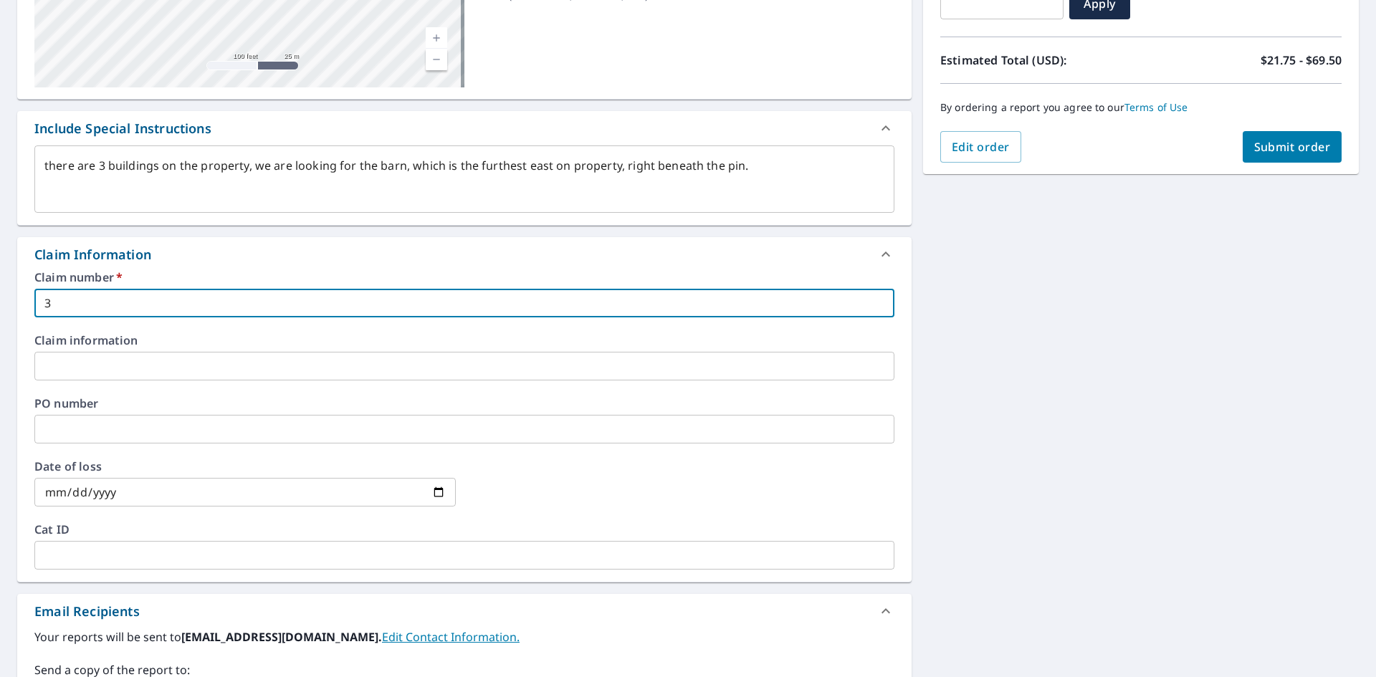
click at [117, 370] on input "text" at bounding box center [464, 366] width 860 height 29
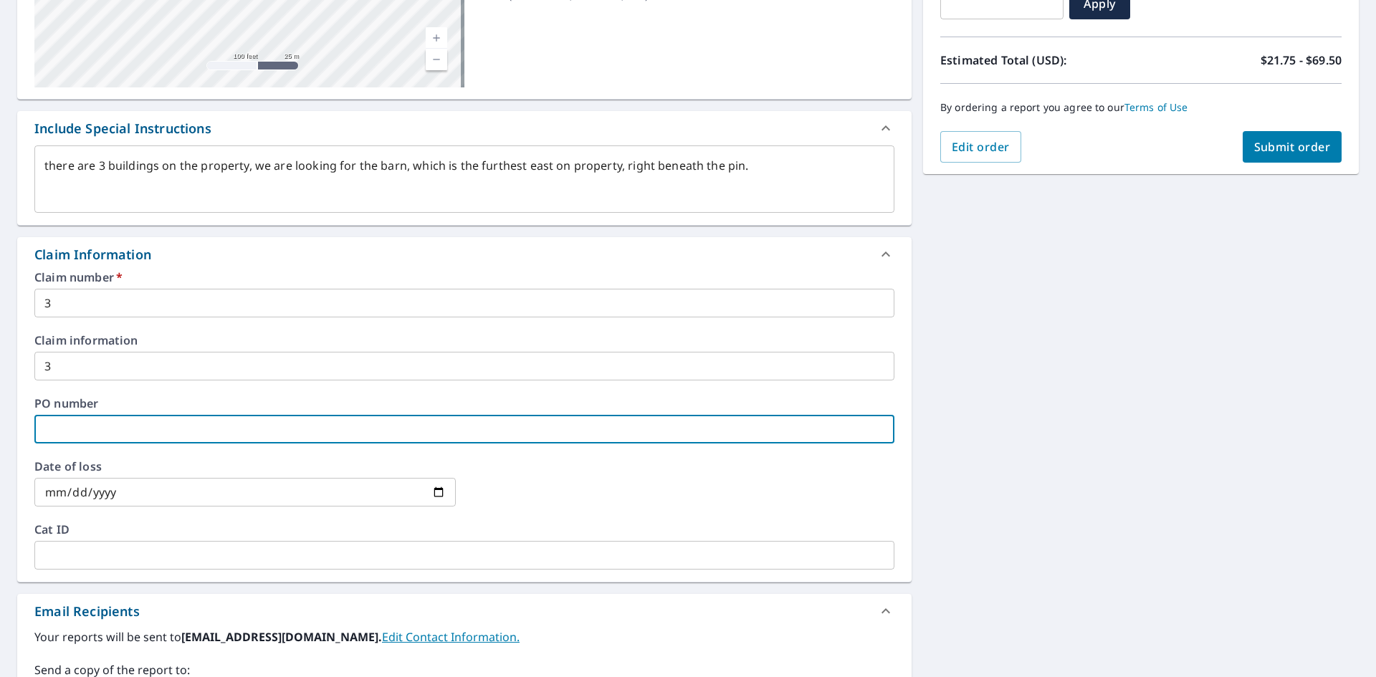
click at [125, 431] on input "text" at bounding box center [464, 429] width 860 height 29
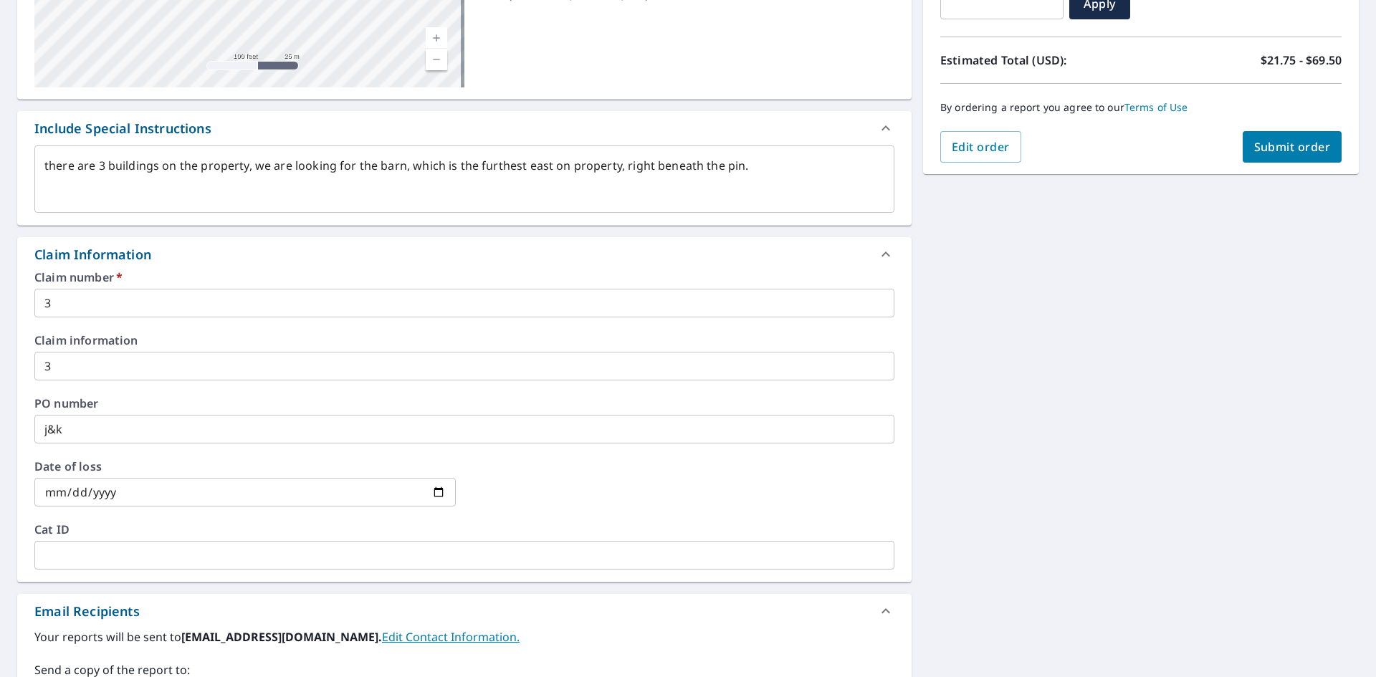
click at [673, 489] on div at bounding box center [683, 492] width 421 height 63
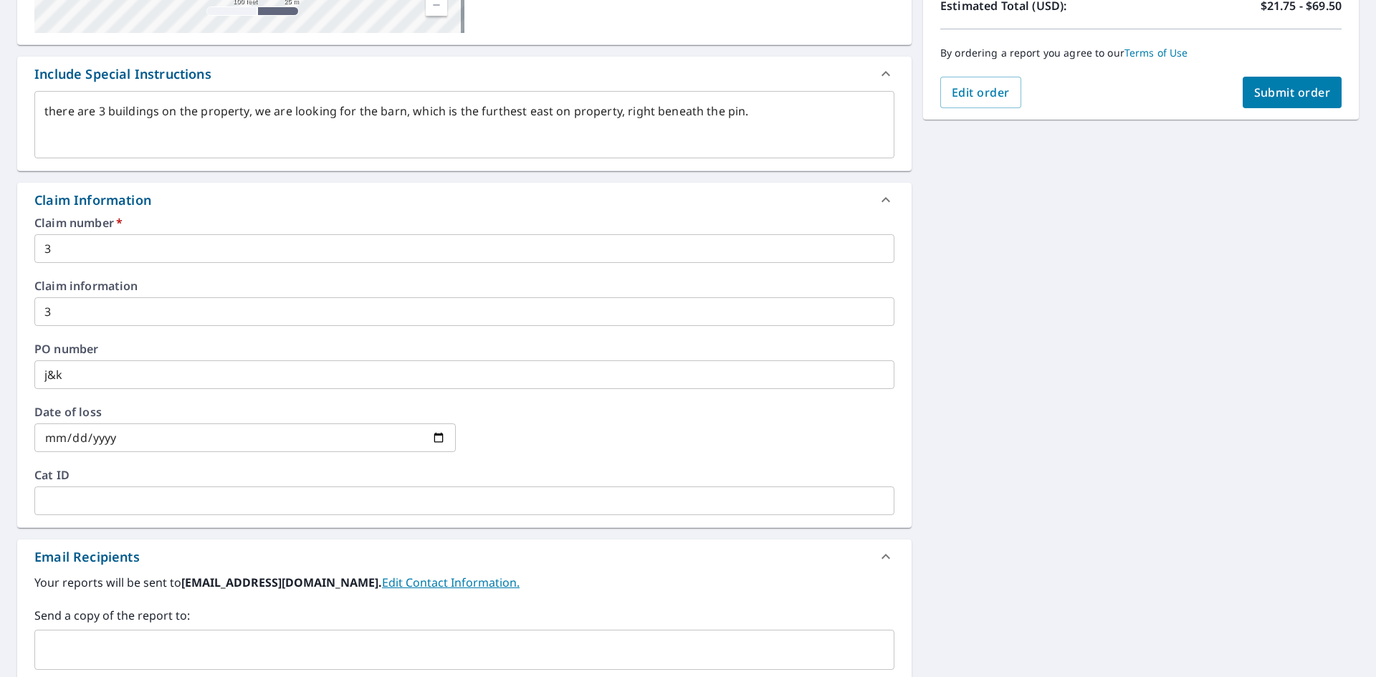
scroll to position [543, 0]
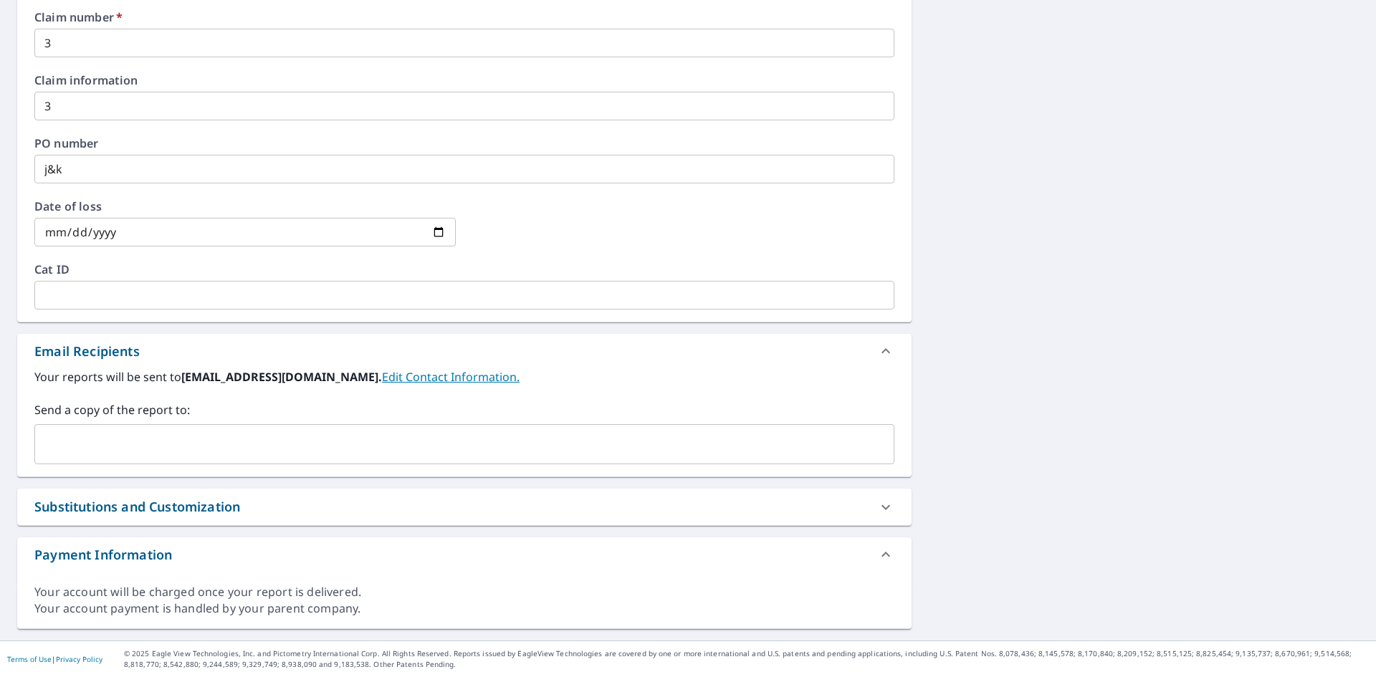
click at [202, 448] on input "text" at bounding box center [453, 444] width 825 height 27
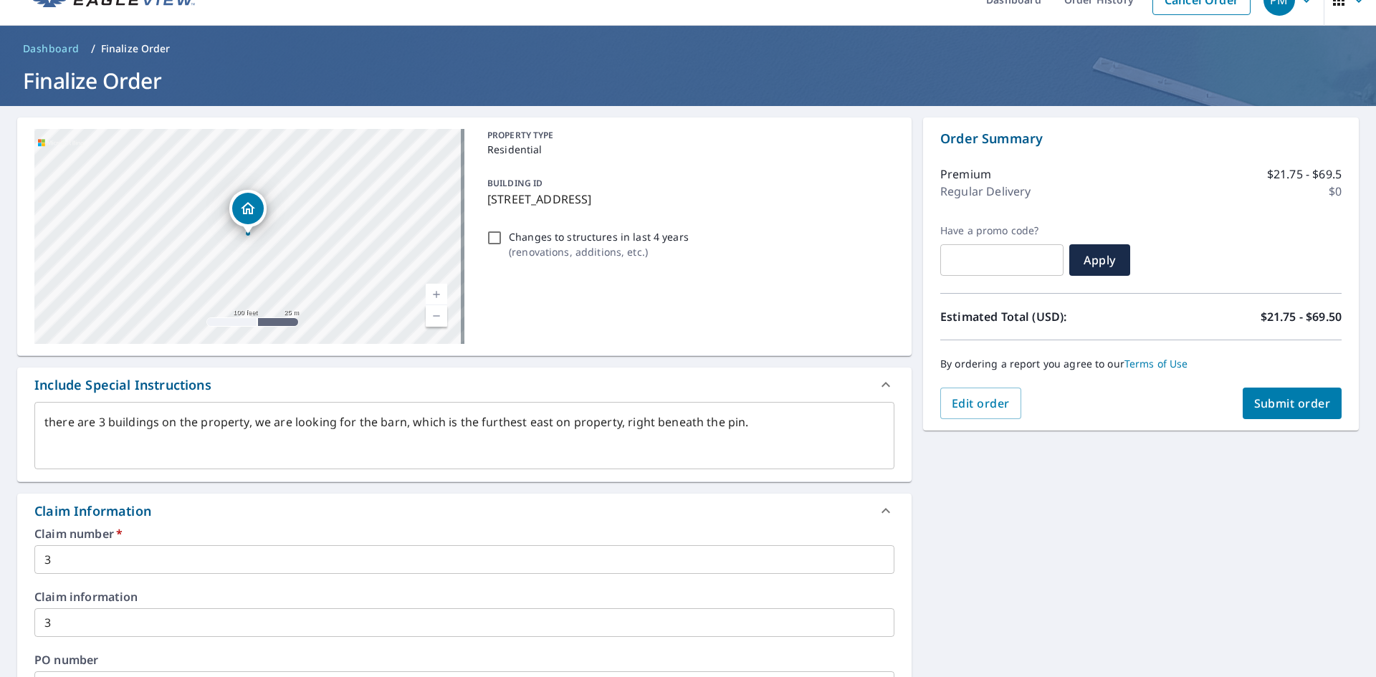
scroll to position [0, 0]
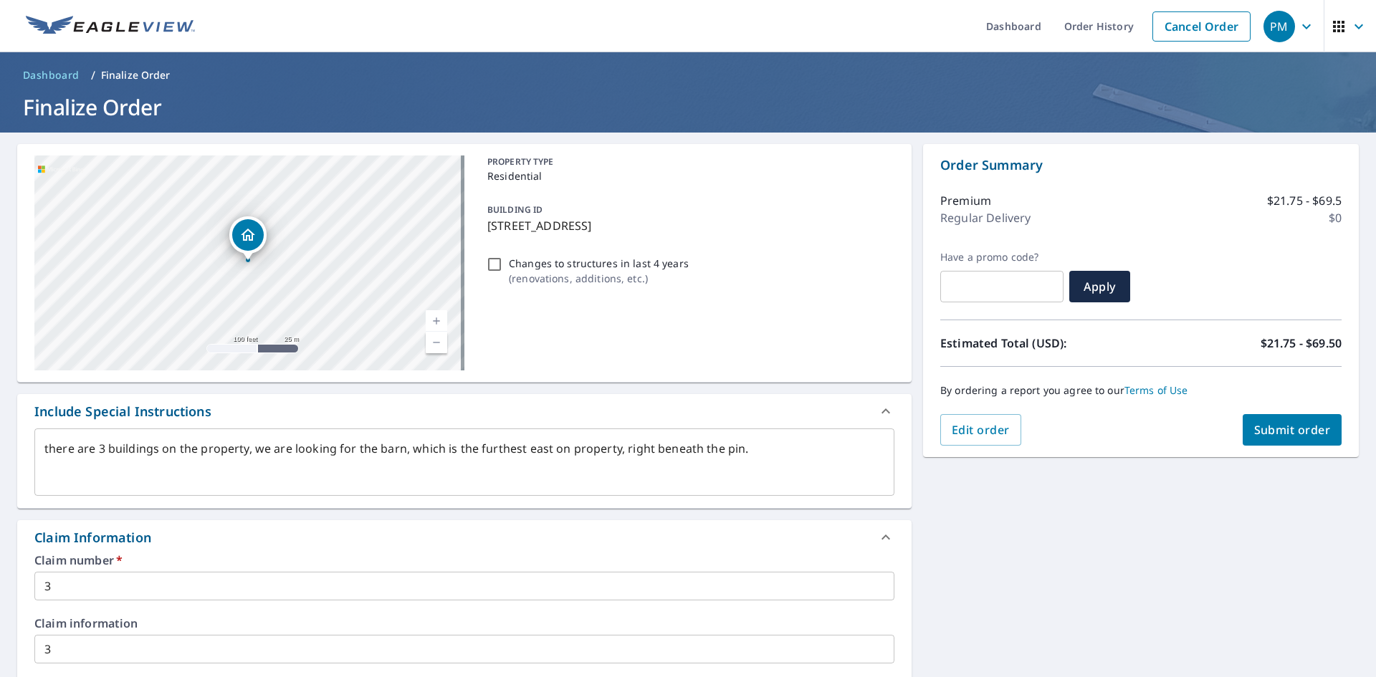
click at [1300, 428] on span "Submit order" at bounding box center [1292, 430] width 77 height 16
